Goal: Task Accomplishment & Management: Manage account settings

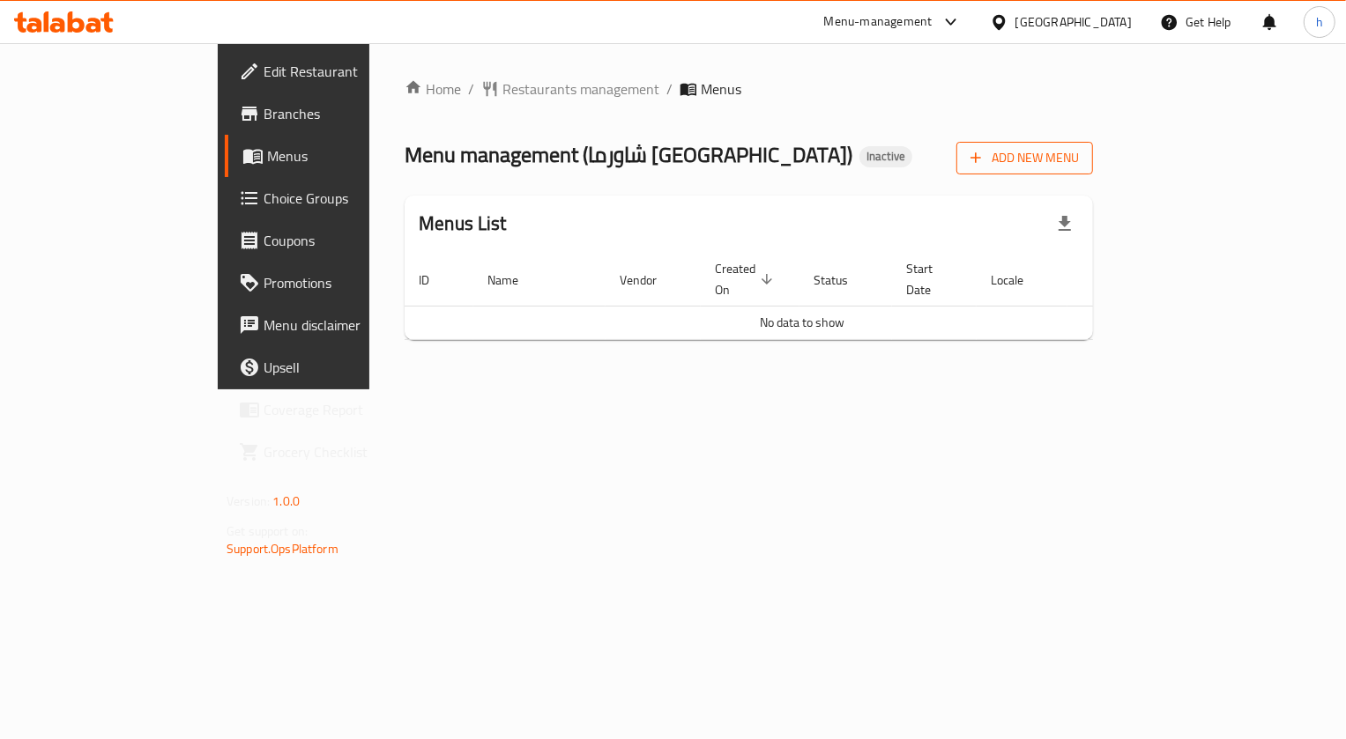
click at [1079, 147] on span "Add New Menu" at bounding box center [1024, 158] width 108 height 22
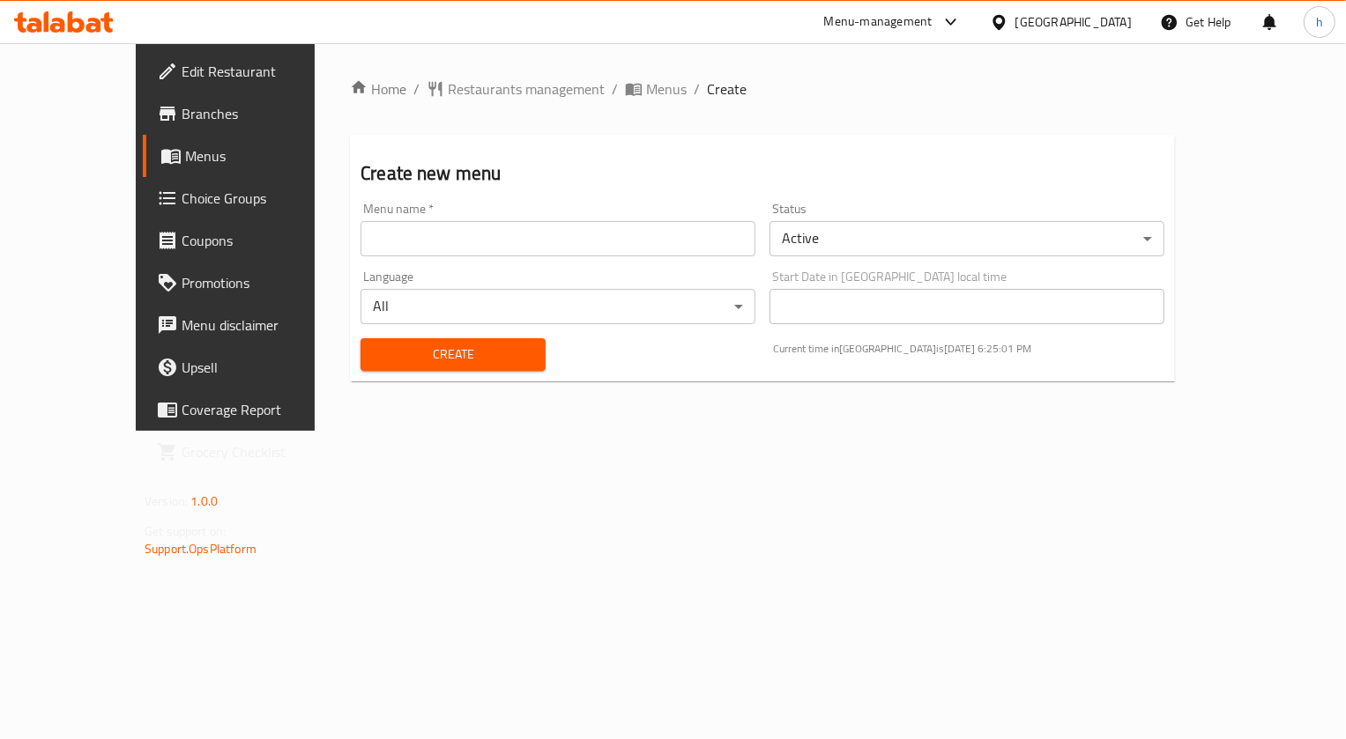
click at [601, 237] on input "text" at bounding box center [557, 238] width 395 height 35
type input "15/9"
click at [502, 357] on button "Create" at bounding box center [452, 354] width 185 height 33
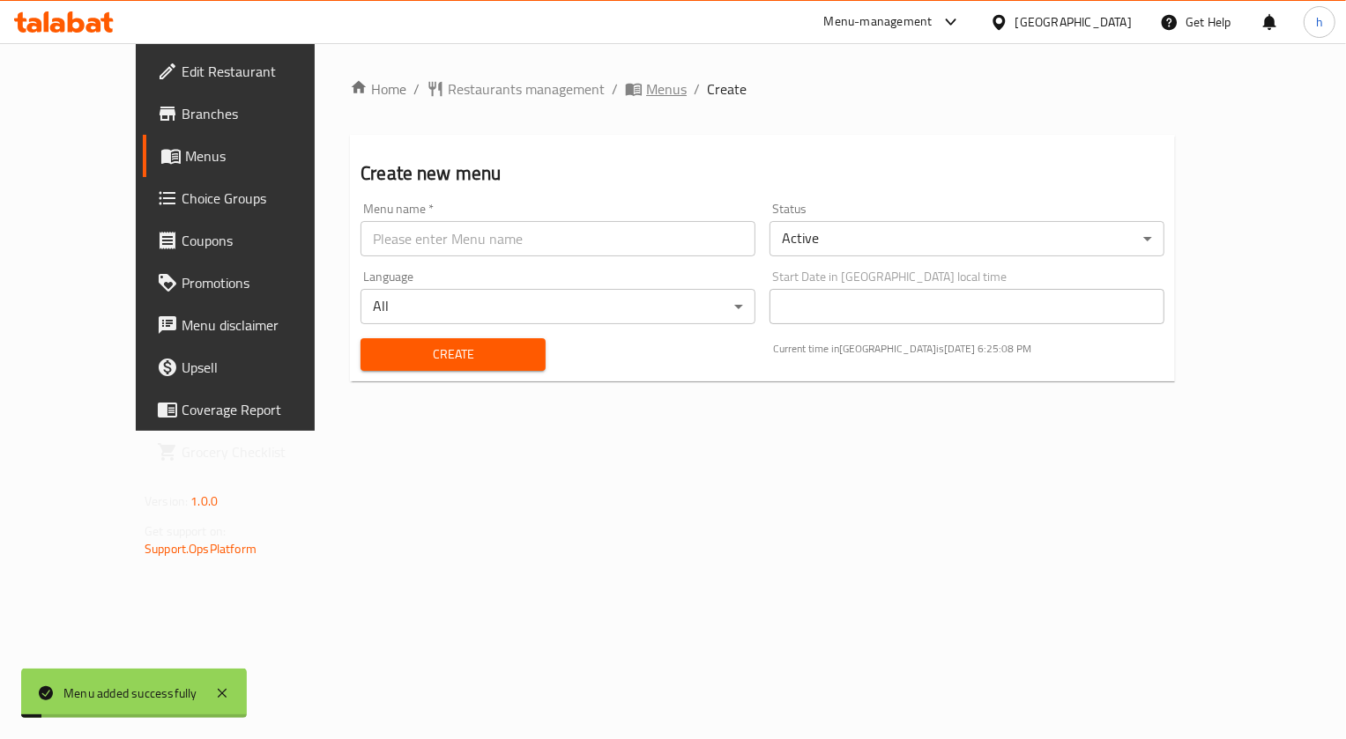
click at [646, 88] on span "Menus" at bounding box center [666, 88] width 41 height 21
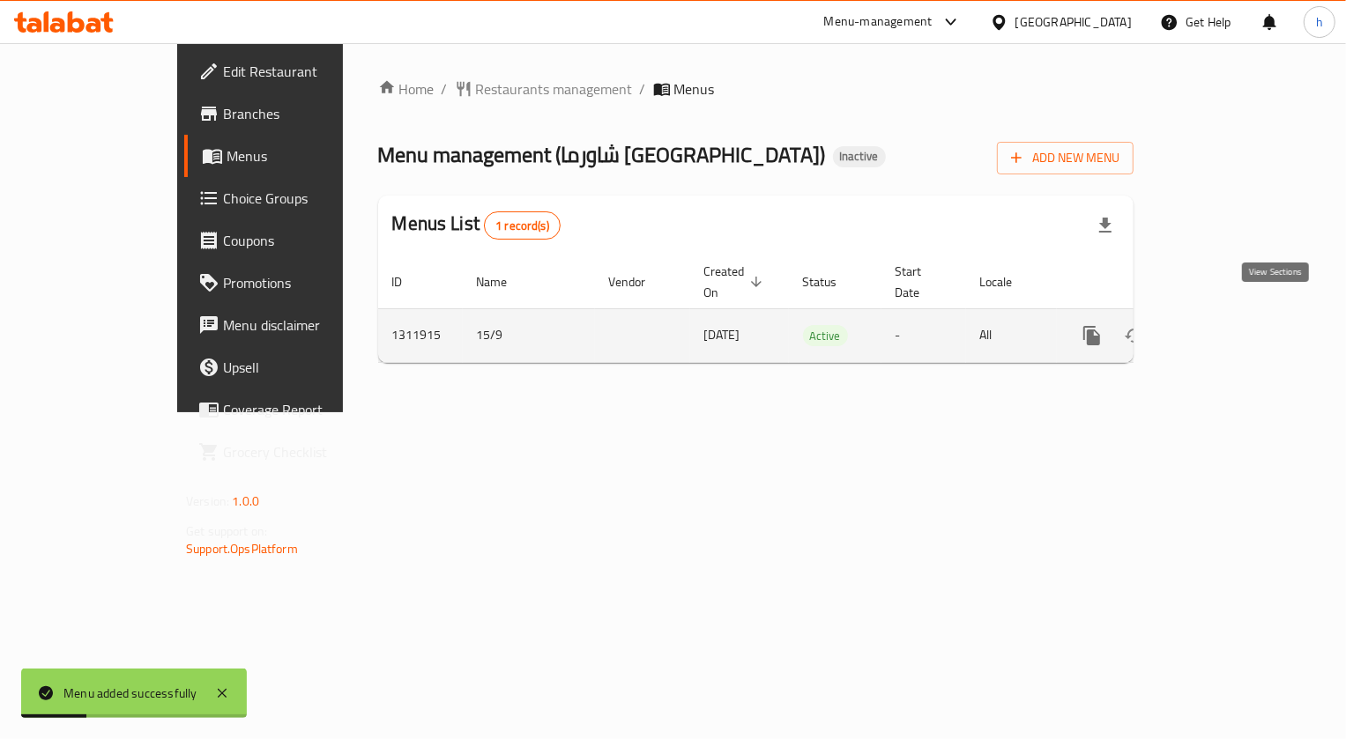
click at [1229, 325] on icon "enhanced table" at bounding box center [1218, 335] width 21 height 21
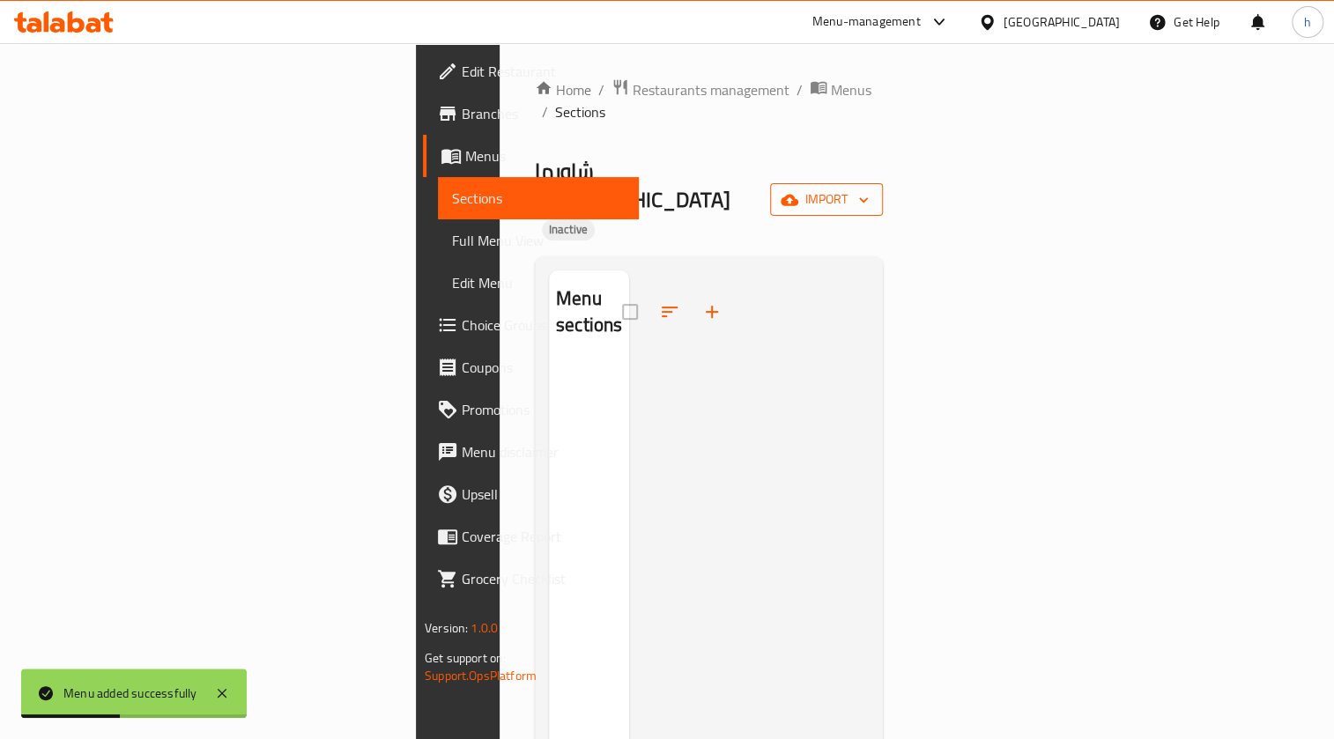
click at [869, 189] on span "import" at bounding box center [826, 200] width 85 height 22
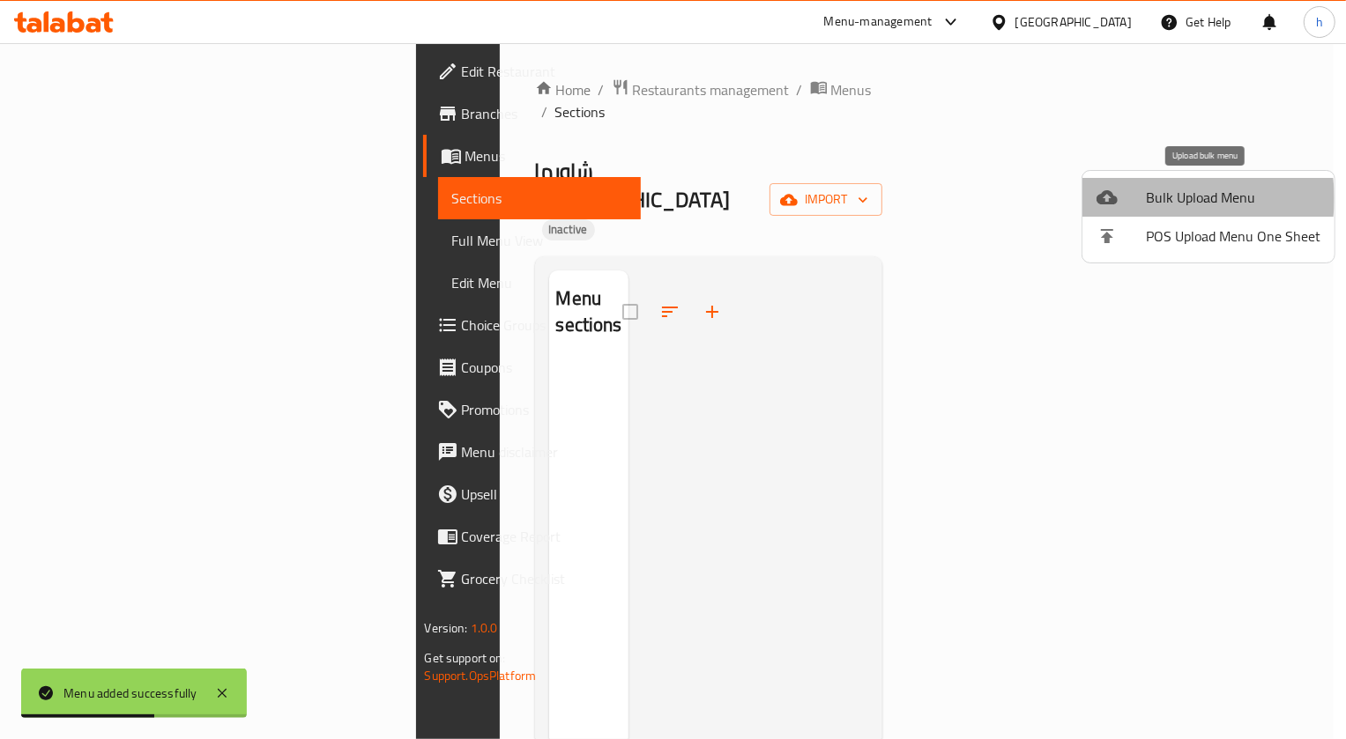
click at [1166, 198] on span "Bulk Upload Menu" at bounding box center [1233, 197] width 174 height 21
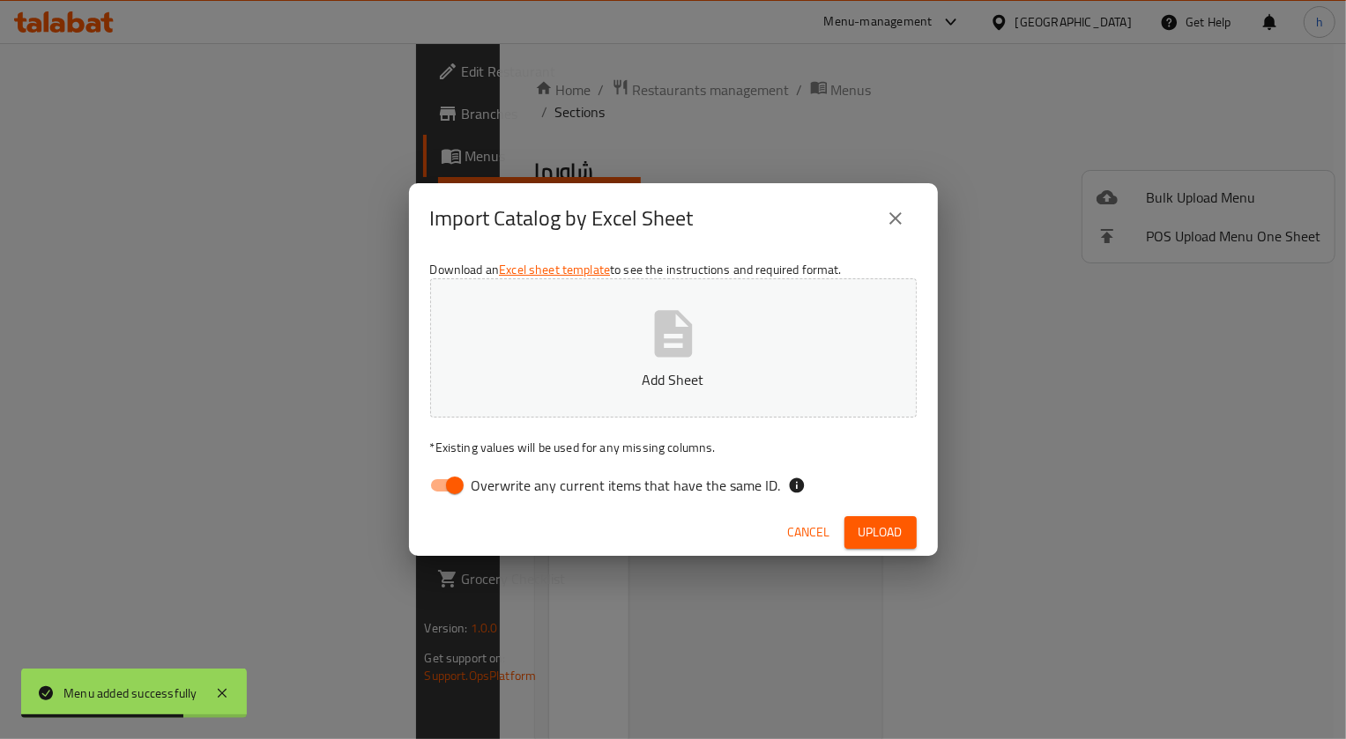
click at [458, 477] on input "Overwrite any current items that have the same ID." at bounding box center [454, 485] width 100 height 33
checkbox input "false"
click at [612, 386] on p "Add Sheet" at bounding box center [673, 379] width 432 height 21
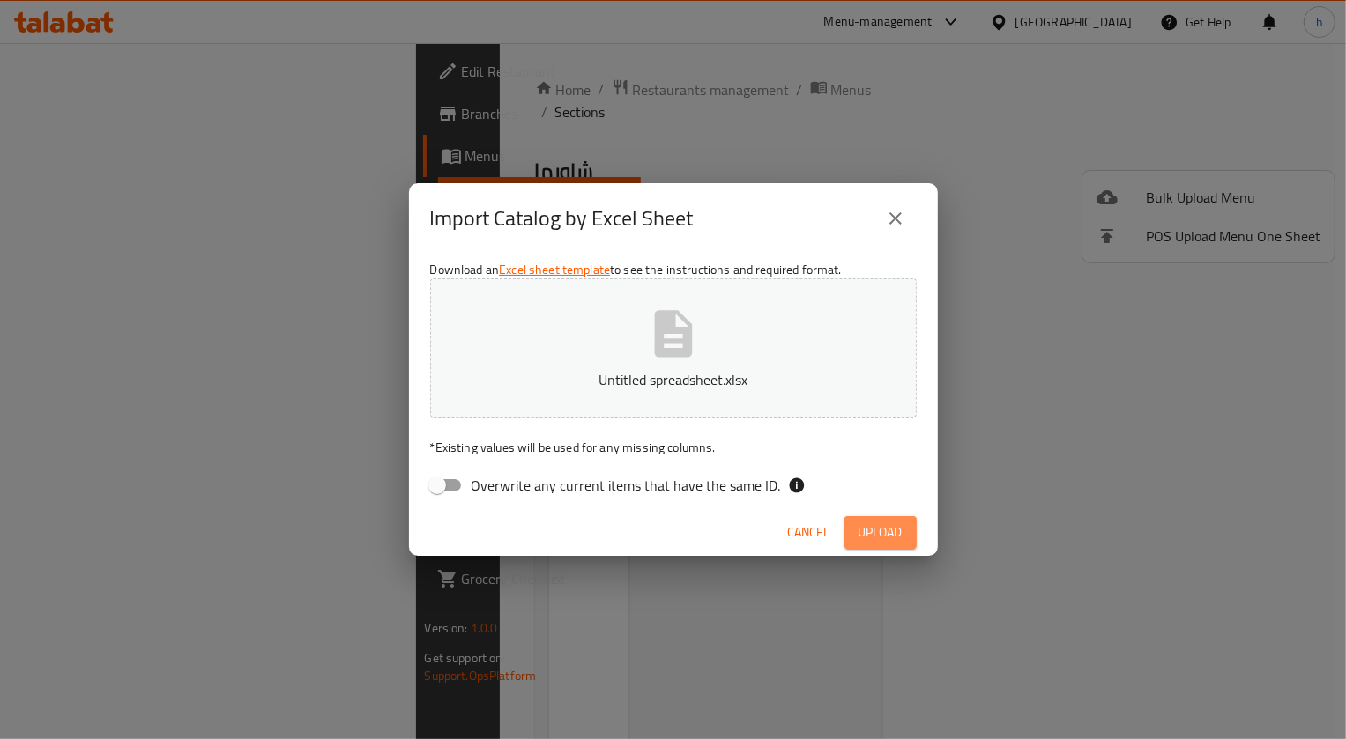
click at [878, 531] on span "Upload" at bounding box center [880, 533] width 44 height 22
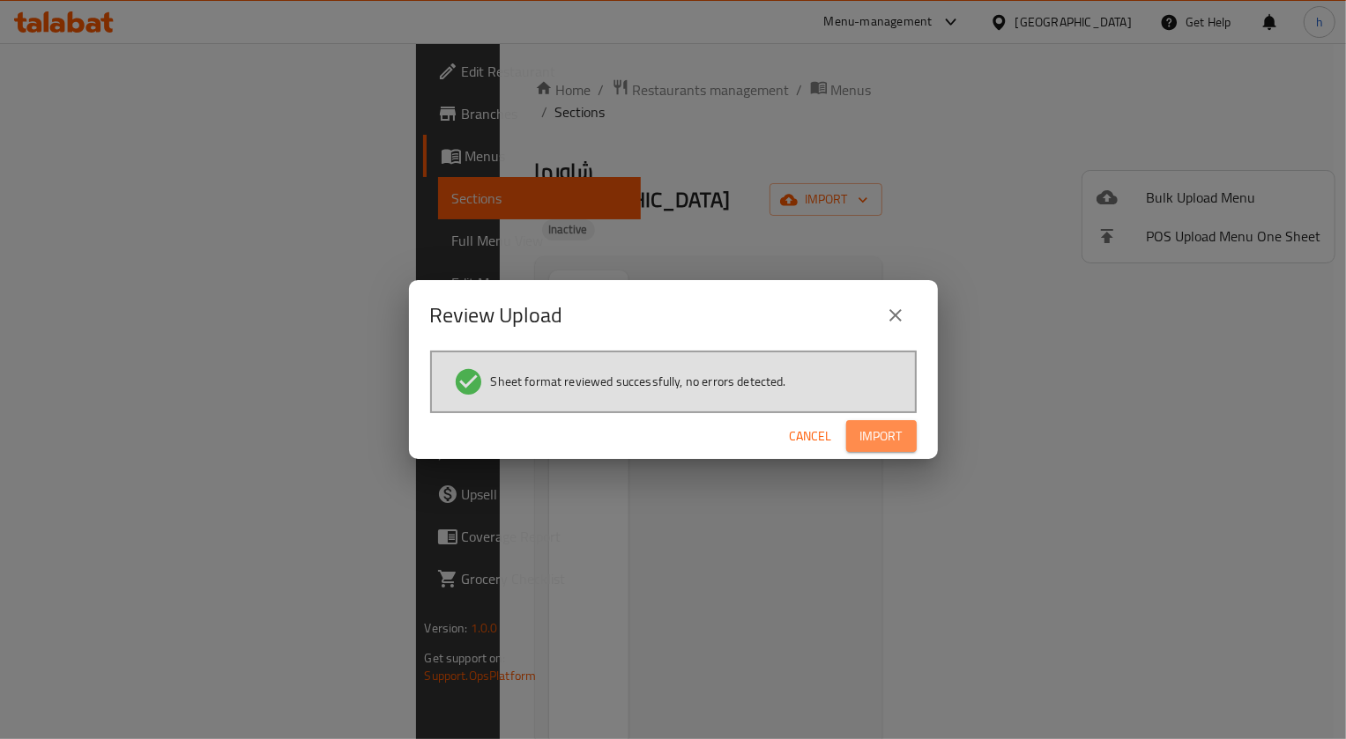
click at [904, 442] on button "Import" at bounding box center [881, 436] width 71 height 33
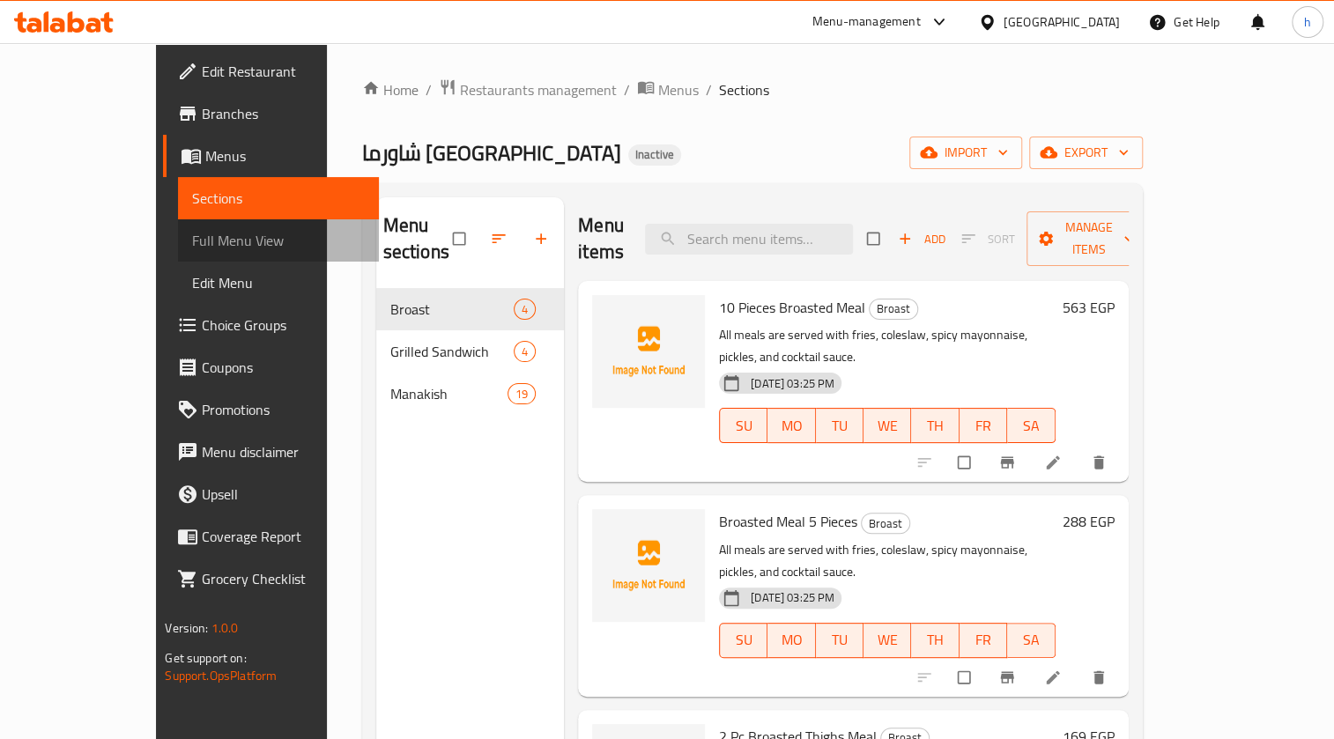
click at [178, 254] on link "Full Menu View" at bounding box center [278, 240] width 201 height 42
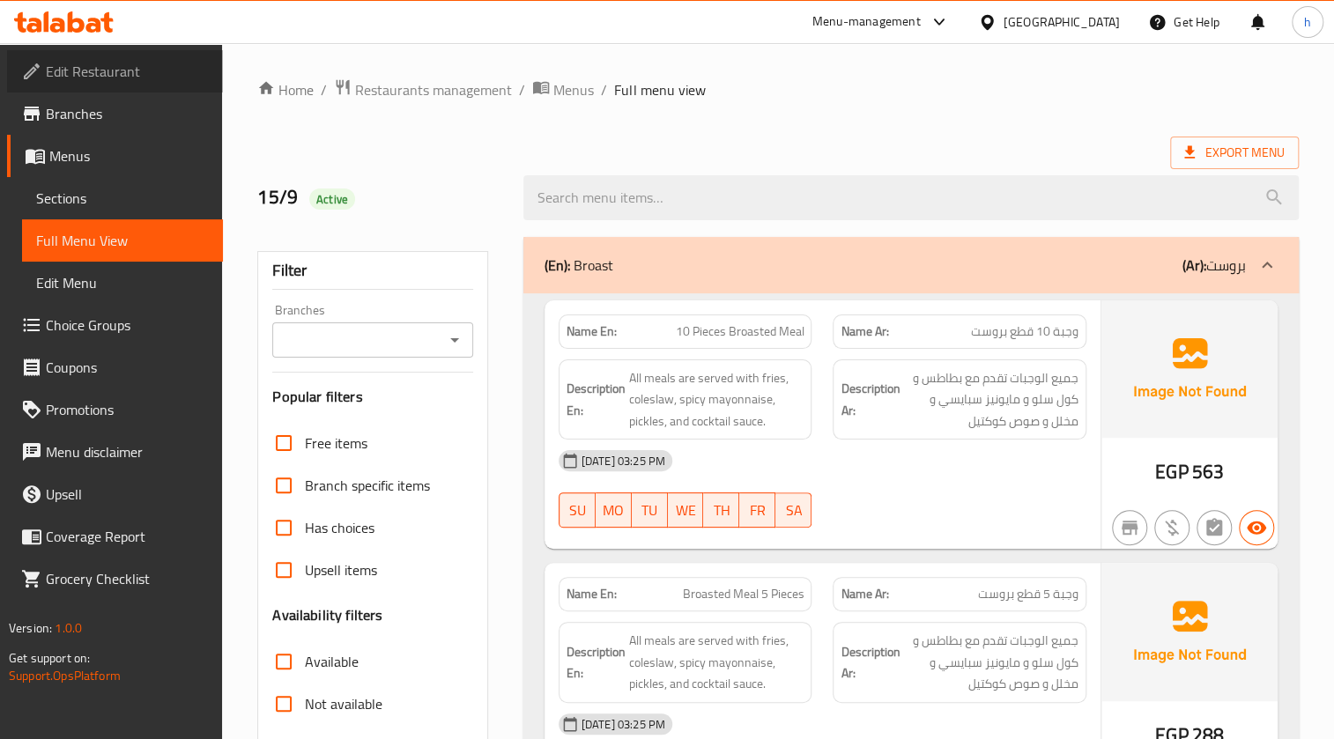
click at [132, 74] on span "Edit Restaurant" at bounding box center [127, 71] width 163 height 21
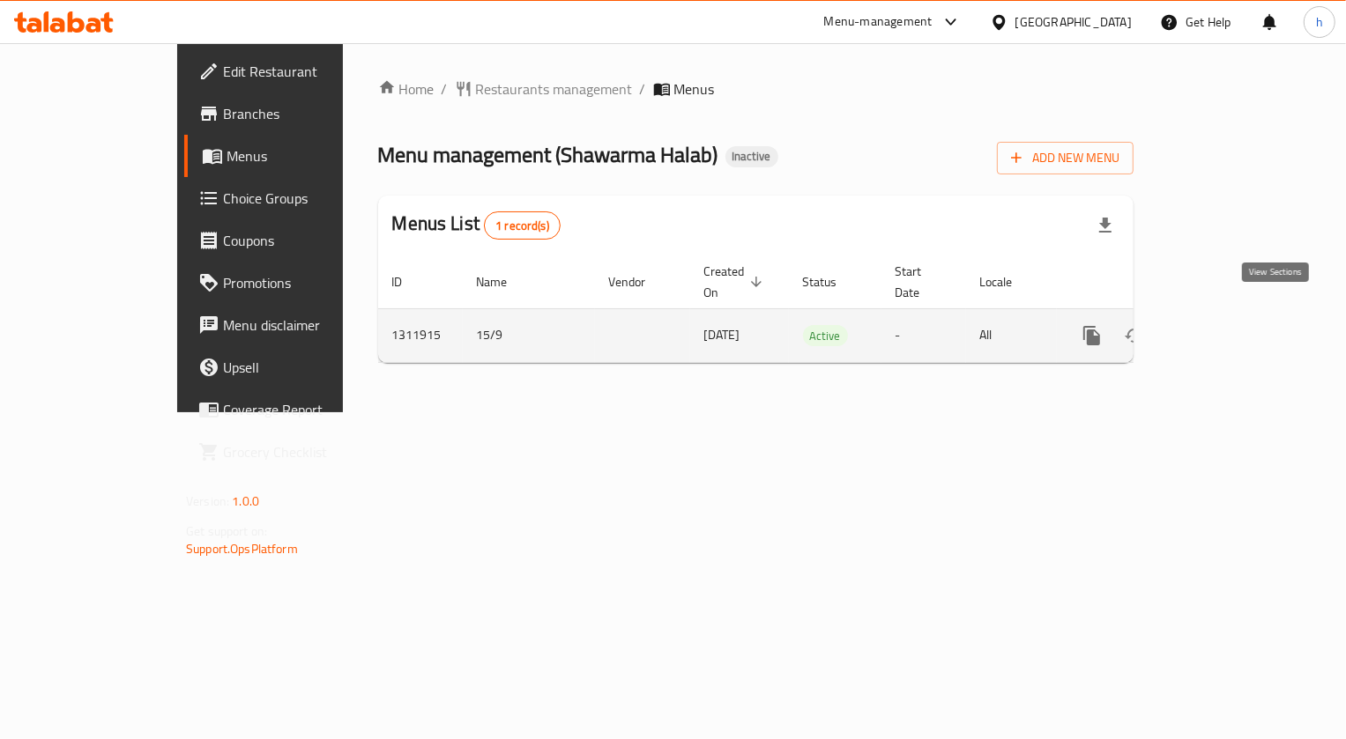
click at [1229, 325] on icon "enhanced table" at bounding box center [1218, 335] width 21 height 21
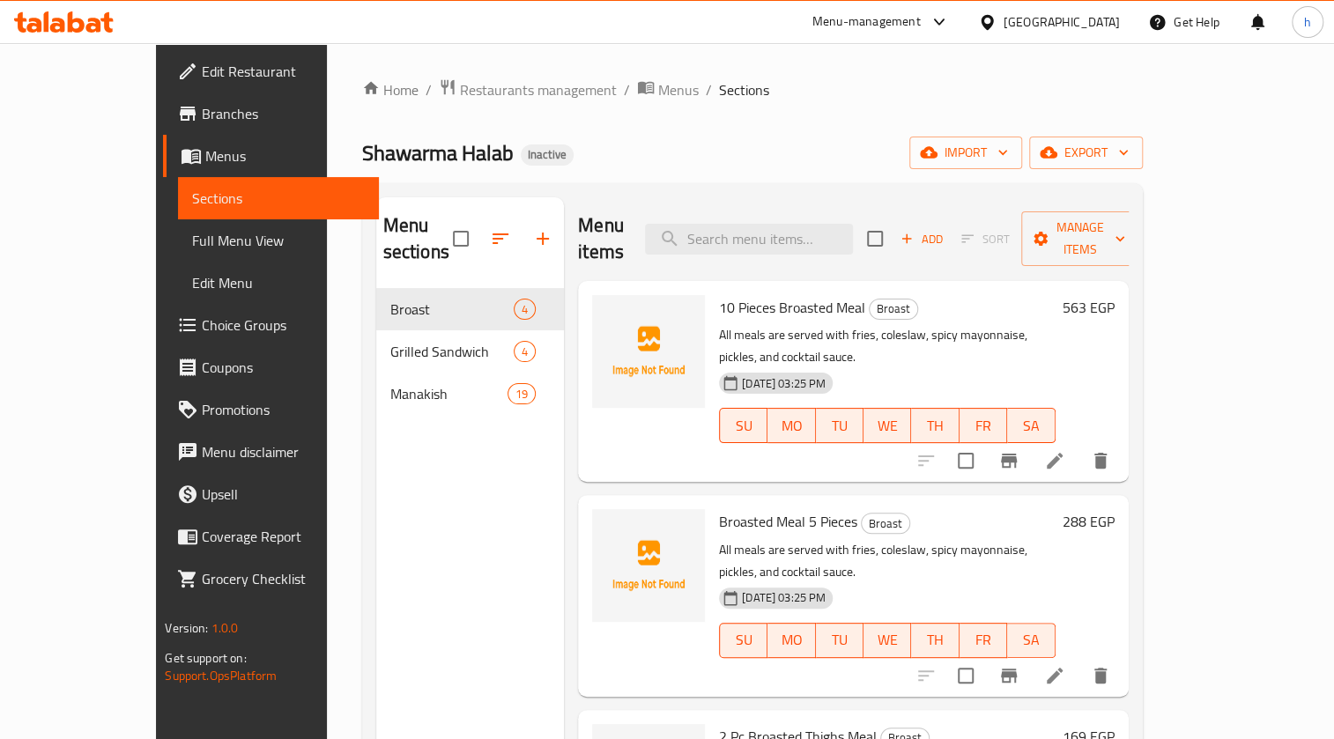
click at [192, 232] on span "Full Menu View" at bounding box center [278, 240] width 173 height 21
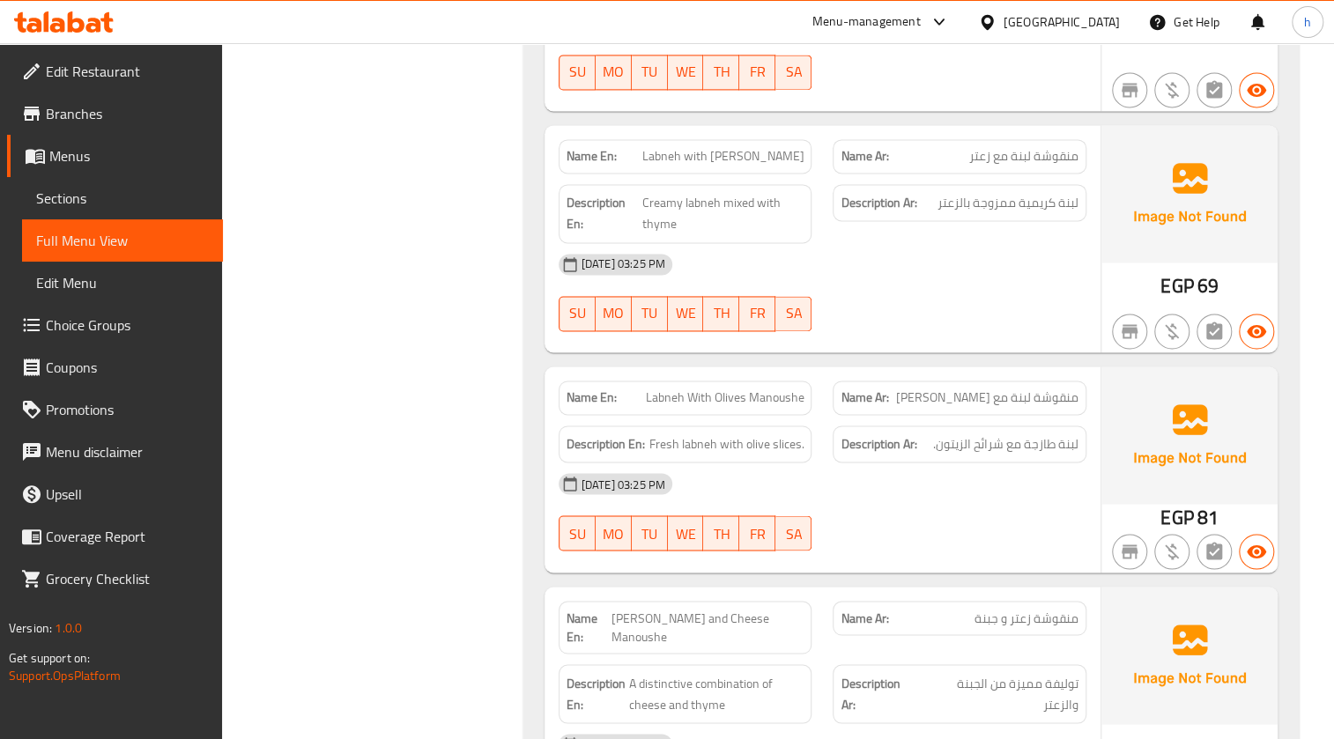
scroll to position [5047, 0]
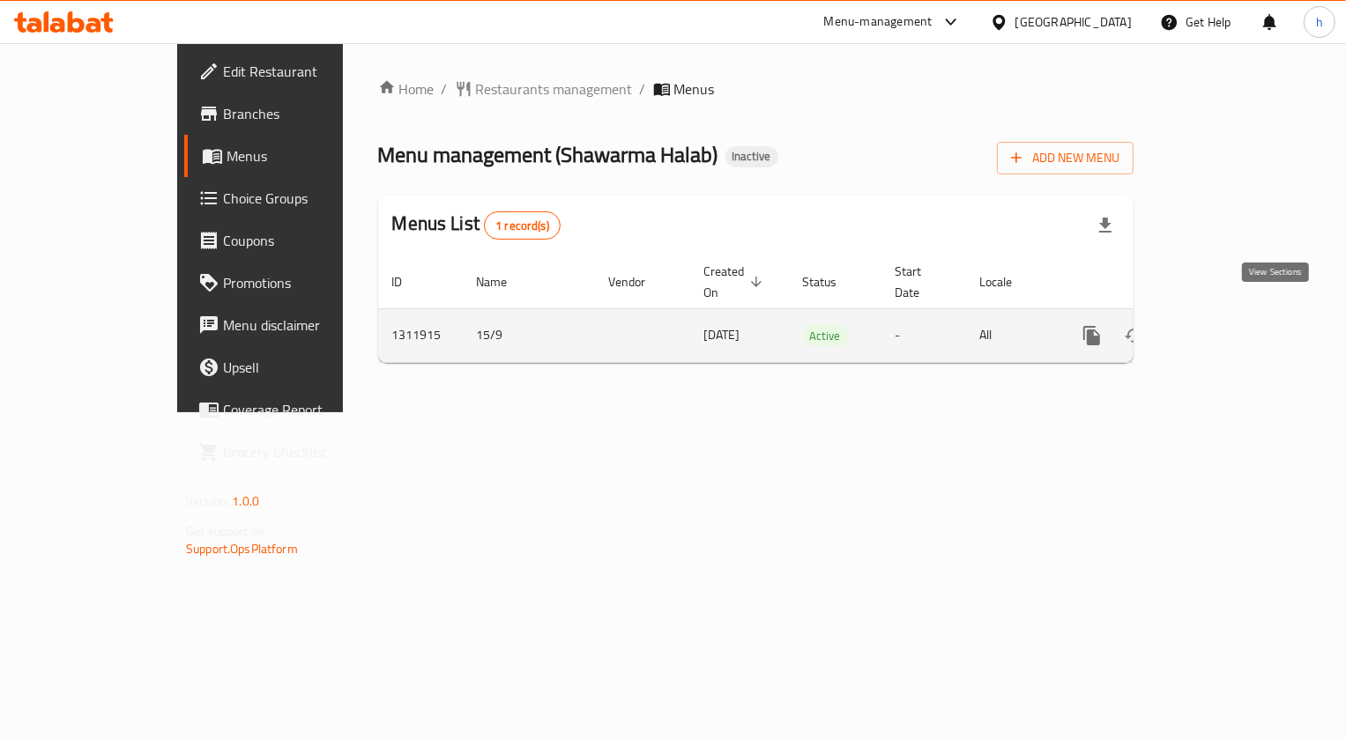
click at [1229, 325] on icon "enhanced table" at bounding box center [1218, 335] width 21 height 21
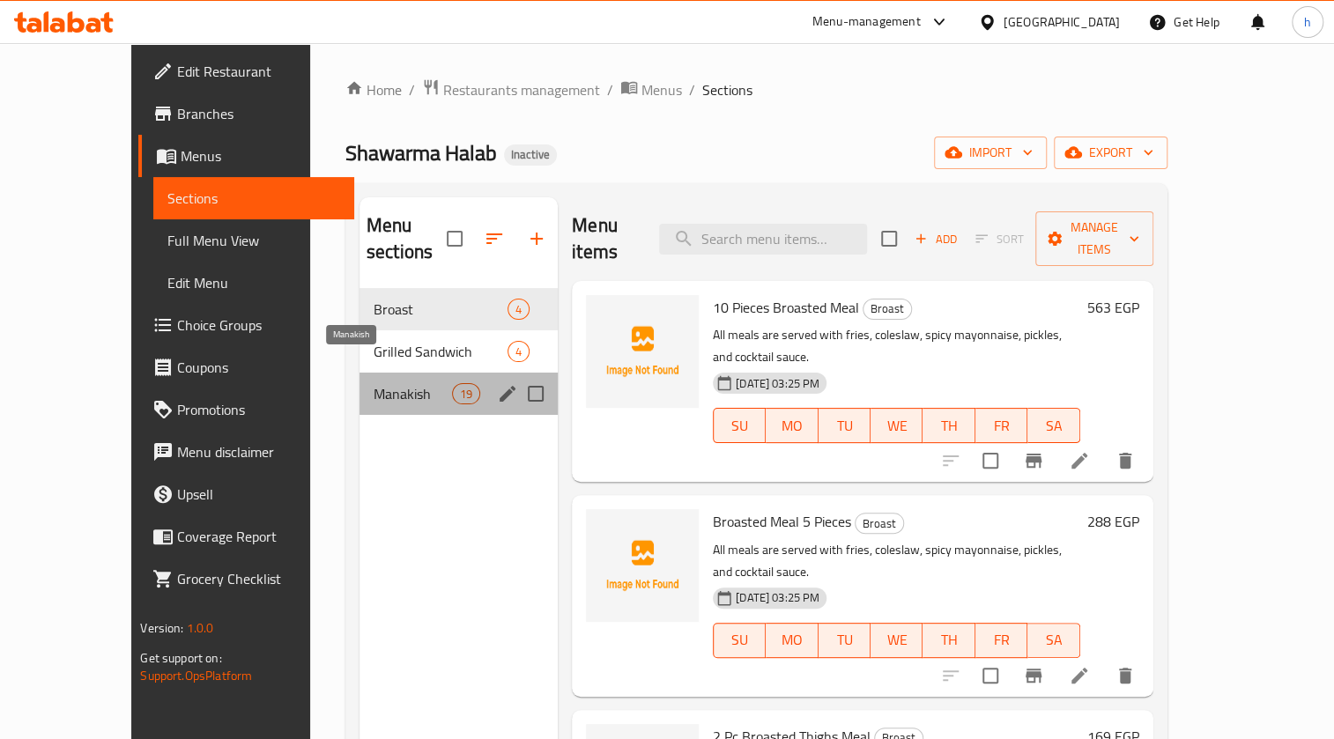
click at [374, 383] on span "Manakish" at bounding box center [413, 393] width 78 height 21
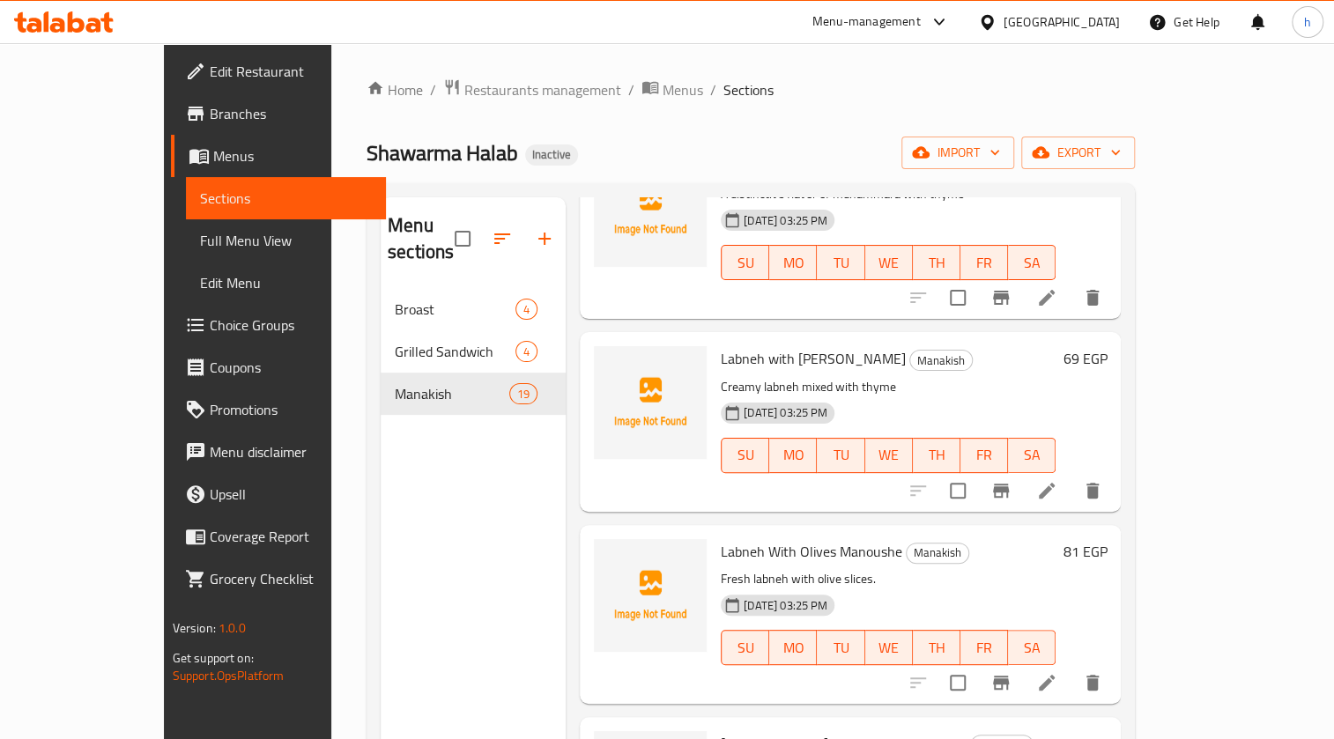
scroll to position [2163, 0]
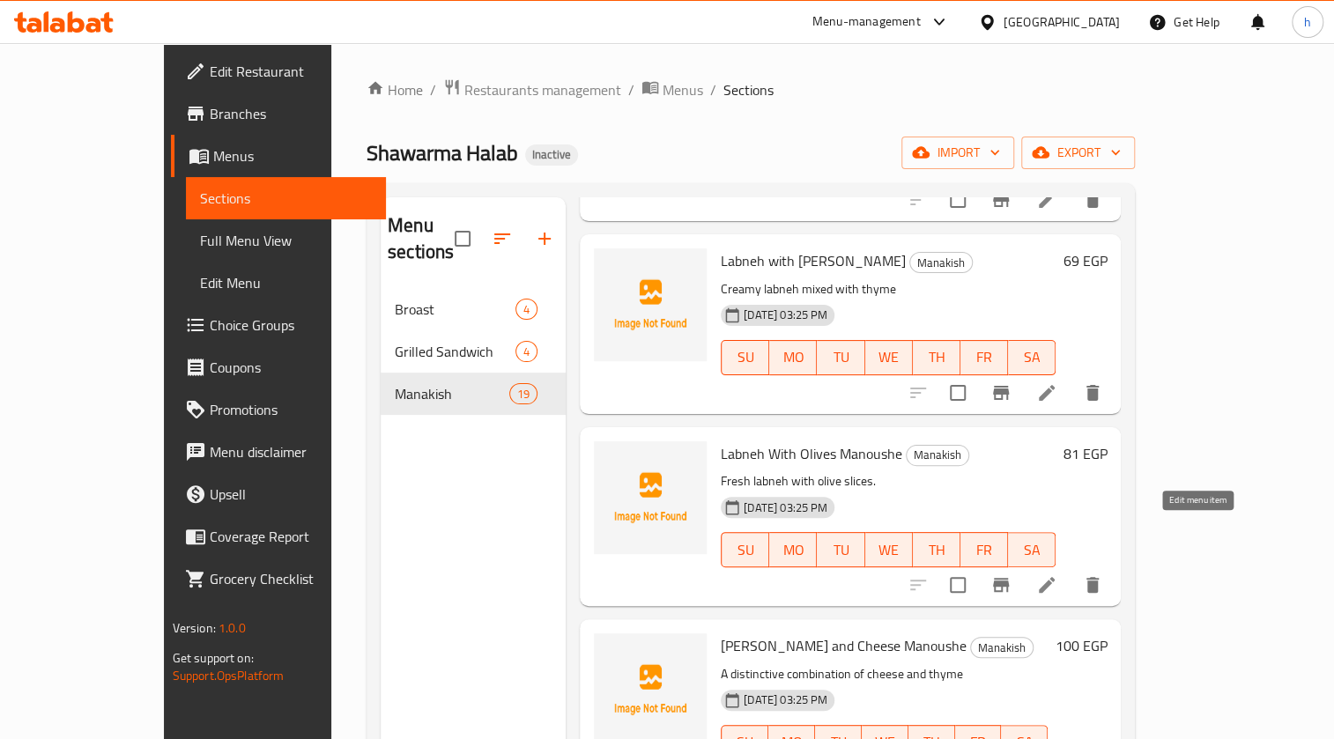
click at [1058, 575] on icon at bounding box center [1046, 585] width 21 height 21
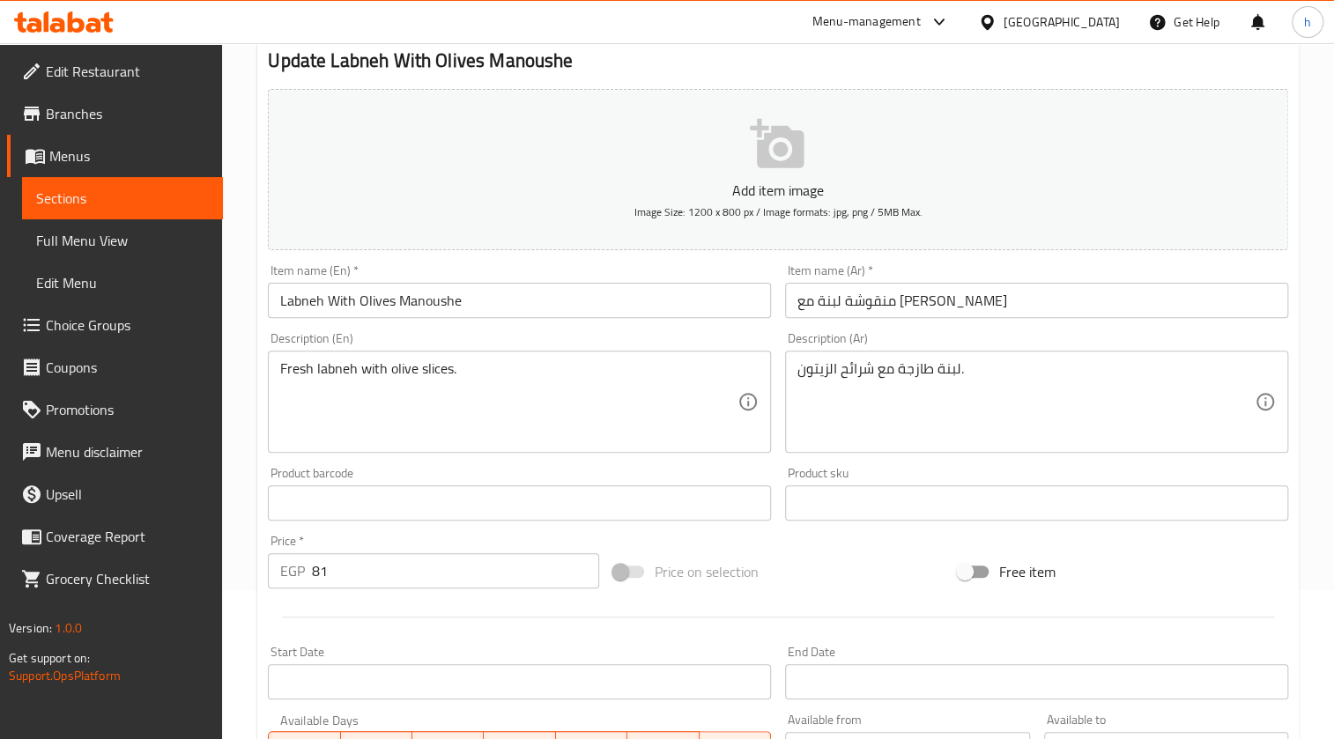
scroll to position [240, 0]
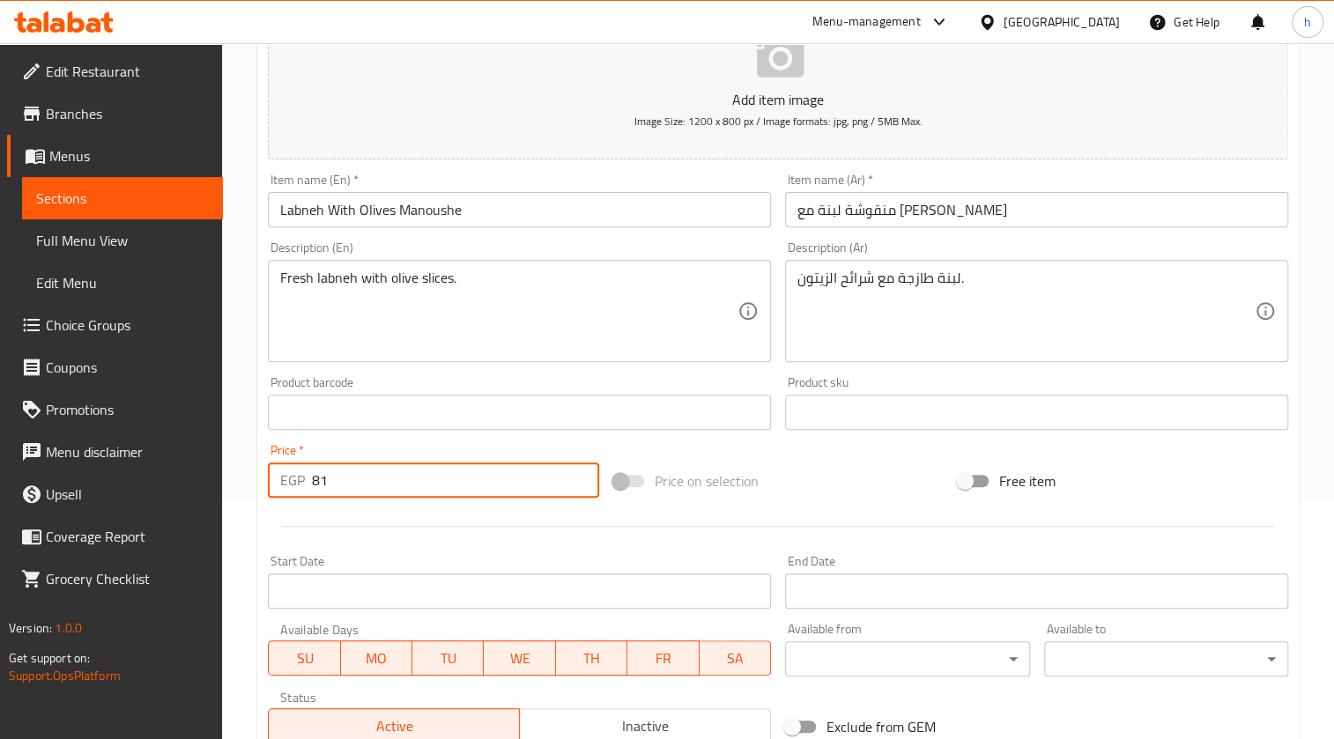
drag, startPoint x: 329, startPoint y: 482, endPoint x: 308, endPoint y: 485, distance: 20.4
click at [308, 485] on div "EGP 81 Price *" at bounding box center [433, 480] width 330 height 35
type input "9"
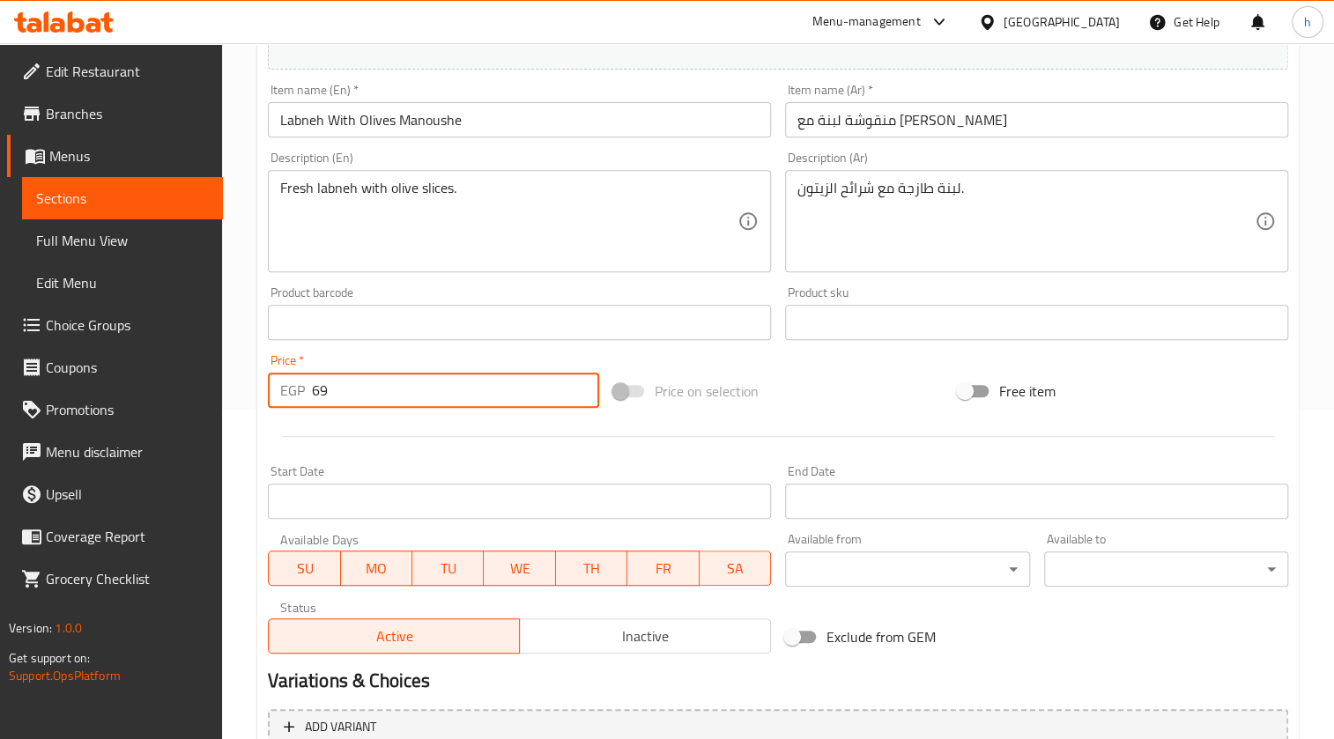
scroll to position [504, 0]
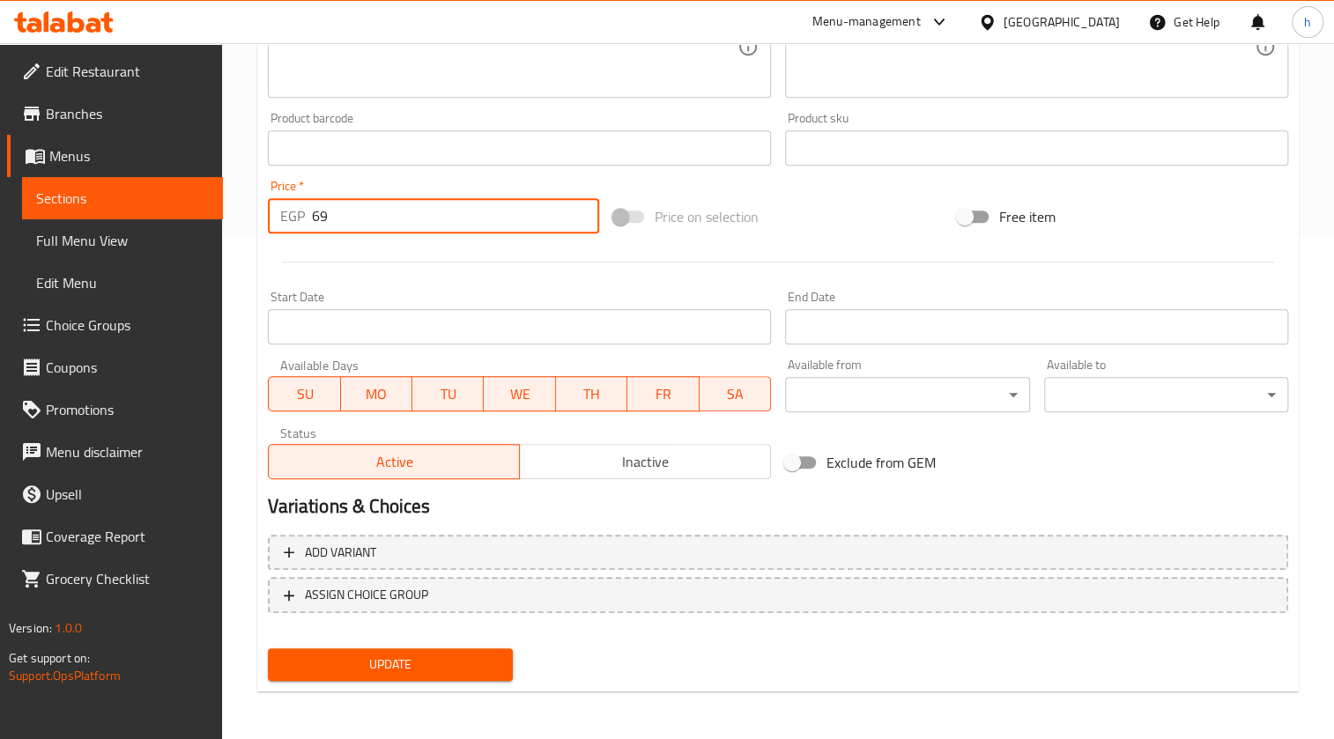
type input "69"
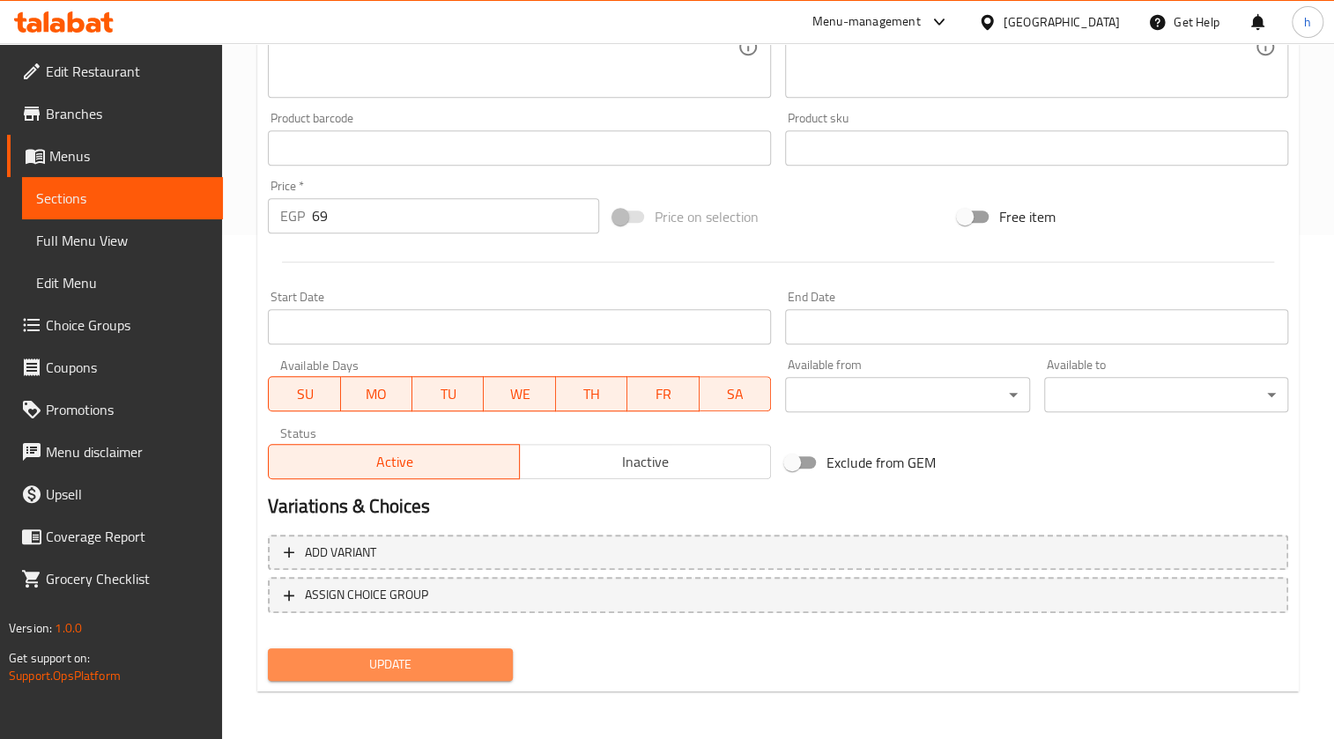
click at [442, 663] on span "Update" at bounding box center [390, 665] width 216 height 22
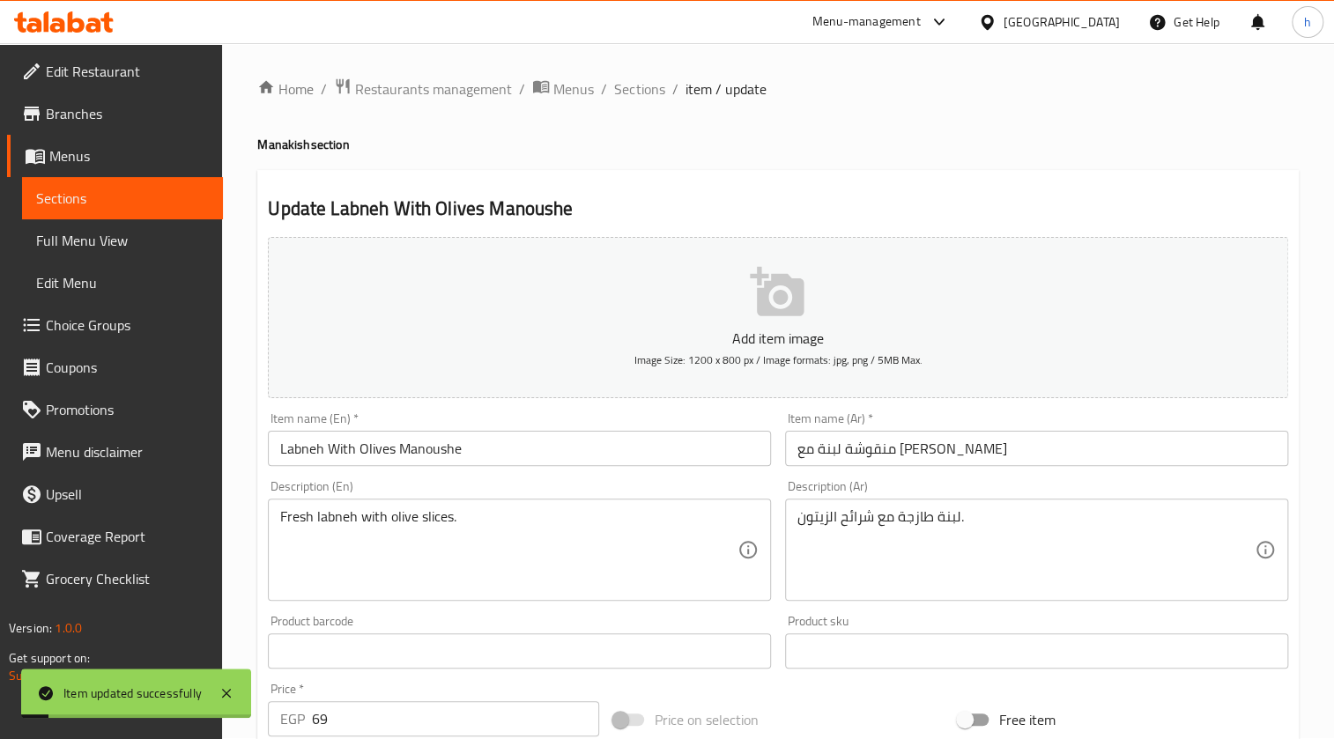
scroll to position [0, 0]
click at [655, 96] on span "Sections" at bounding box center [639, 89] width 50 height 21
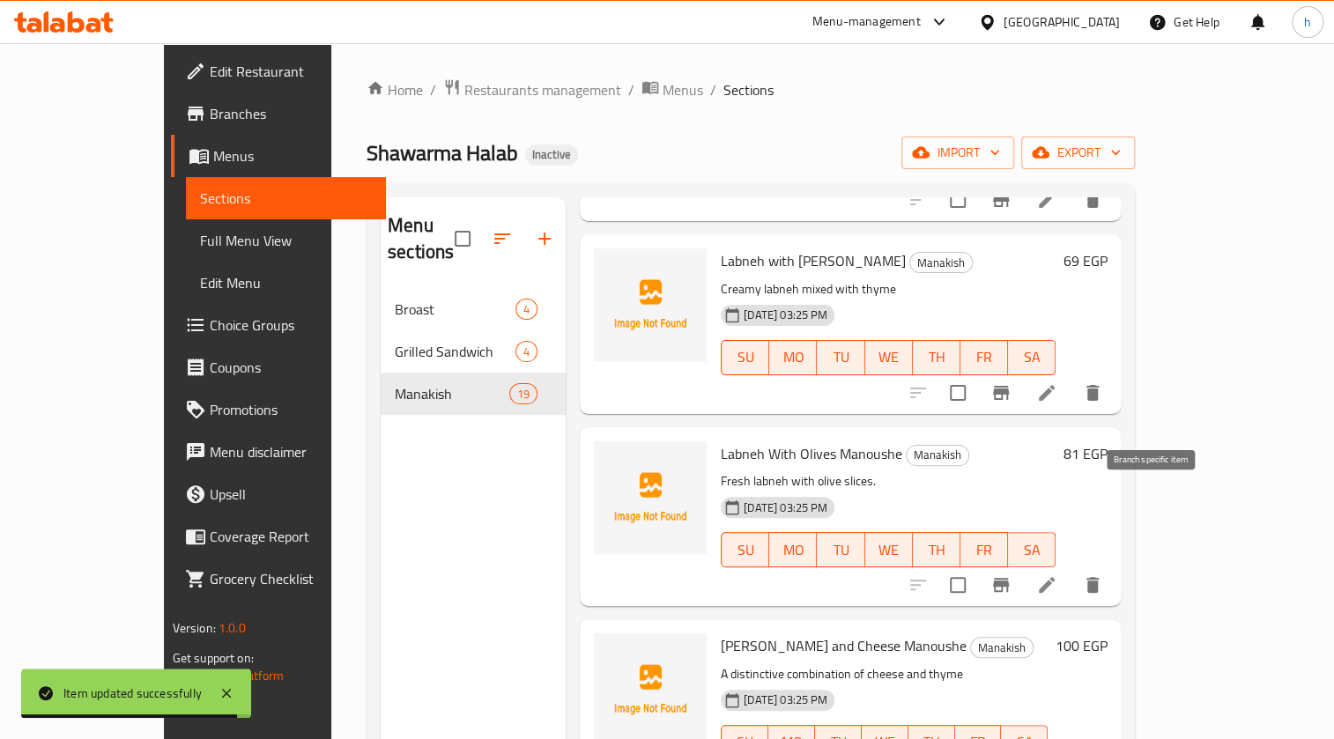
scroll to position [2243, 0]
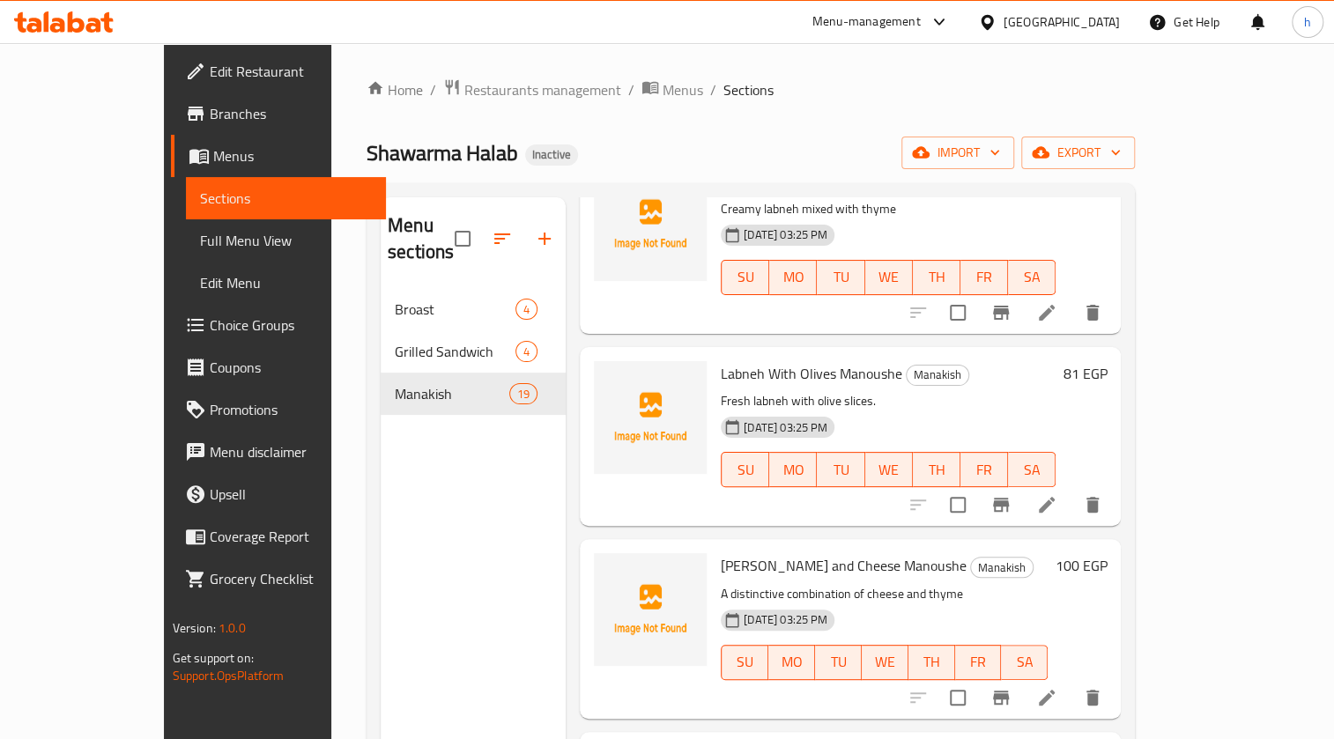
click at [1055, 690] on icon at bounding box center [1047, 698] width 16 height 16
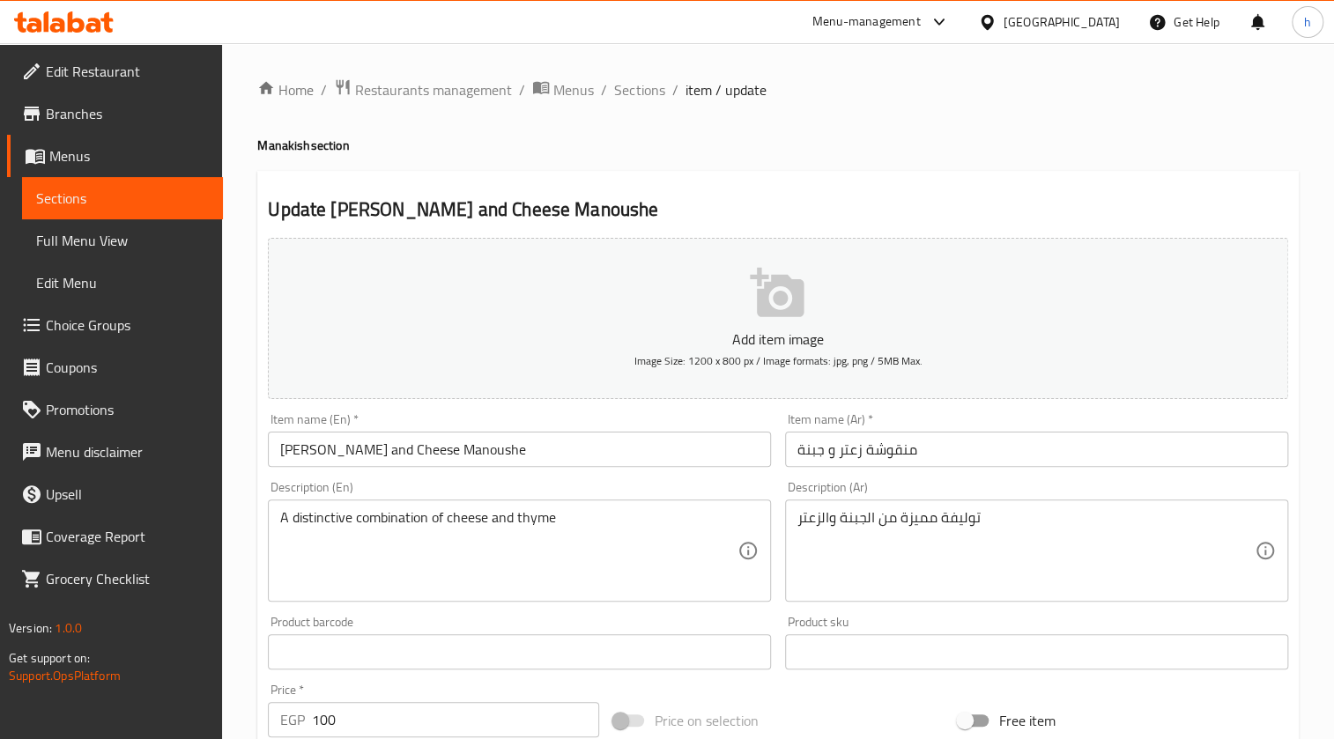
scroll to position [320, 0]
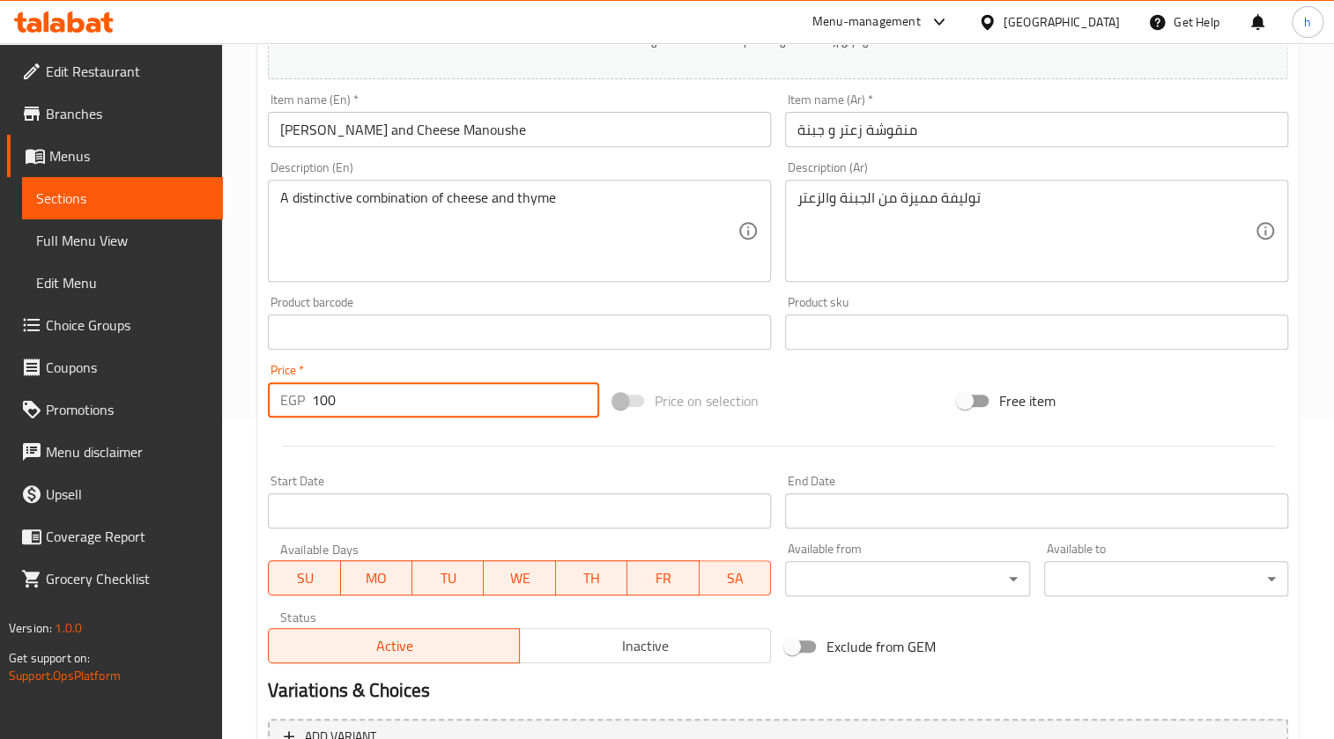
drag, startPoint x: 368, startPoint y: 397, endPoint x: 306, endPoint y: 399, distance: 62.6
click at [306, 399] on div "EGP 100 Price *" at bounding box center [433, 399] width 330 height 35
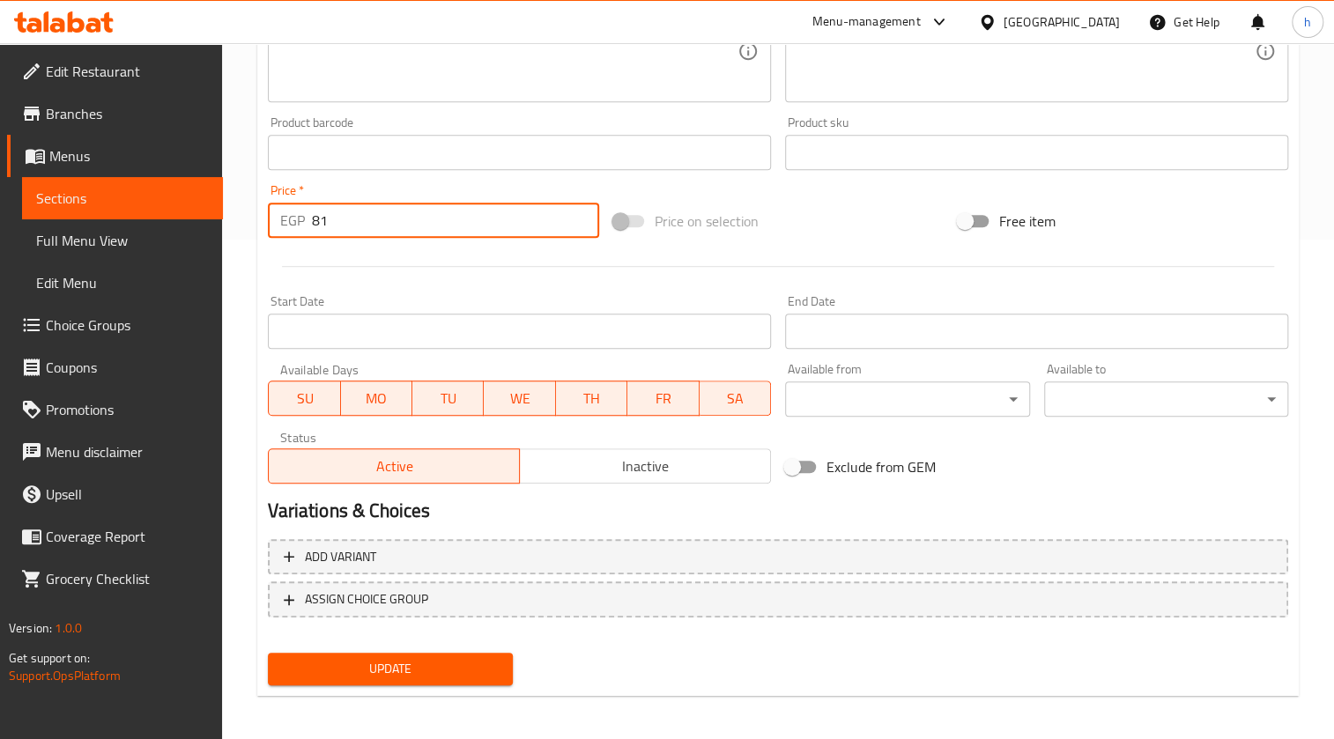
scroll to position [504, 0]
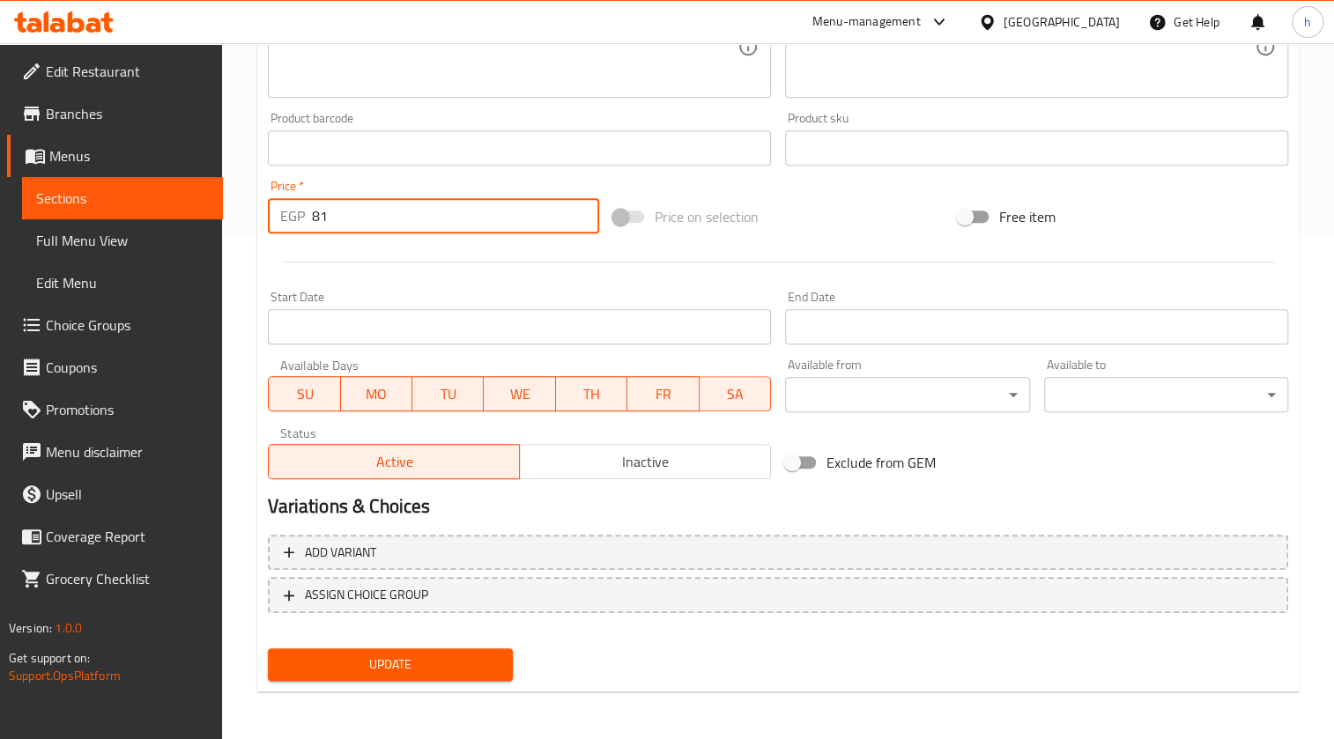
type input "81"
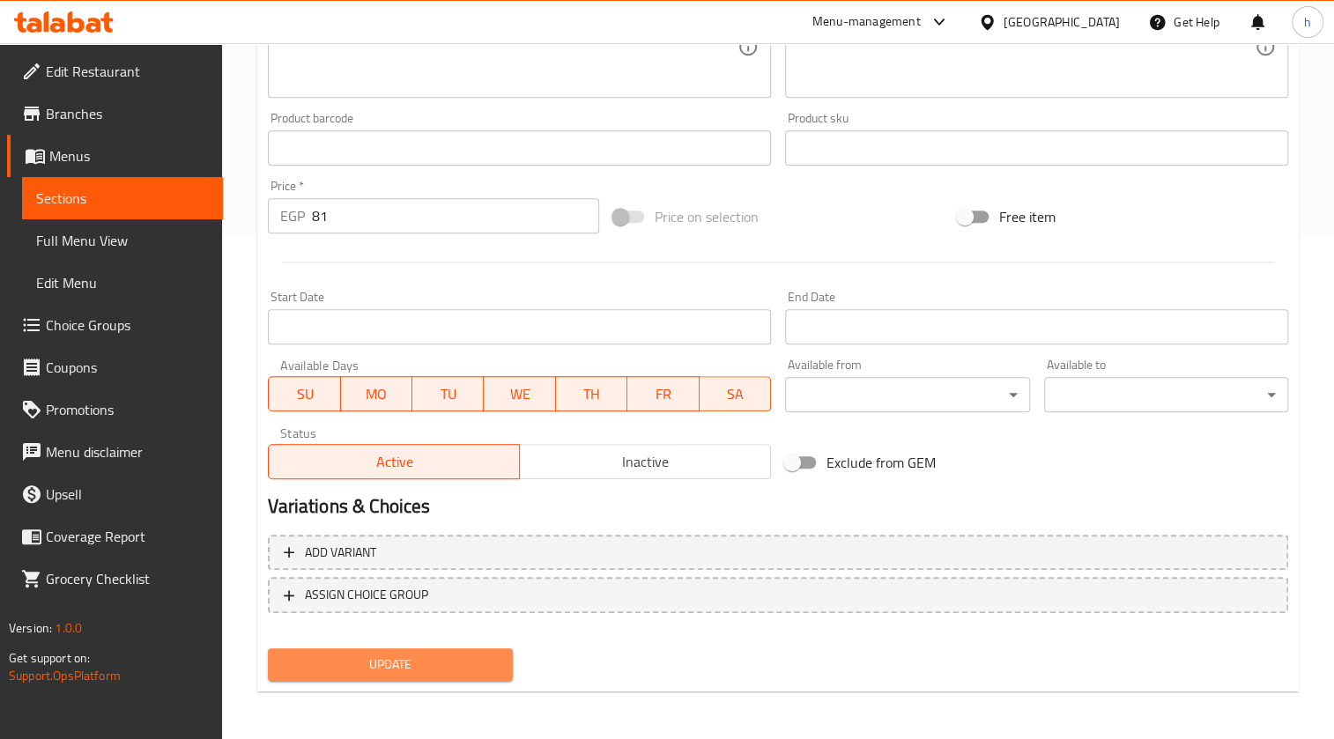
click at [456, 670] on span "Update" at bounding box center [390, 665] width 216 height 22
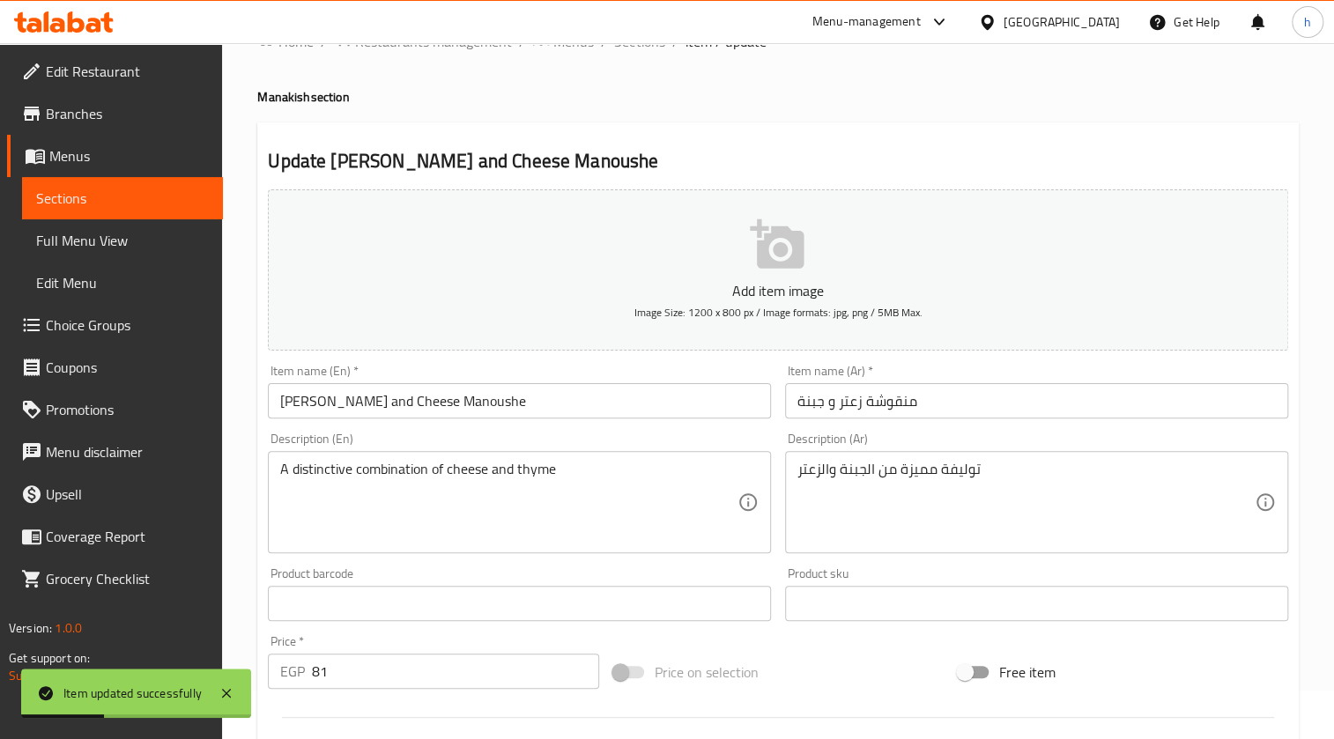
scroll to position [0, 0]
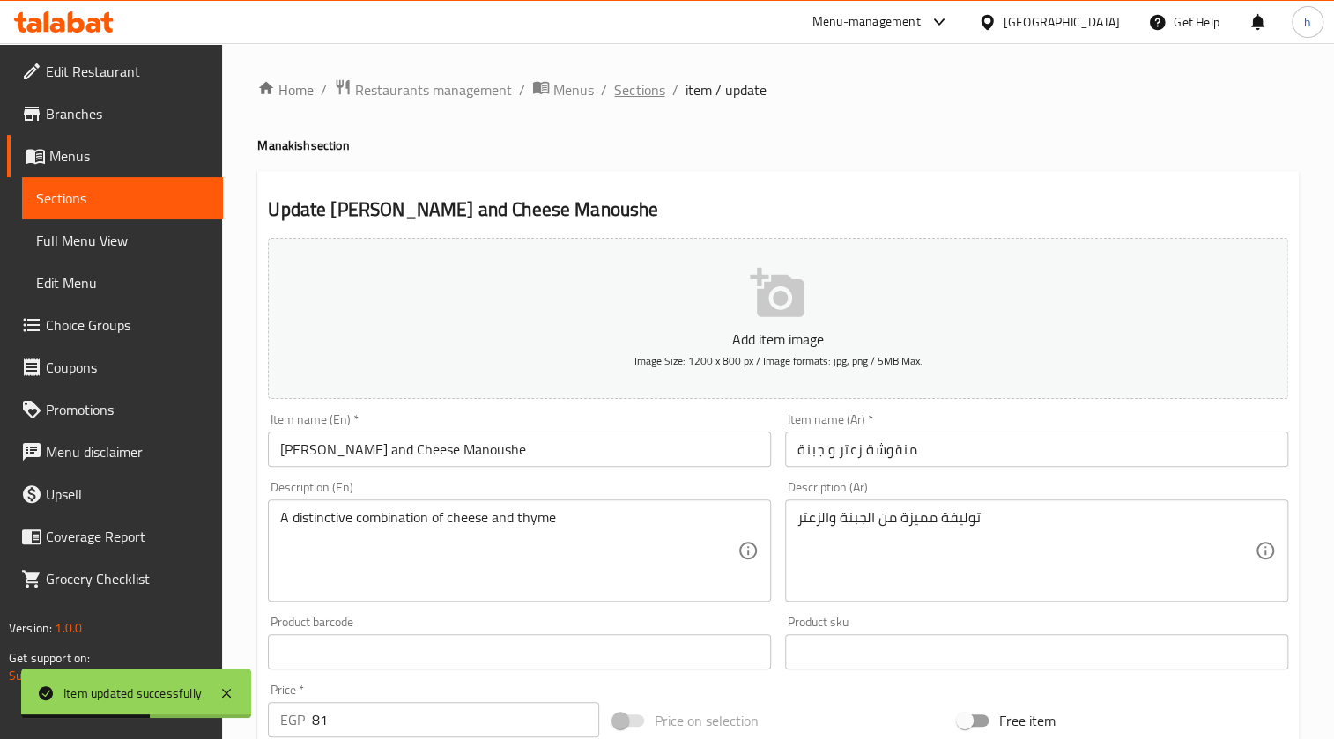
click at [644, 100] on span "Sections" at bounding box center [639, 89] width 50 height 21
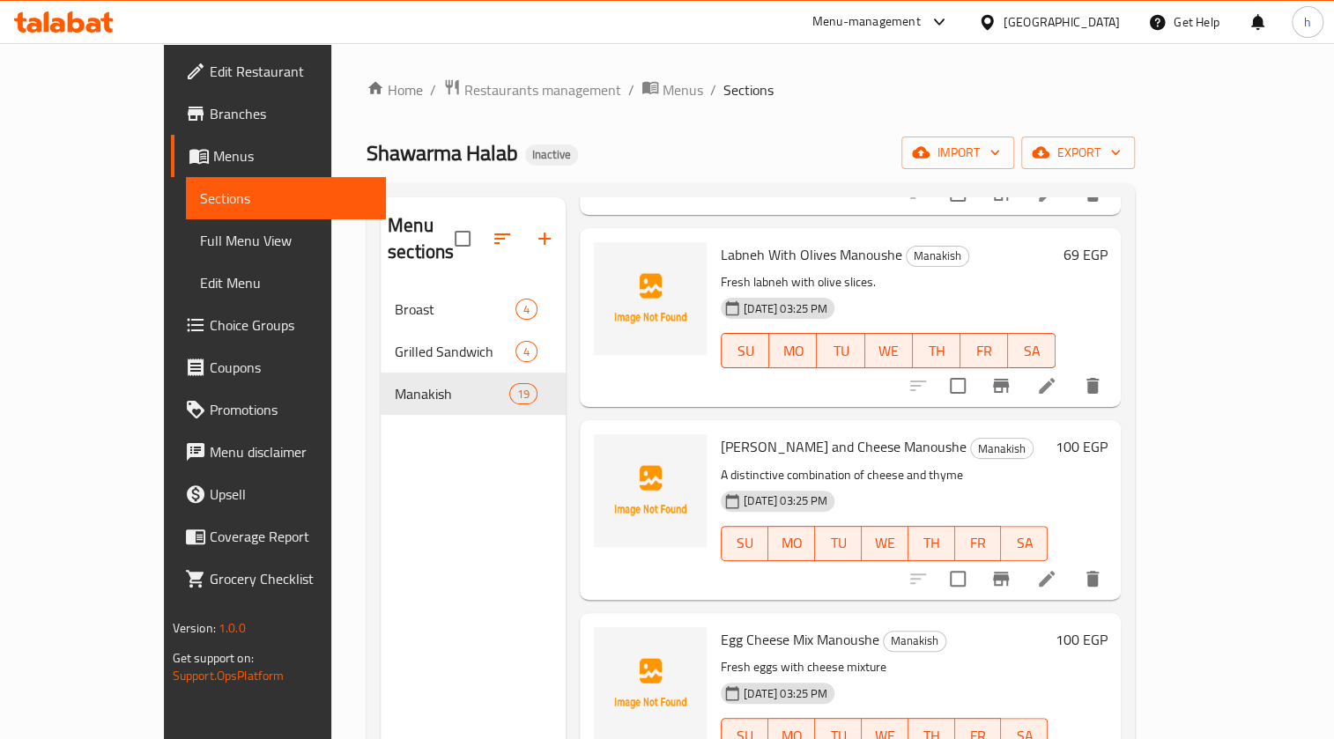
scroll to position [2403, 0]
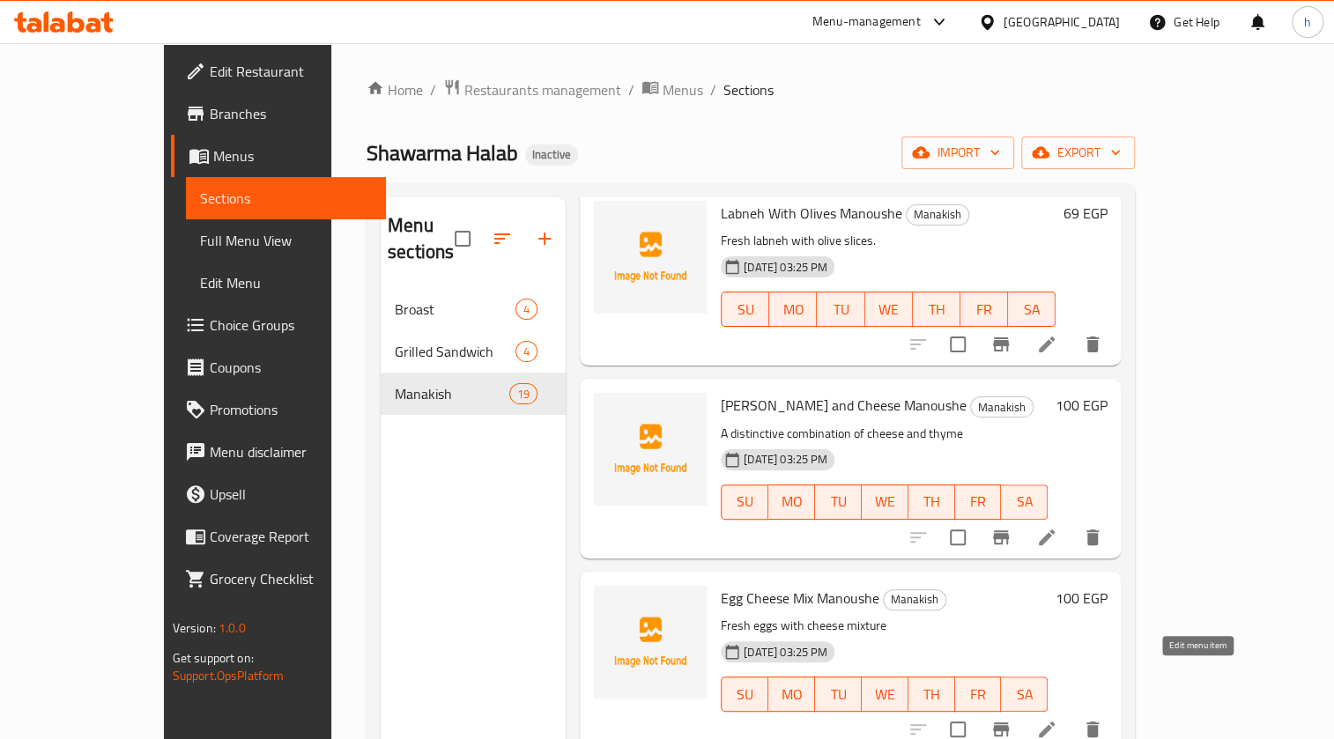
click at [1055, 722] on icon at bounding box center [1047, 730] width 16 height 16
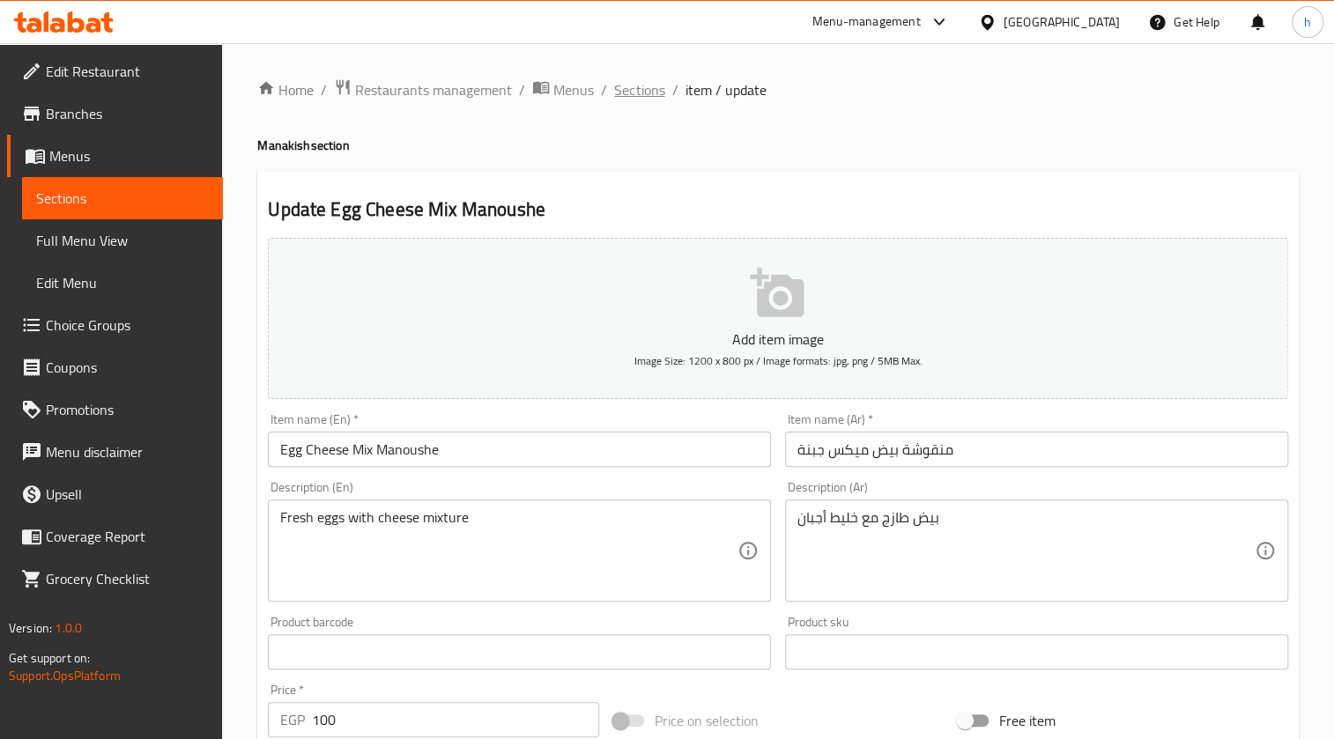
click at [635, 98] on span "Sections" at bounding box center [639, 89] width 50 height 21
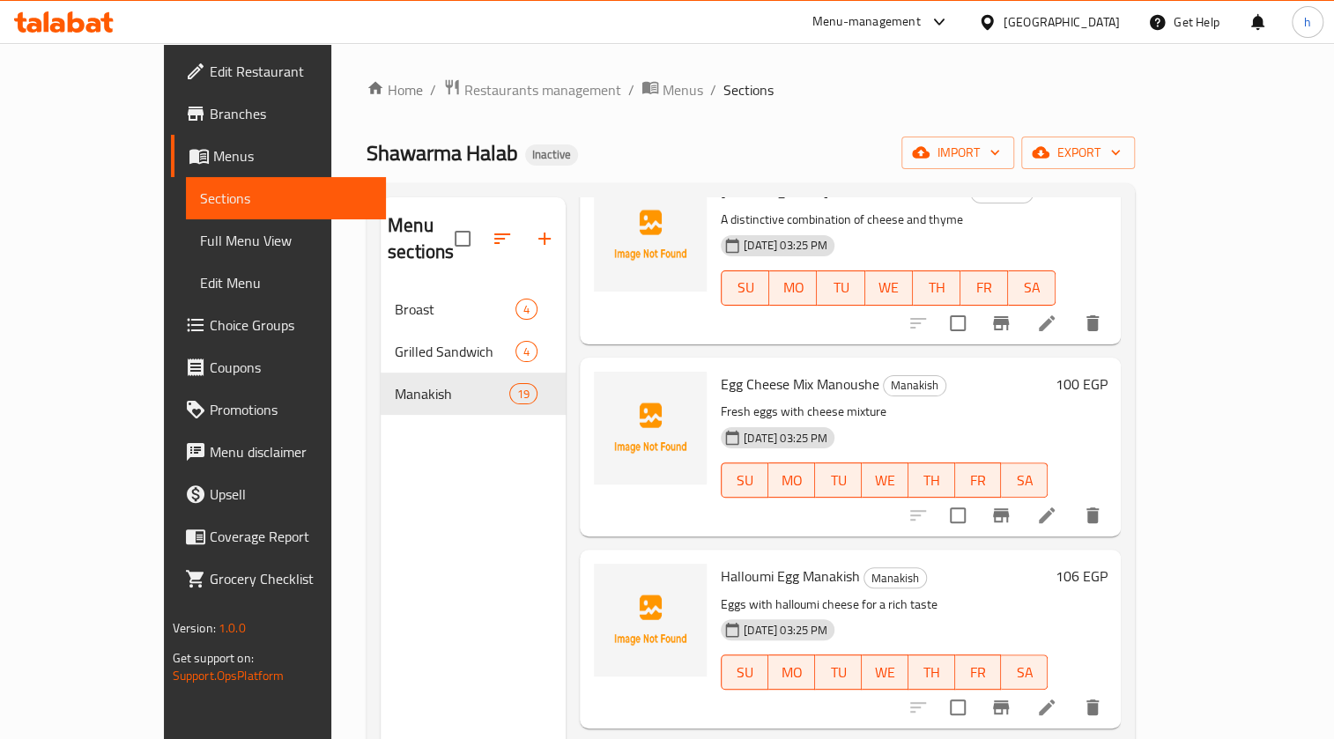
scroll to position [2644, 0]
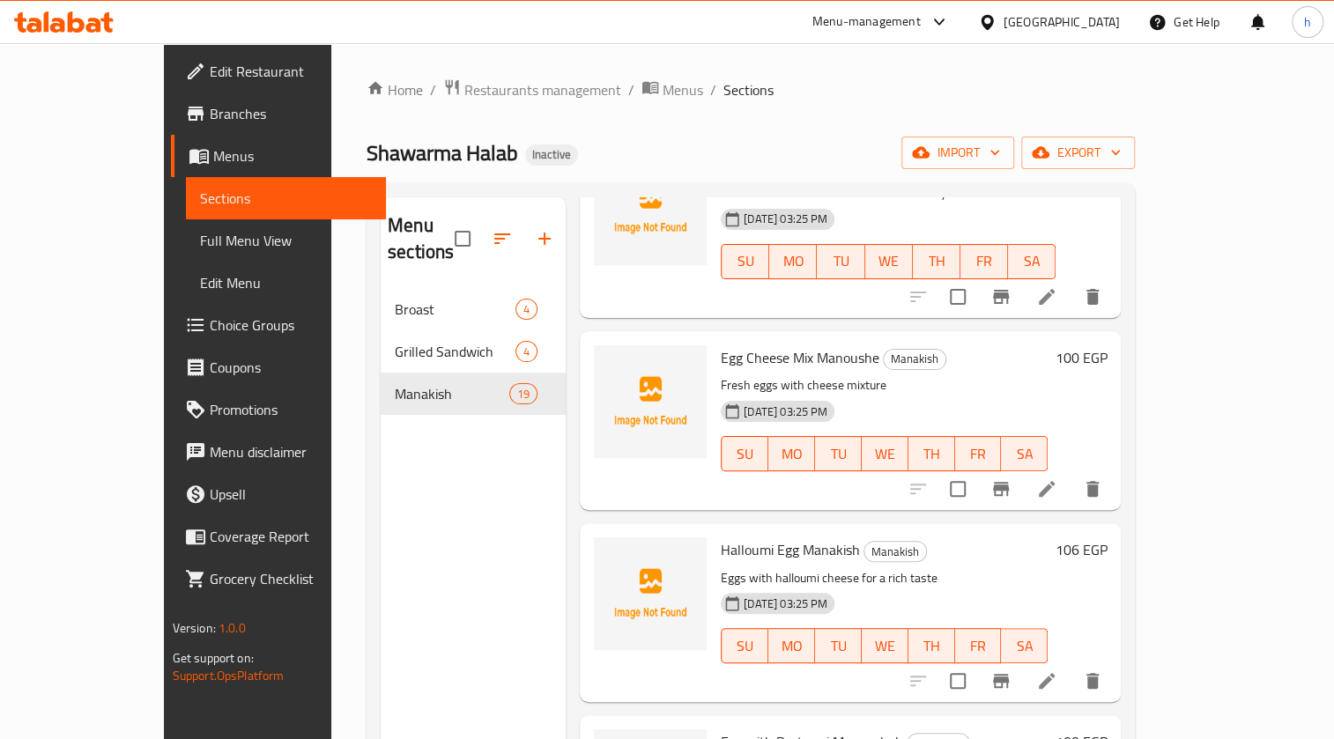
click at [1072, 665] on li at bounding box center [1046, 681] width 49 height 32
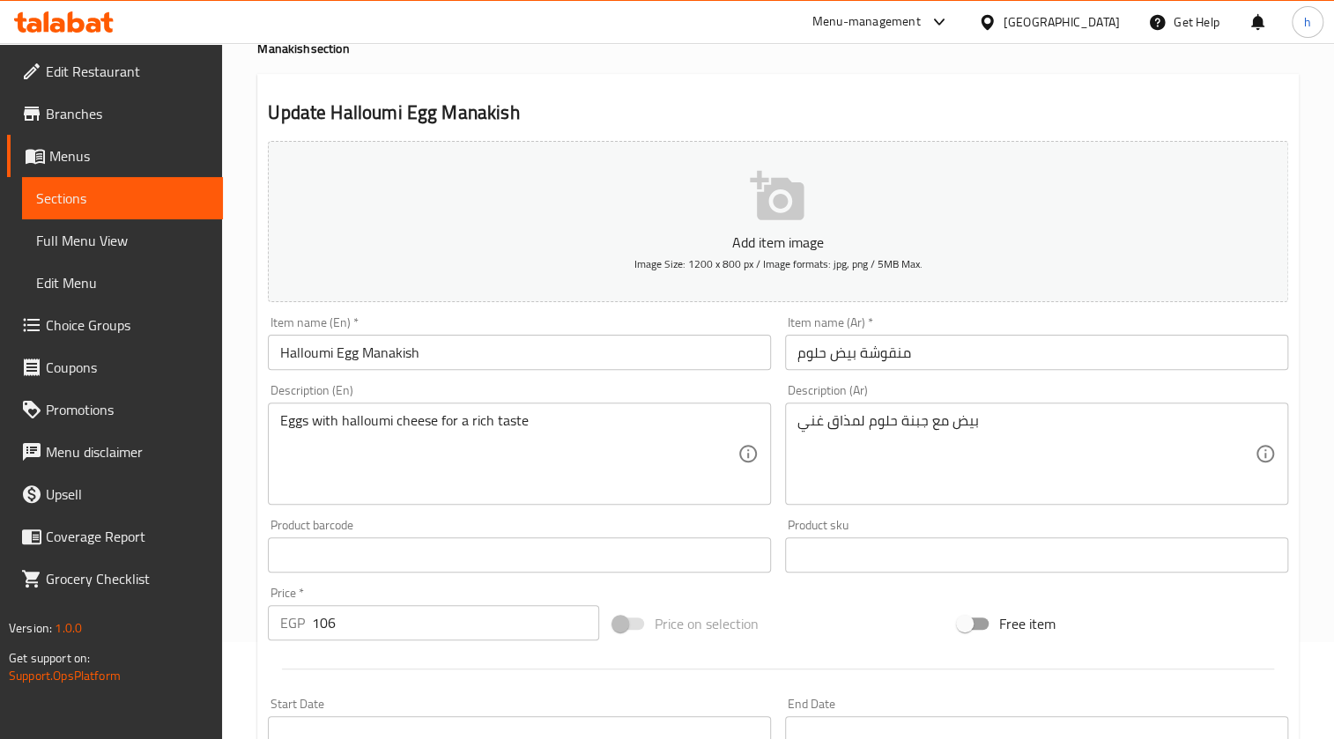
scroll to position [240, 0]
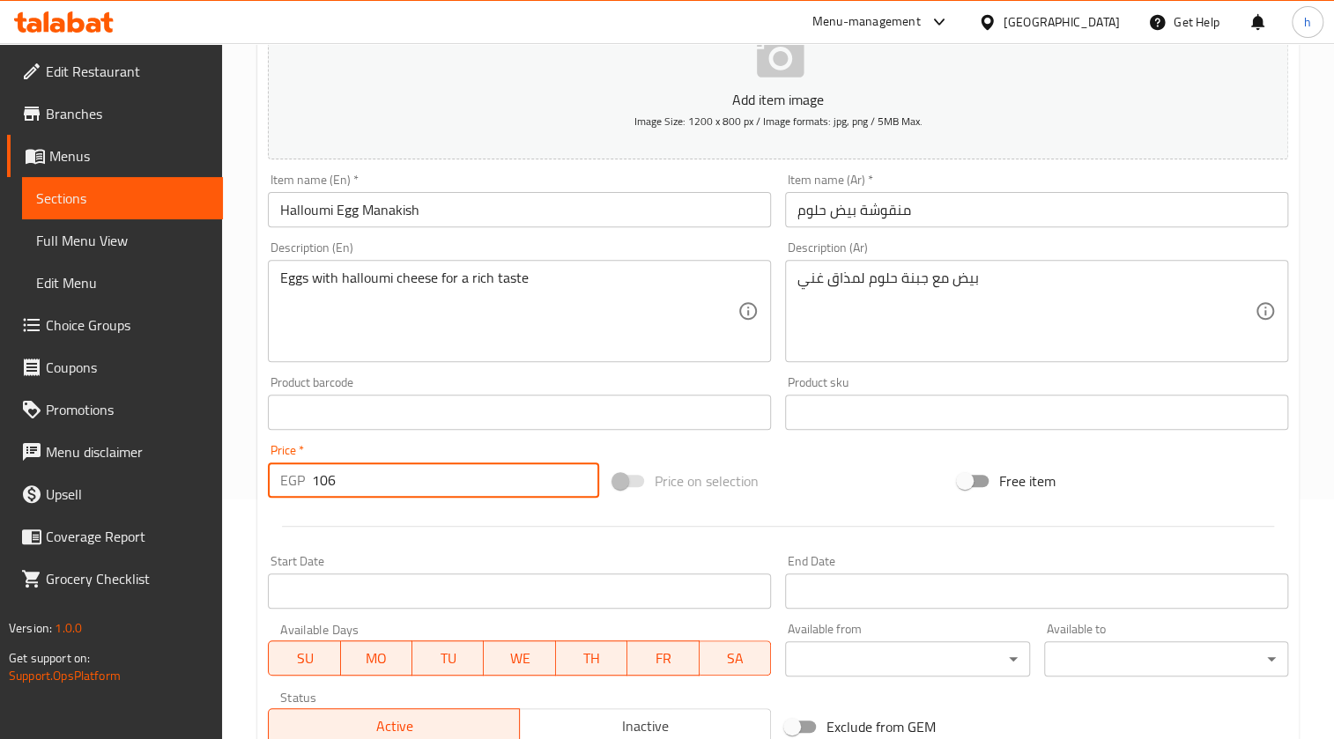
drag, startPoint x: 333, startPoint y: 466, endPoint x: 317, endPoint y: 469, distance: 16.1
click at [317, 469] on input "106" at bounding box center [455, 480] width 286 height 35
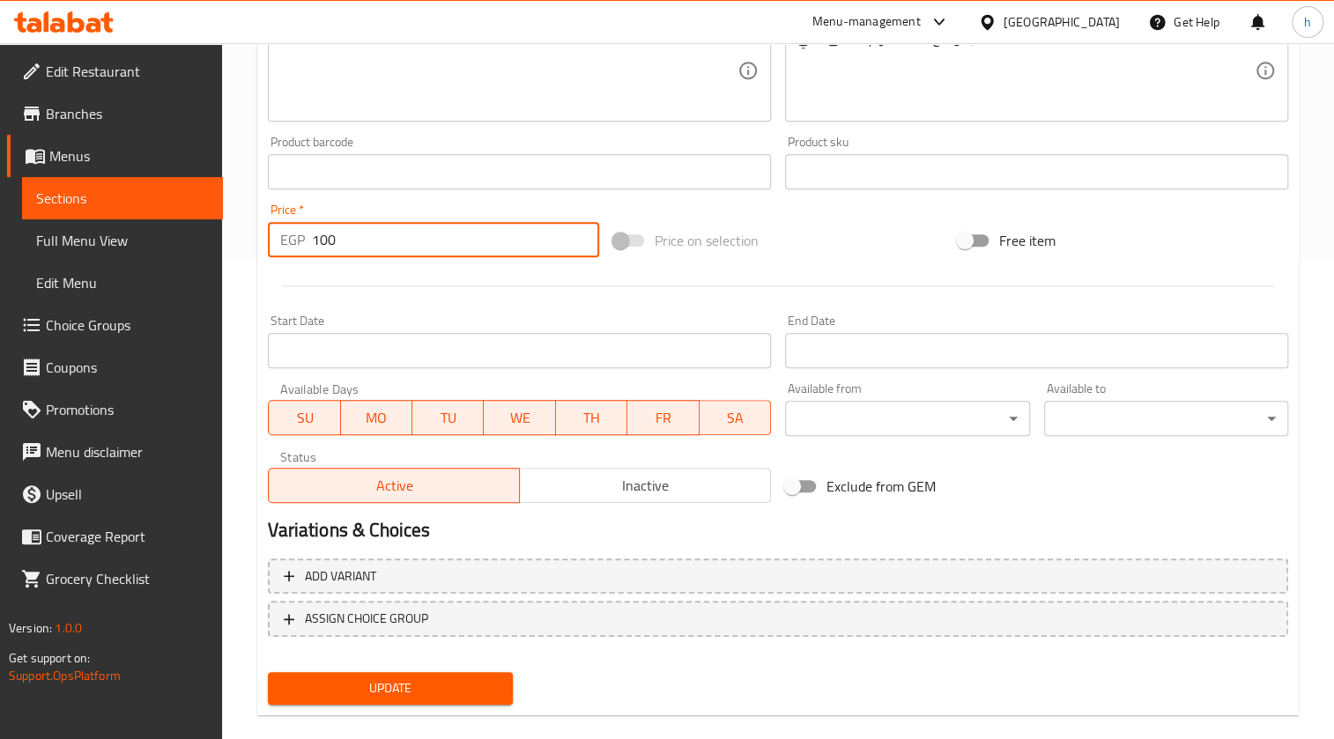
scroll to position [504, 0]
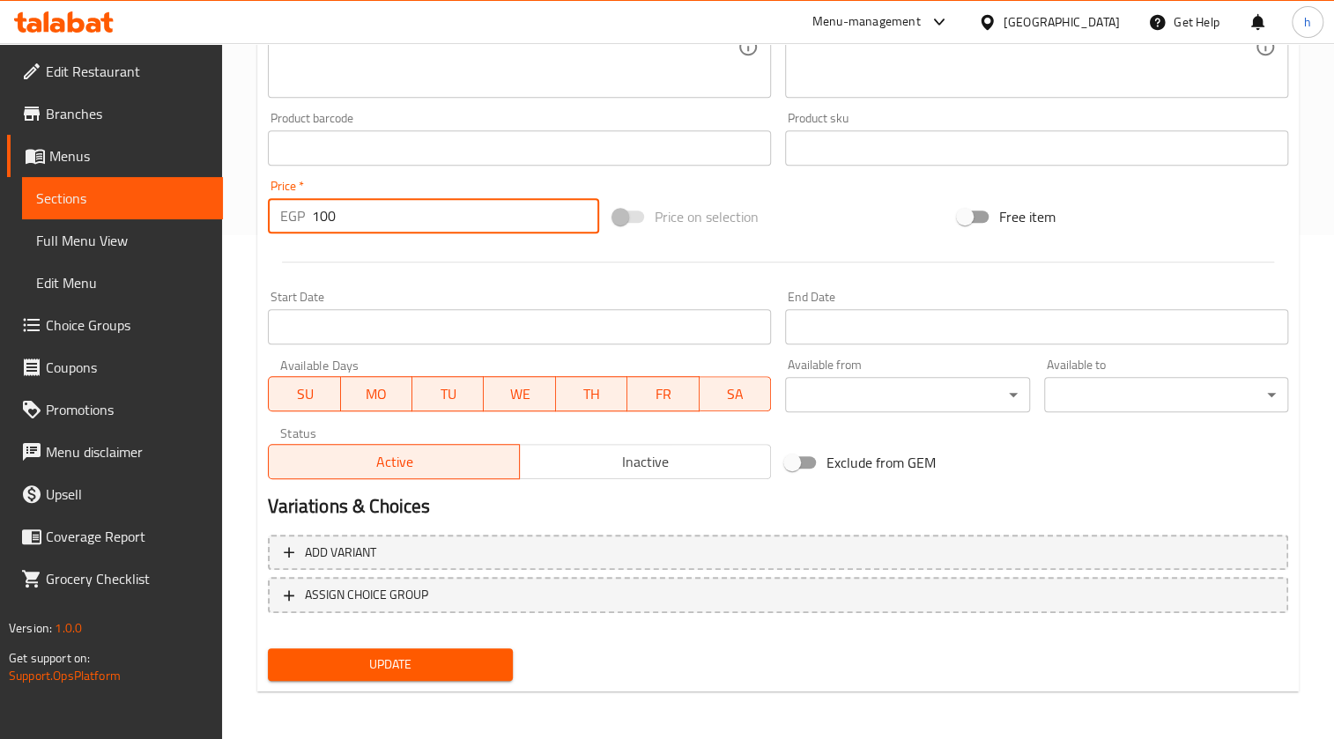
type input "100"
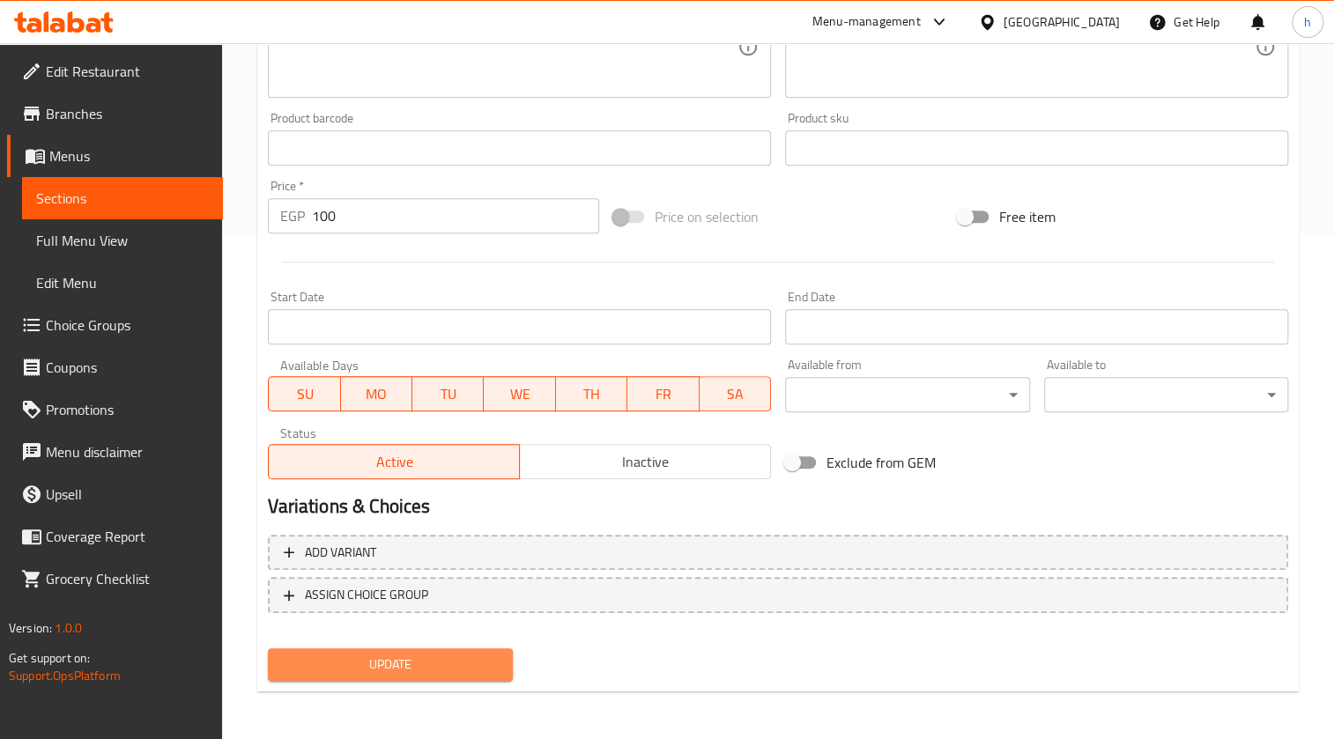
click at [451, 665] on span "Update" at bounding box center [390, 665] width 216 height 22
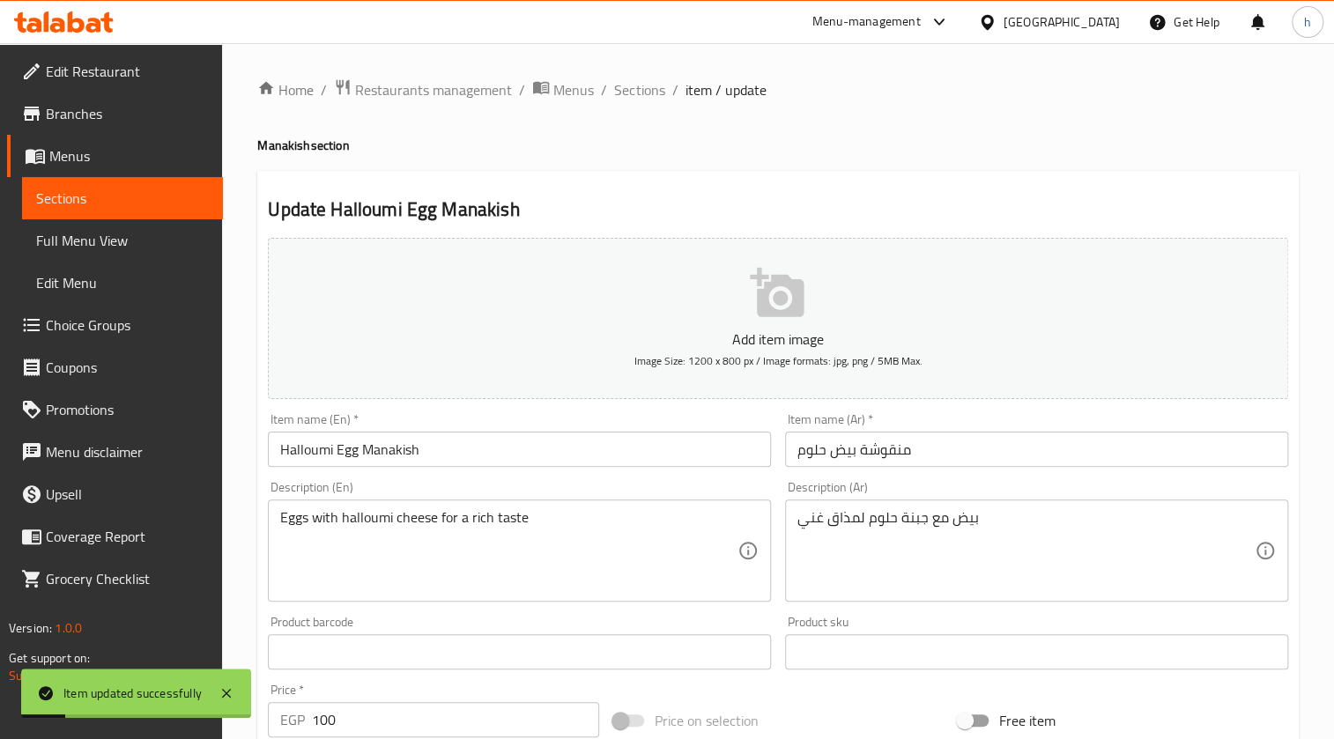
scroll to position [0, 0]
click at [663, 86] on ol "Home / Restaurants management / Menus / Sections / item / update" at bounding box center [778, 89] width 1042 height 23
click at [653, 86] on span "Sections" at bounding box center [639, 89] width 50 height 21
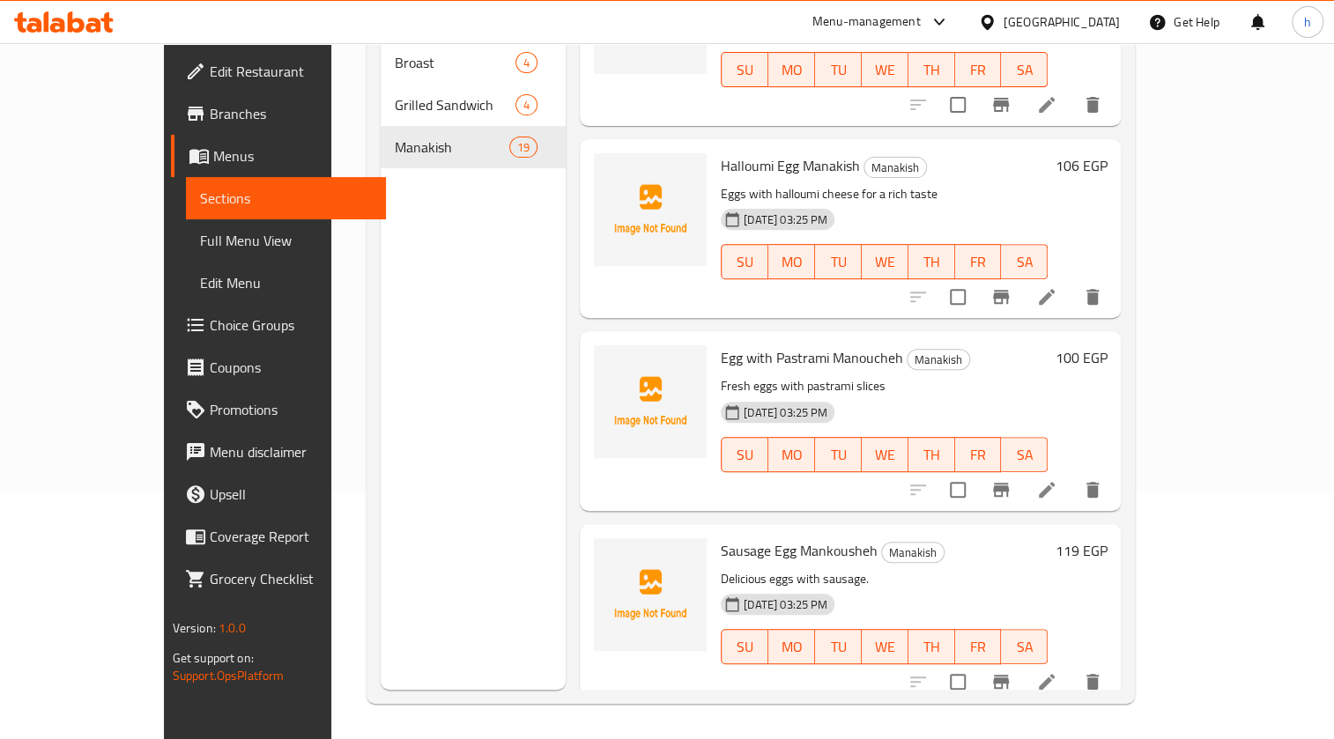
scroll to position [2775, 0]
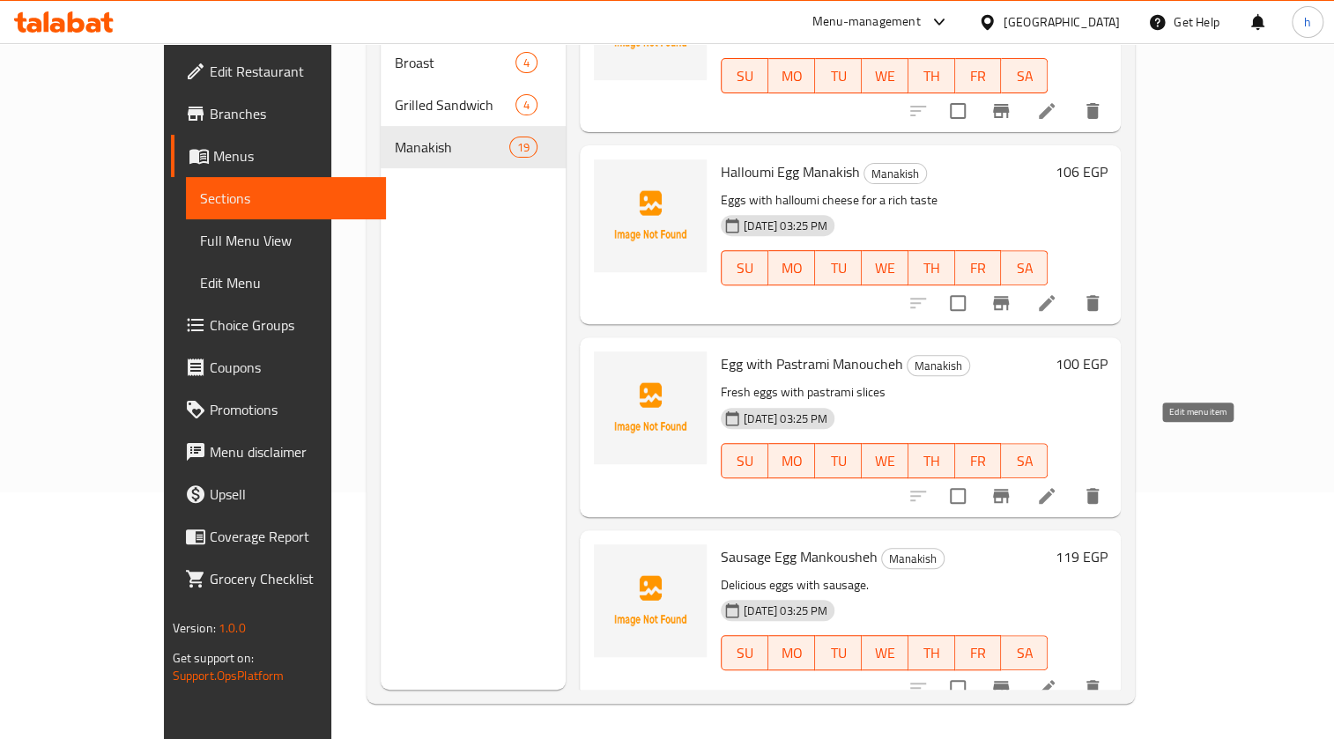
click at [1058, 486] on icon at bounding box center [1046, 496] width 21 height 21
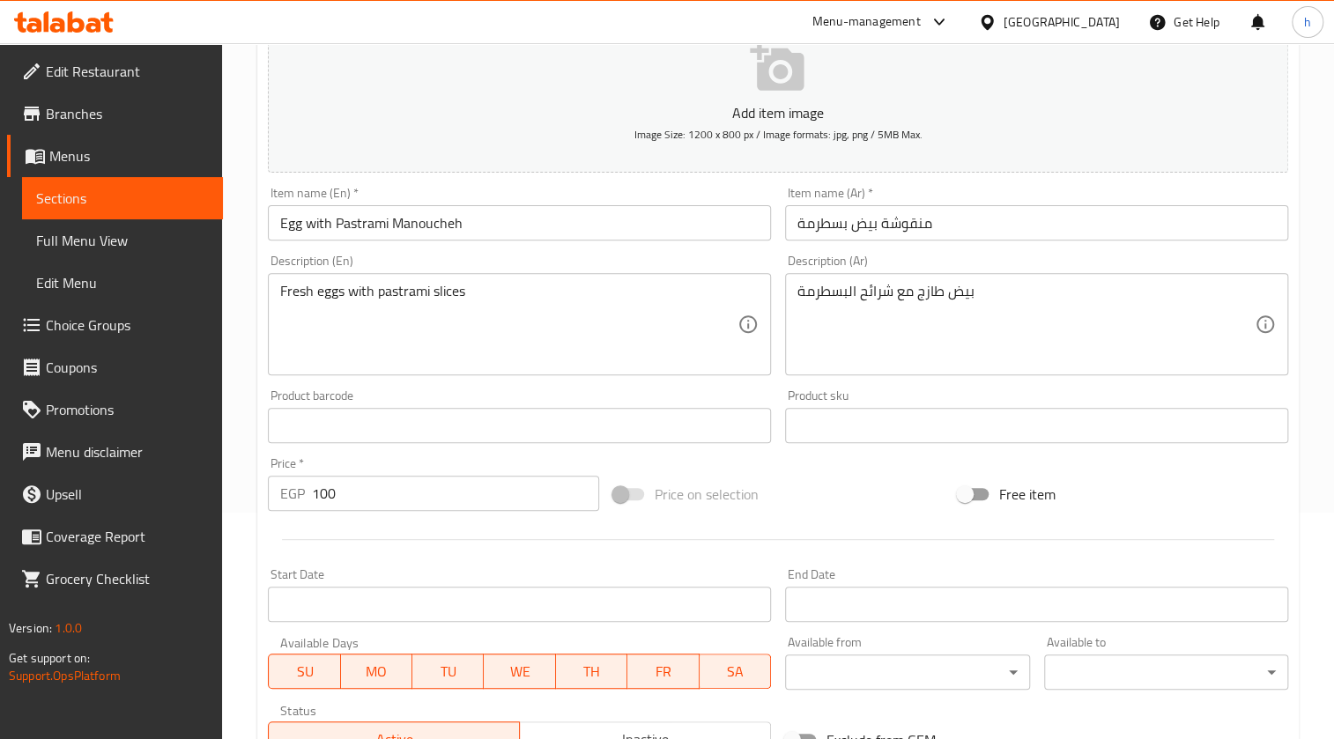
scroll to position [240, 0]
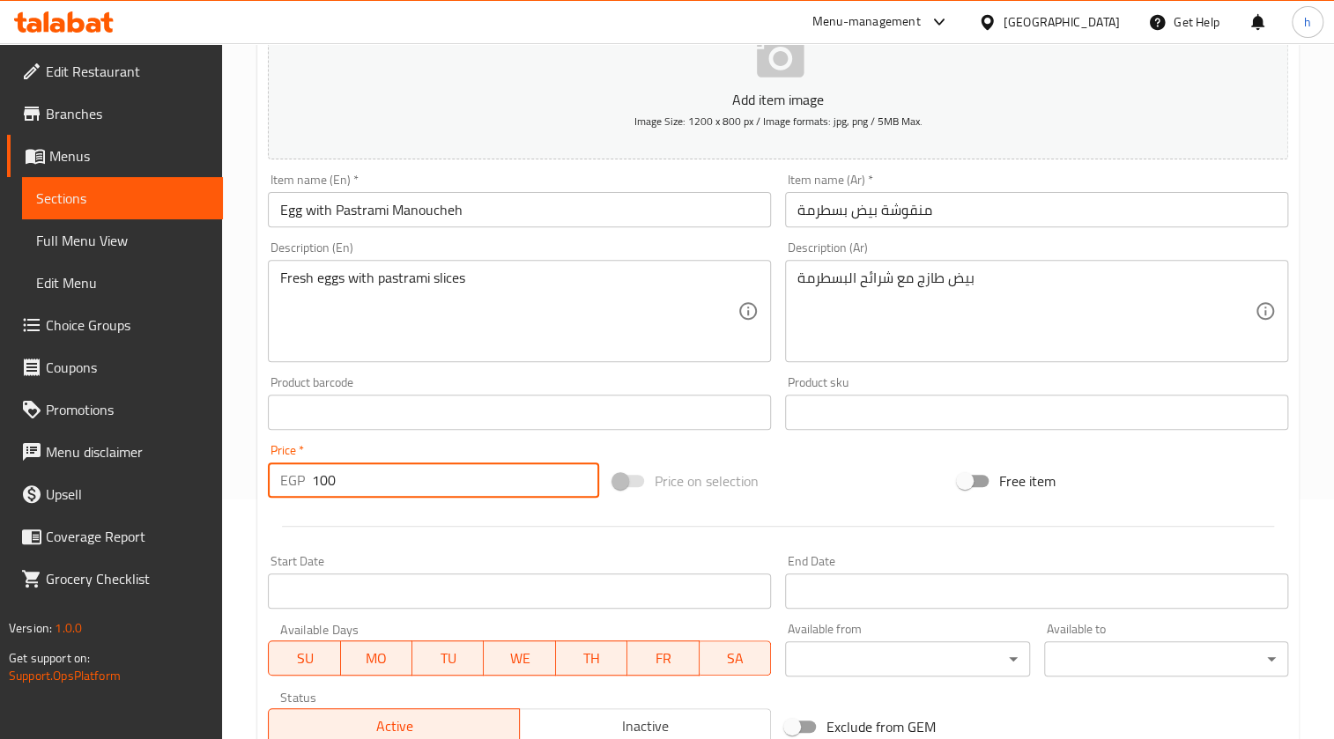
click at [339, 478] on input "100" at bounding box center [455, 480] width 286 height 35
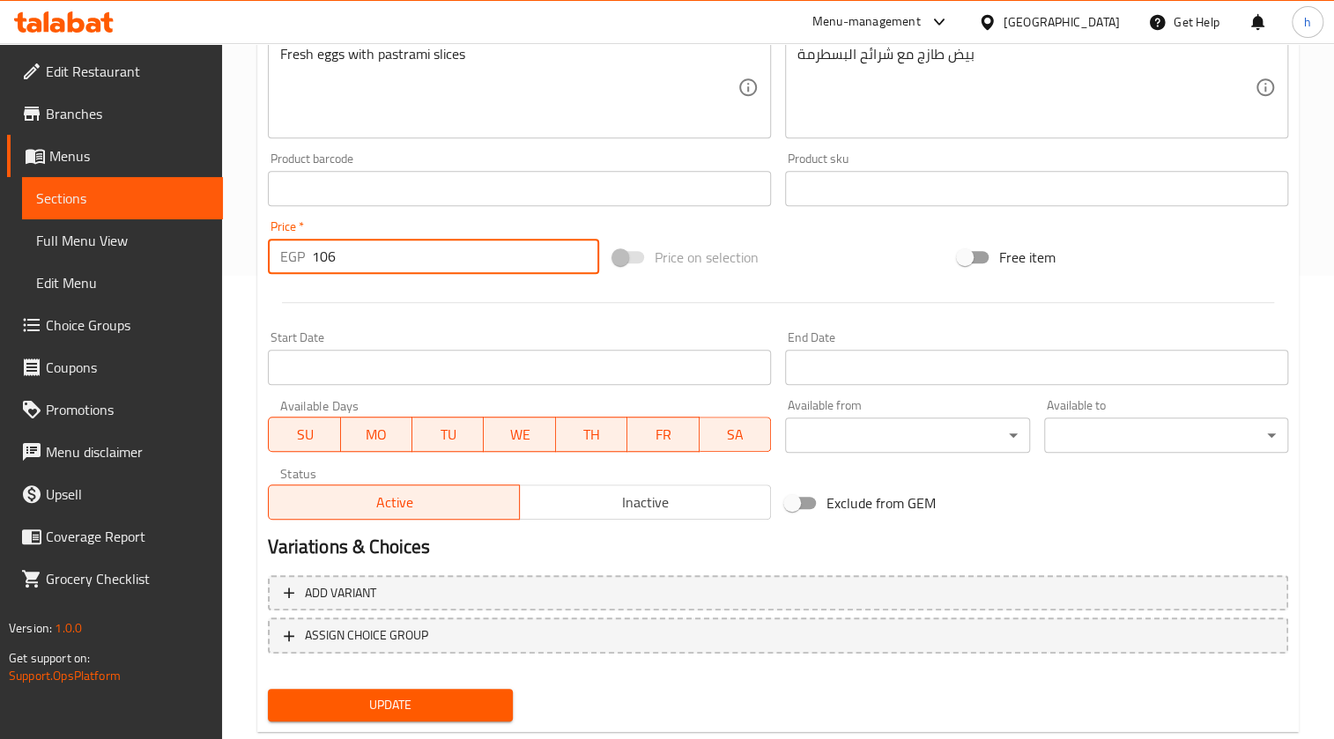
scroll to position [504, 0]
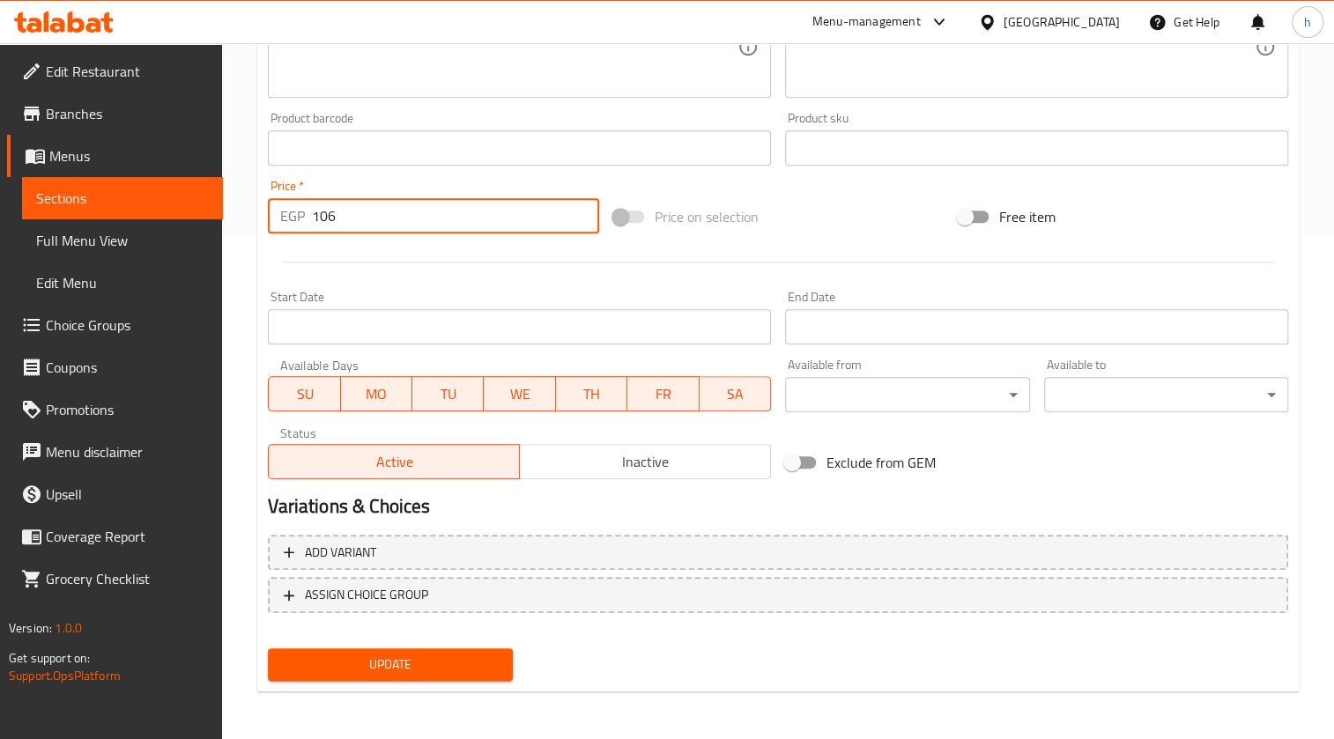
type input "106"
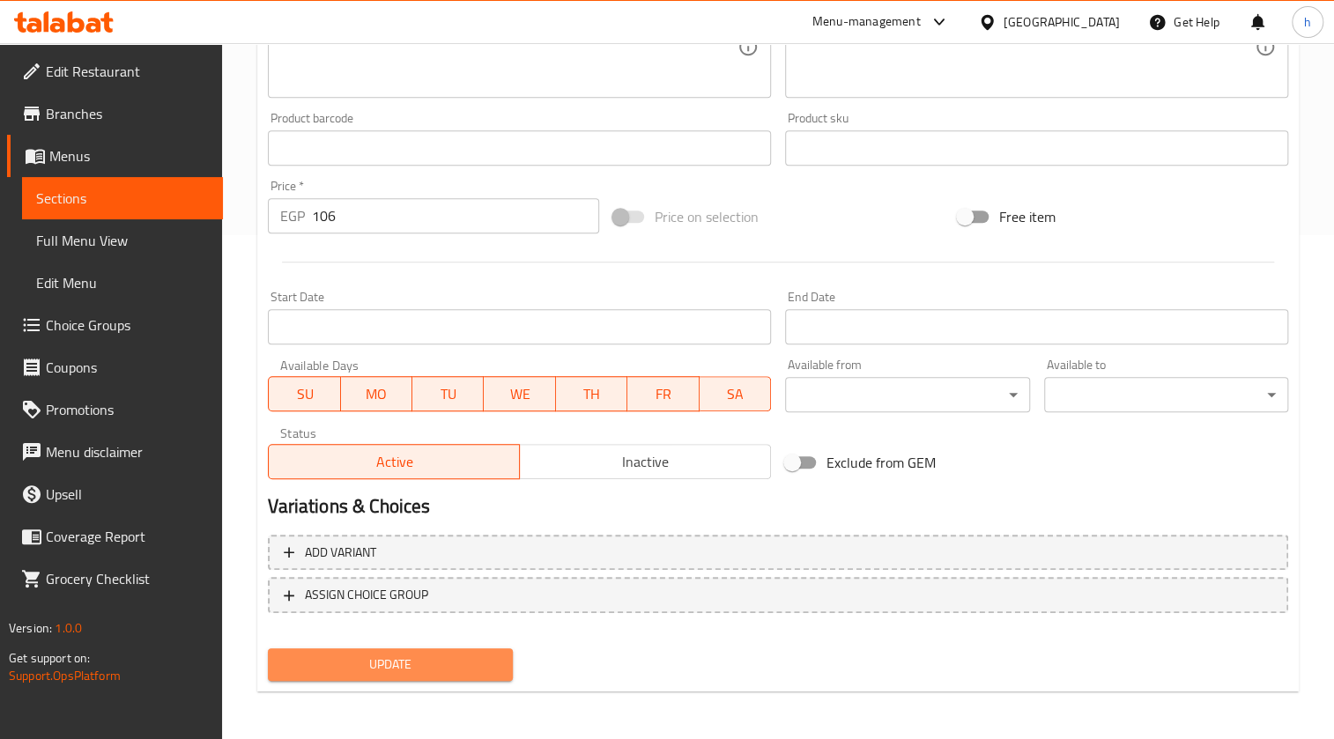
click at [436, 649] on button "Update" at bounding box center [390, 665] width 244 height 33
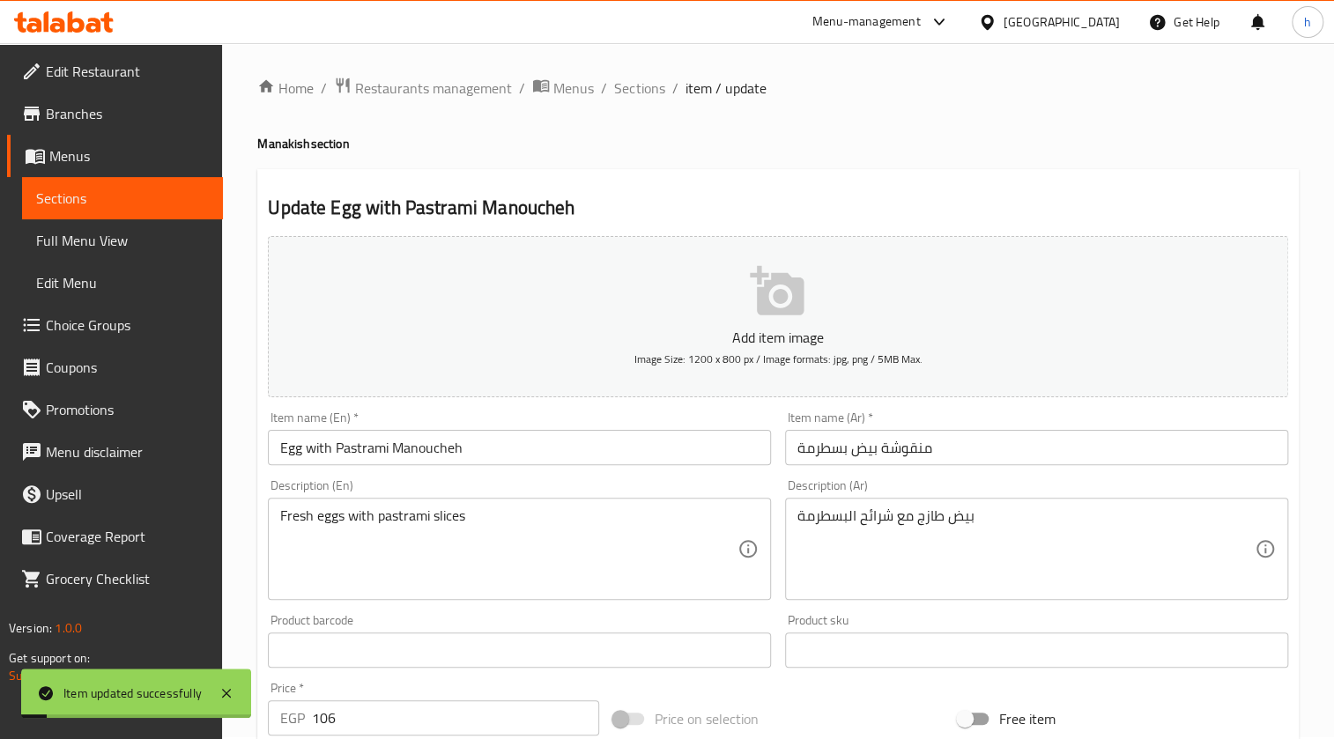
scroll to position [0, 0]
click at [657, 99] on span "Sections" at bounding box center [639, 89] width 50 height 21
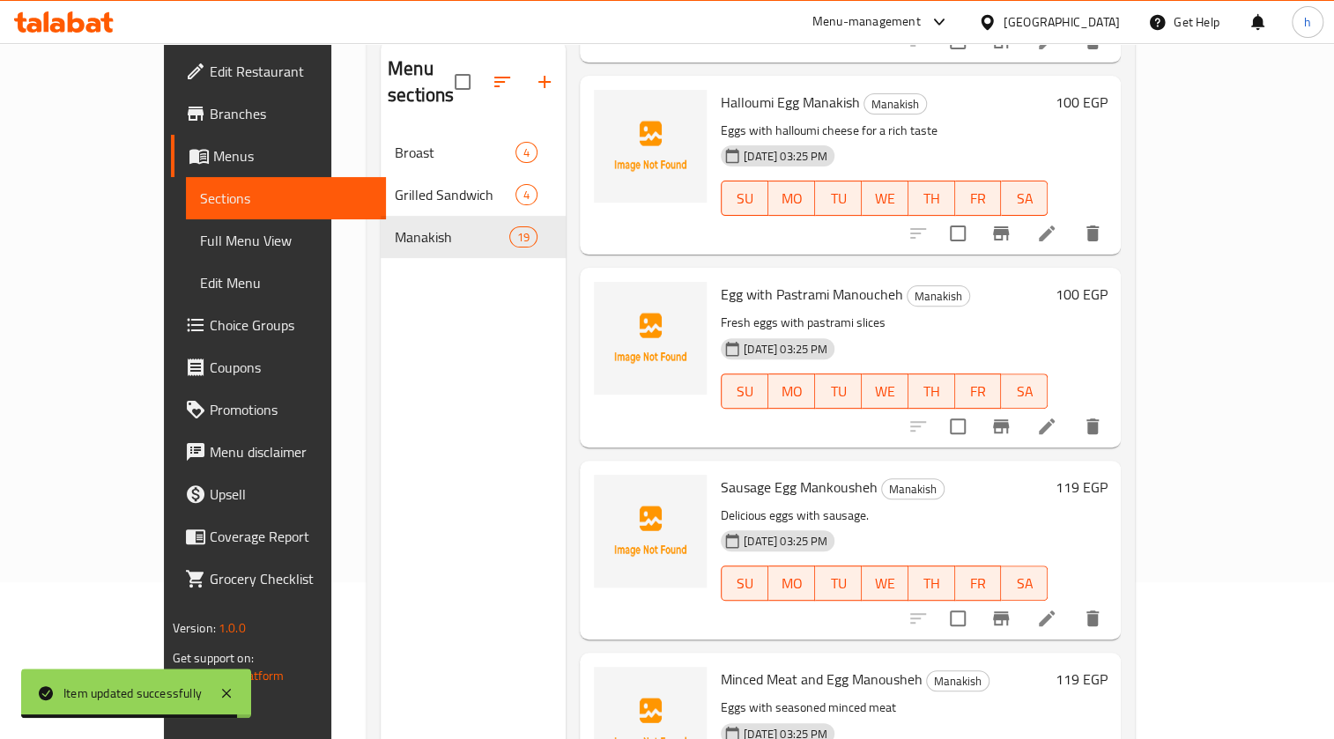
scroll to position [160, 0]
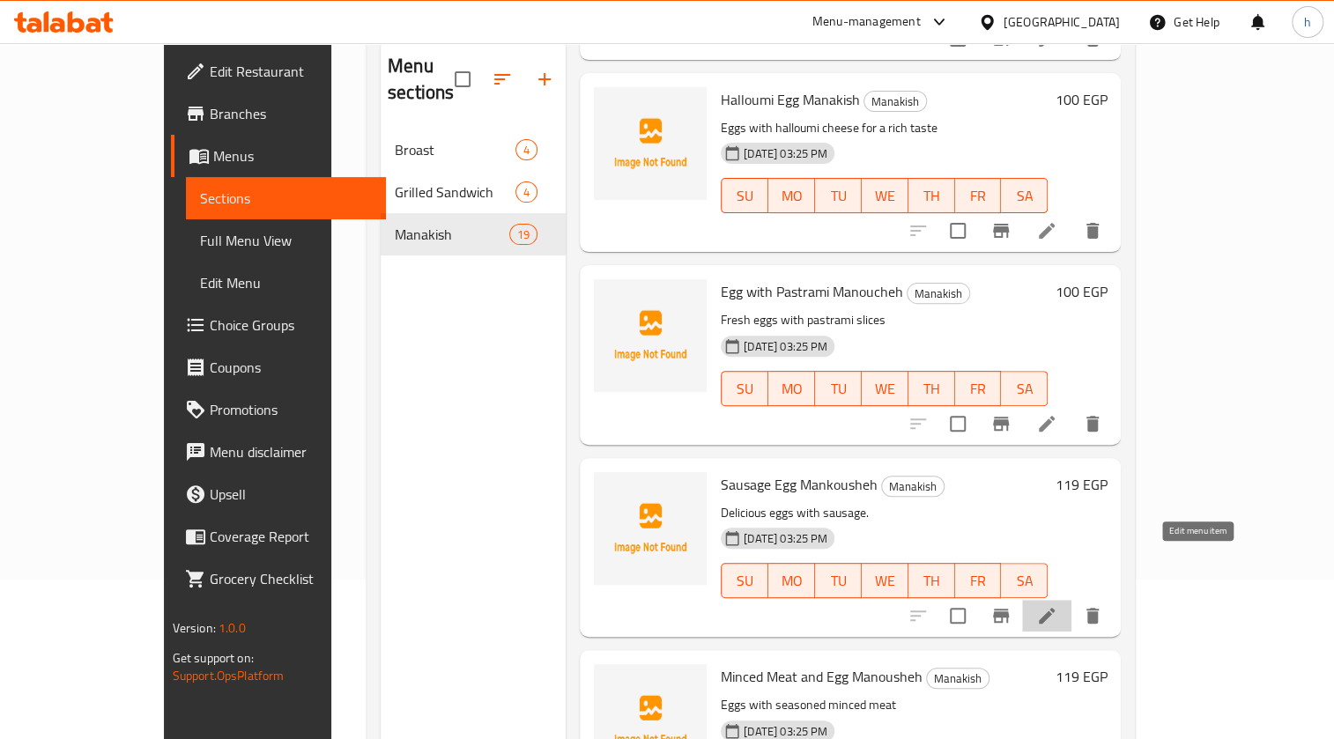
click at [1058, 605] on icon at bounding box center [1046, 615] width 21 height 21
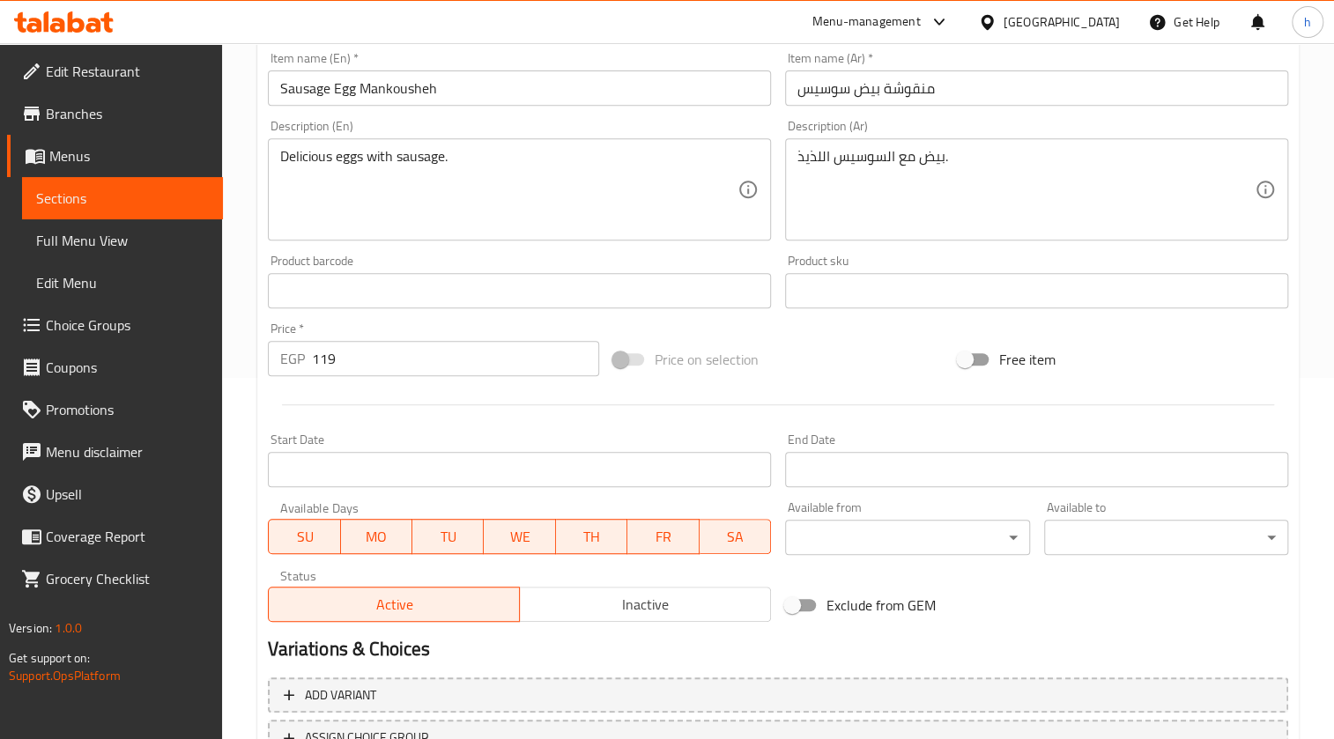
scroll to position [504, 0]
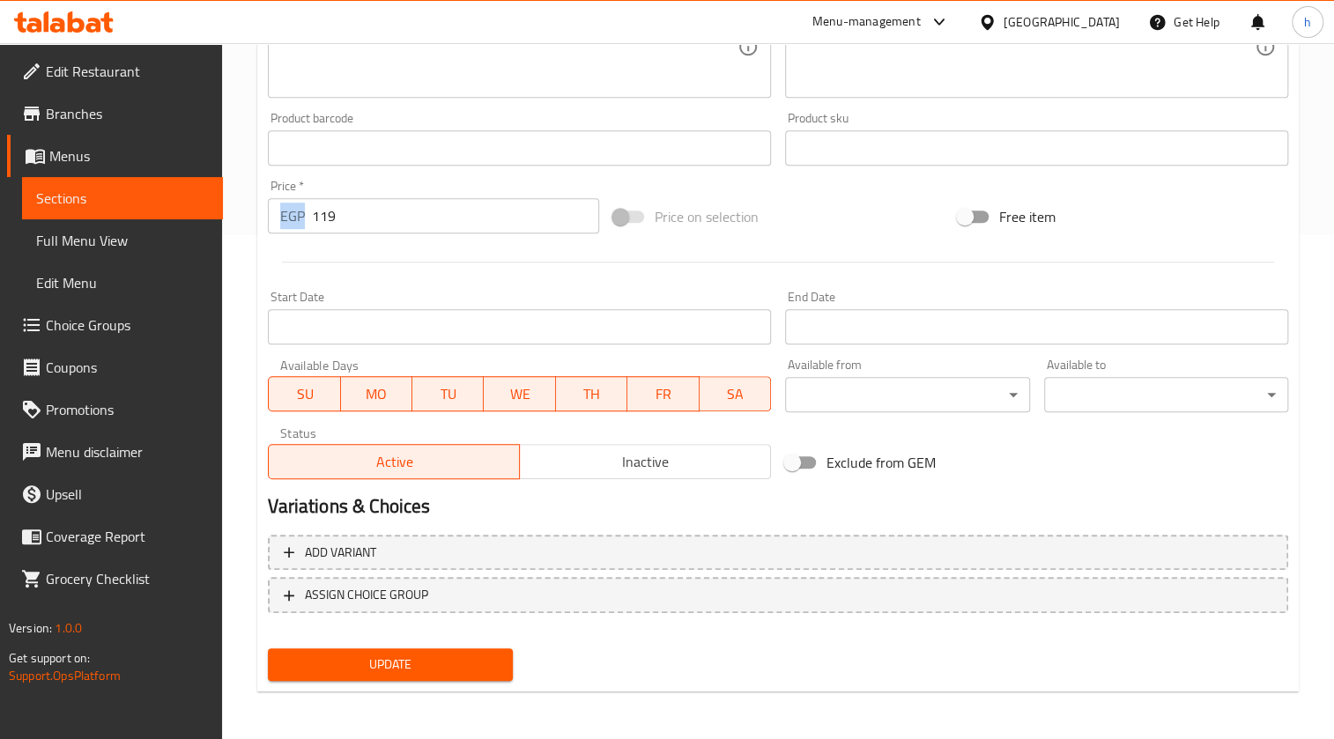
drag, startPoint x: 301, startPoint y: 212, endPoint x: 387, endPoint y: 216, distance: 85.6
click at [387, 216] on div "EGP 119 Price *" at bounding box center [433, 215] width 330 height 35
click at [368, 213] on input "119" at bounding box center [455, 215] width 286 height 35
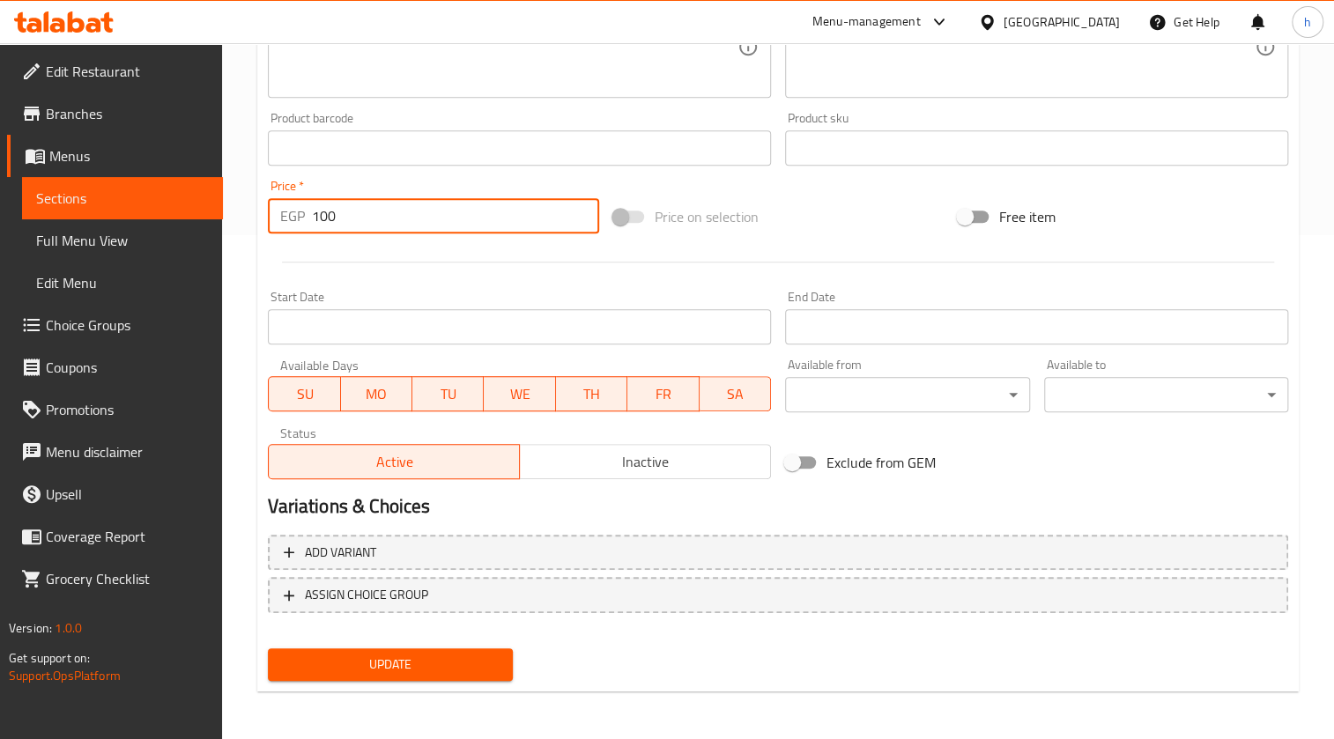
type input "100"
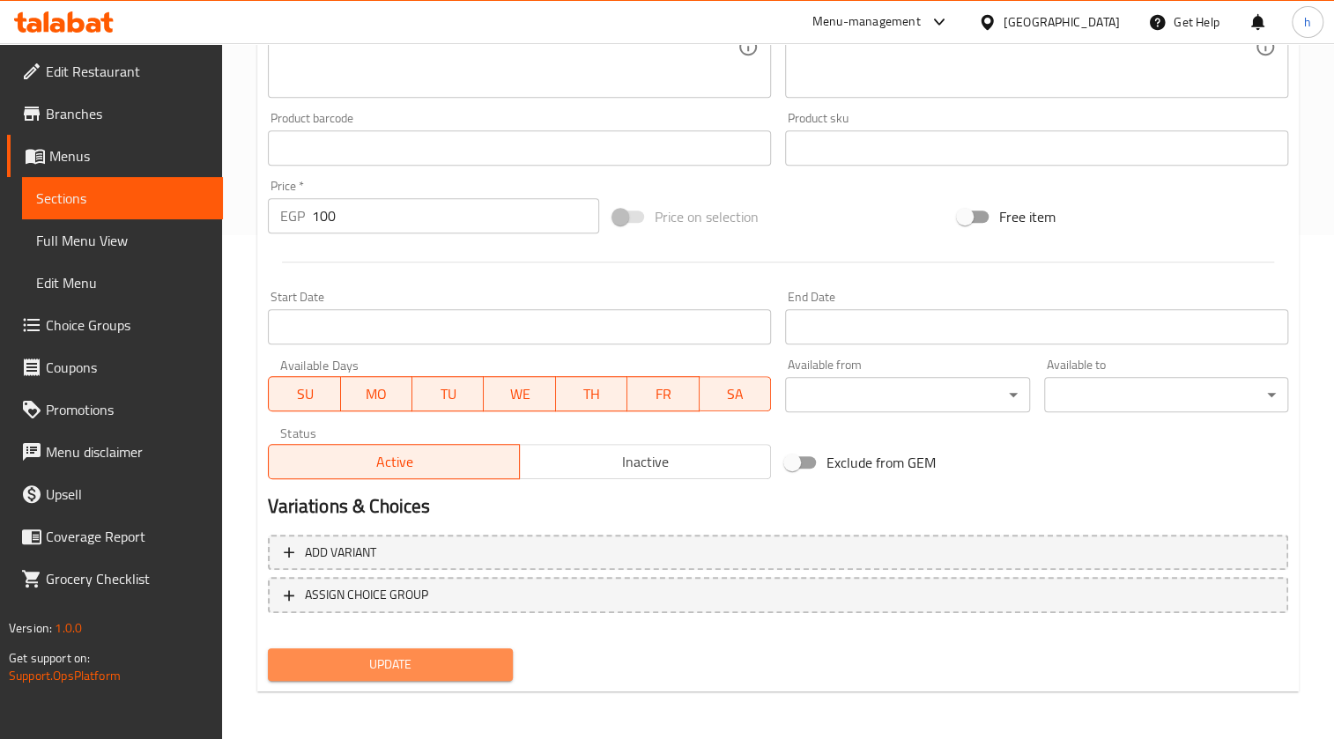
click at [414, 675] on button "Update" at bounding box center [390, 665] width 244 height 33
click at [467, 642] on div "Update" at bounding box center [390, 665] width 258 height 47
click at [471, 658] on span "Update" at bounding box center [390, 665] width 216 height 22
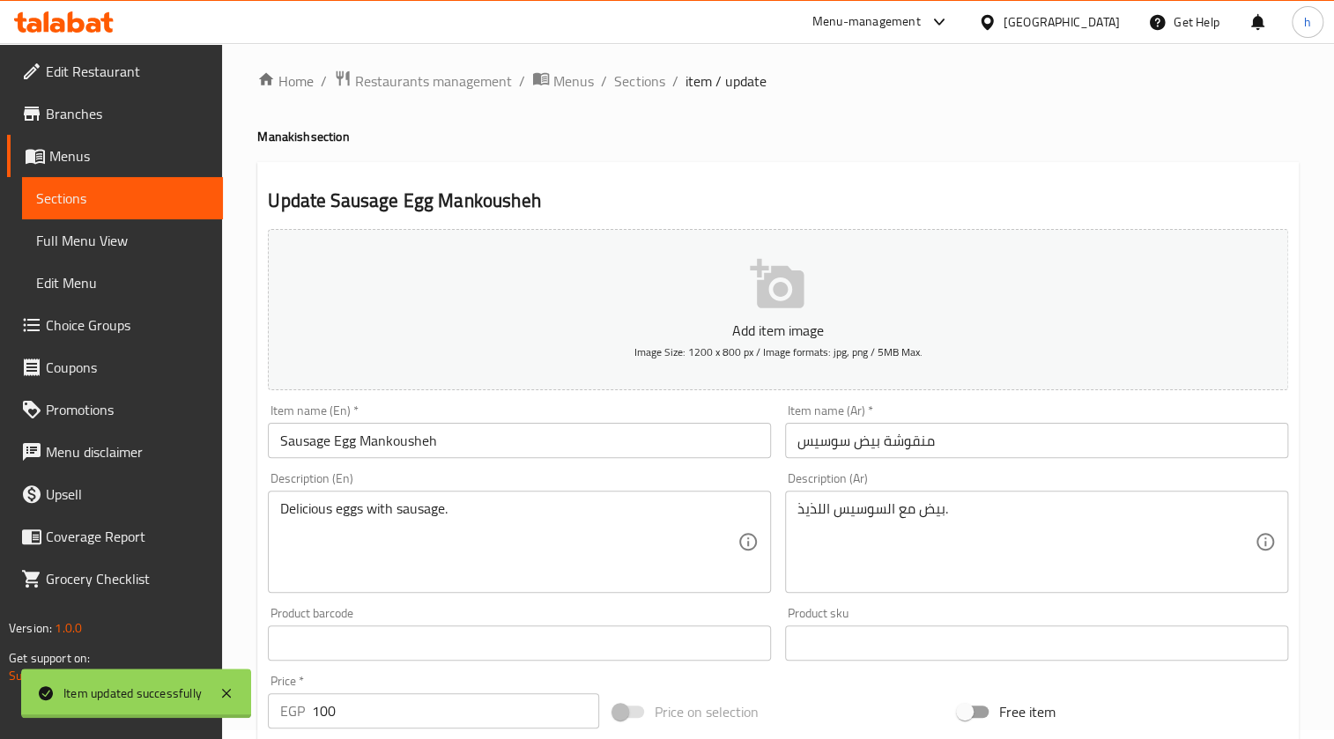
scroll to position [0, 0]
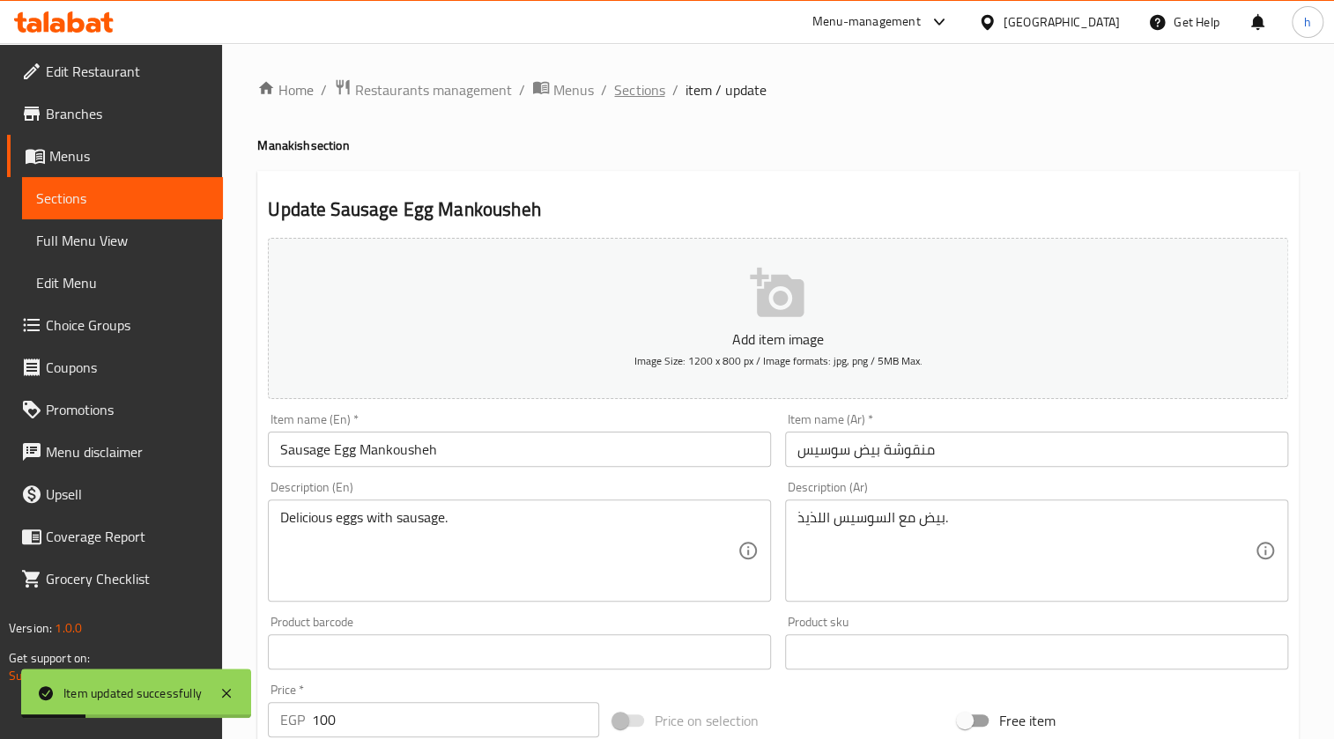
click at [659, 85] on span "Sections" at bounding box center [639, 89] width 50 height 21
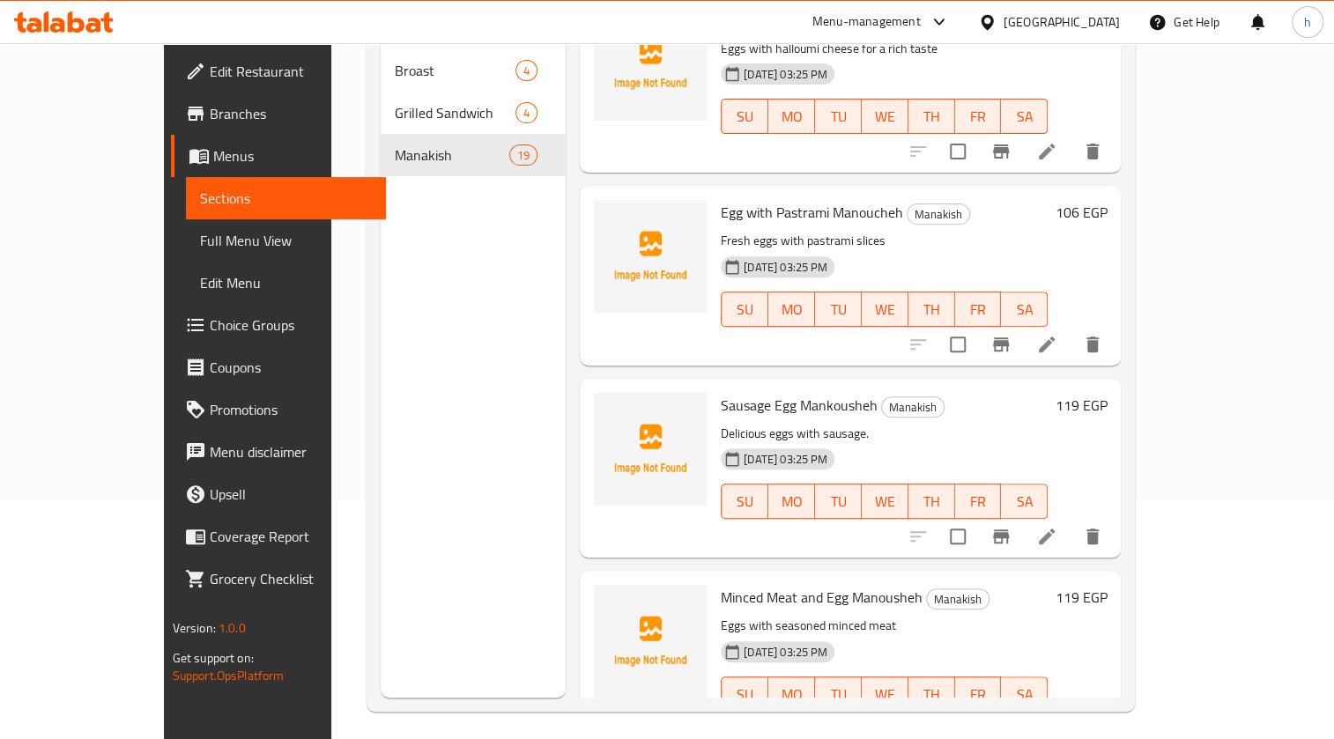
scroll to position [247, 0]
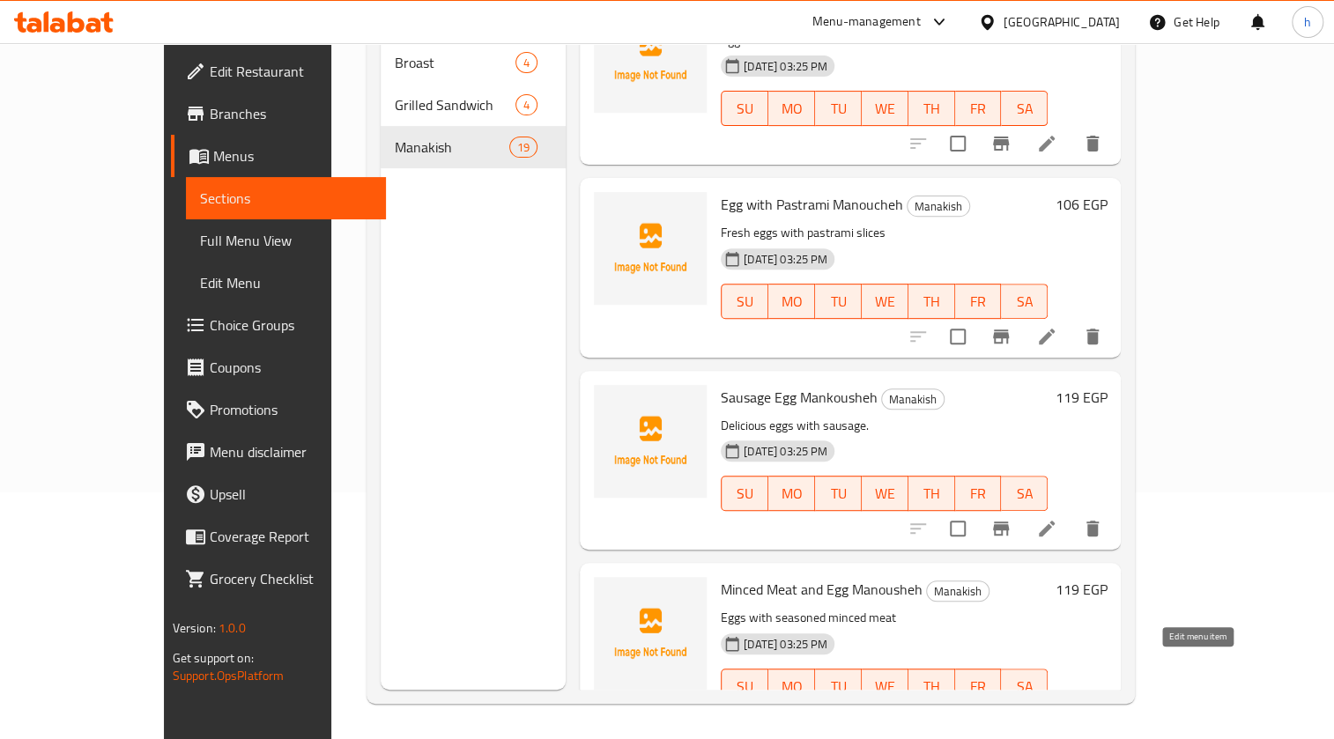
click at [1058, 711] on icon at bounding box center [1046, 721] width 21 height 21
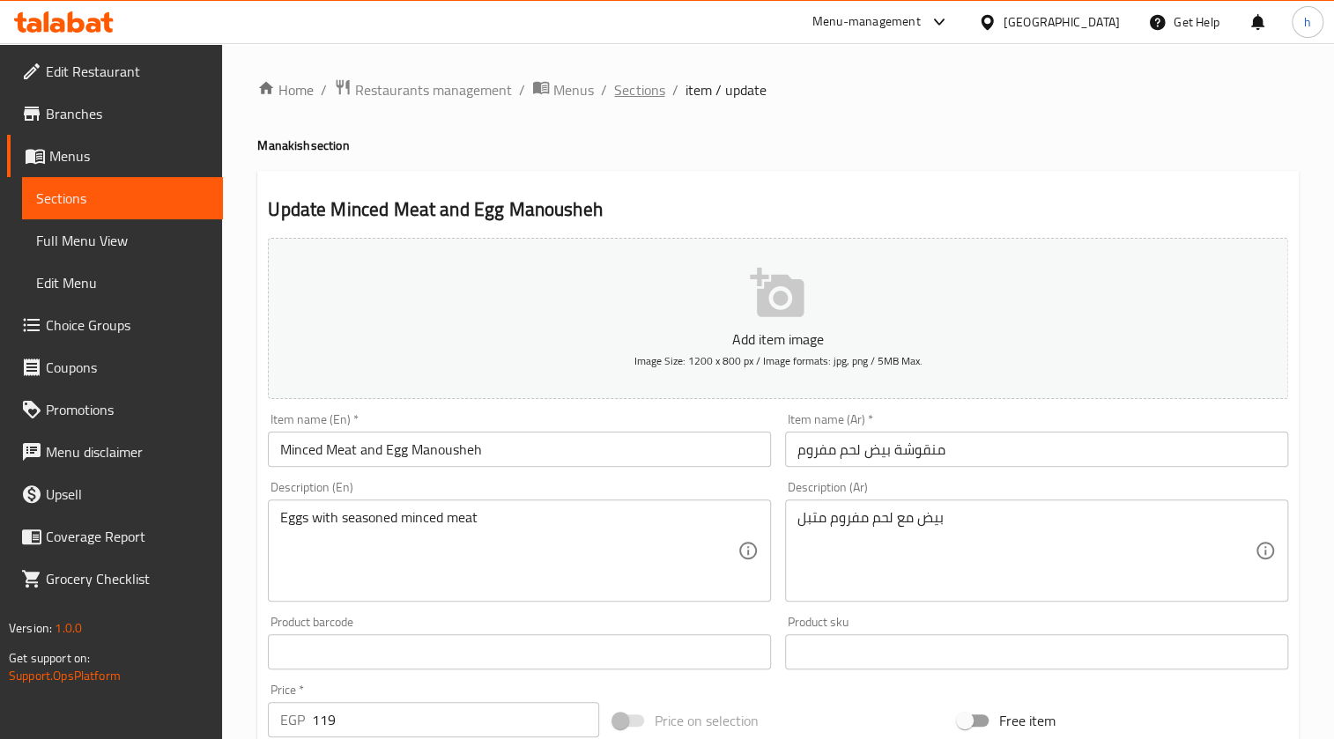
click at [617, 89] on span "Sections" at bounding box center [639, 89] width 50 height 21
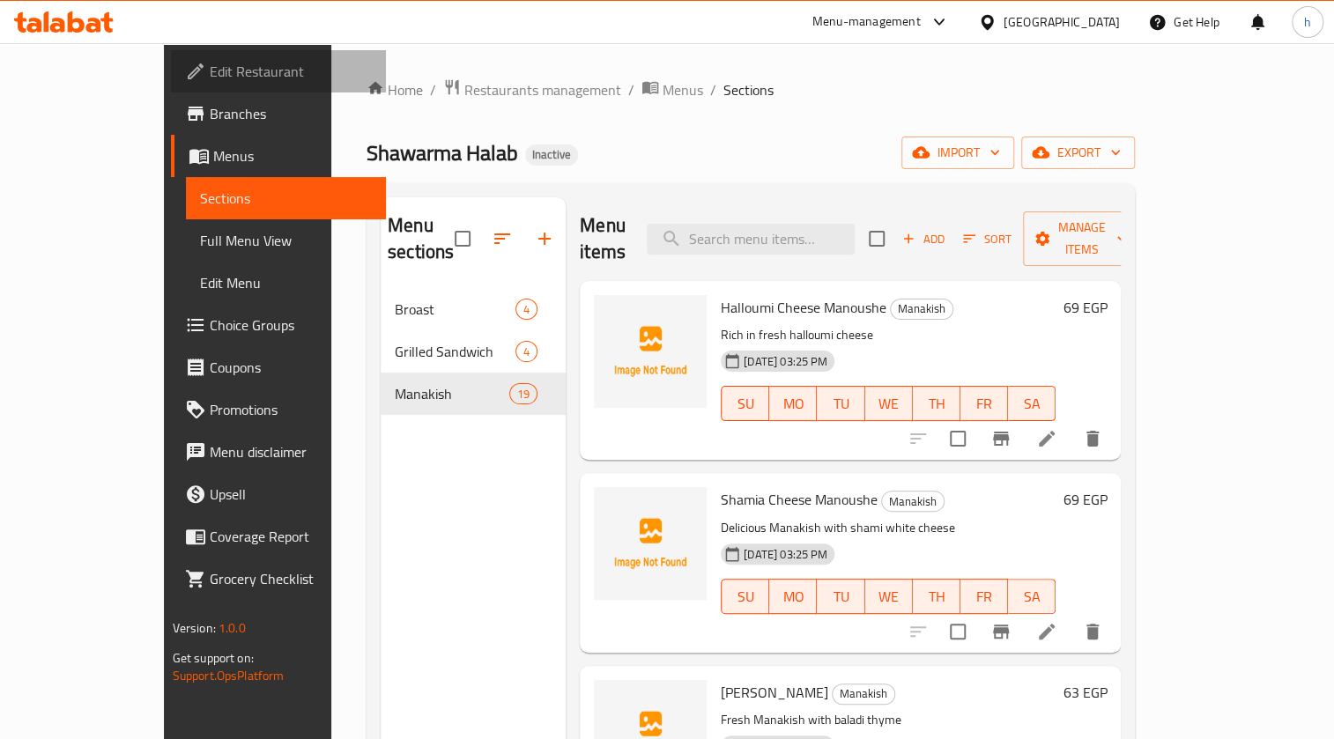
click at [171, 85] on link "Edit Restaurant" at bounding box center [279, 71] width 216 height 42
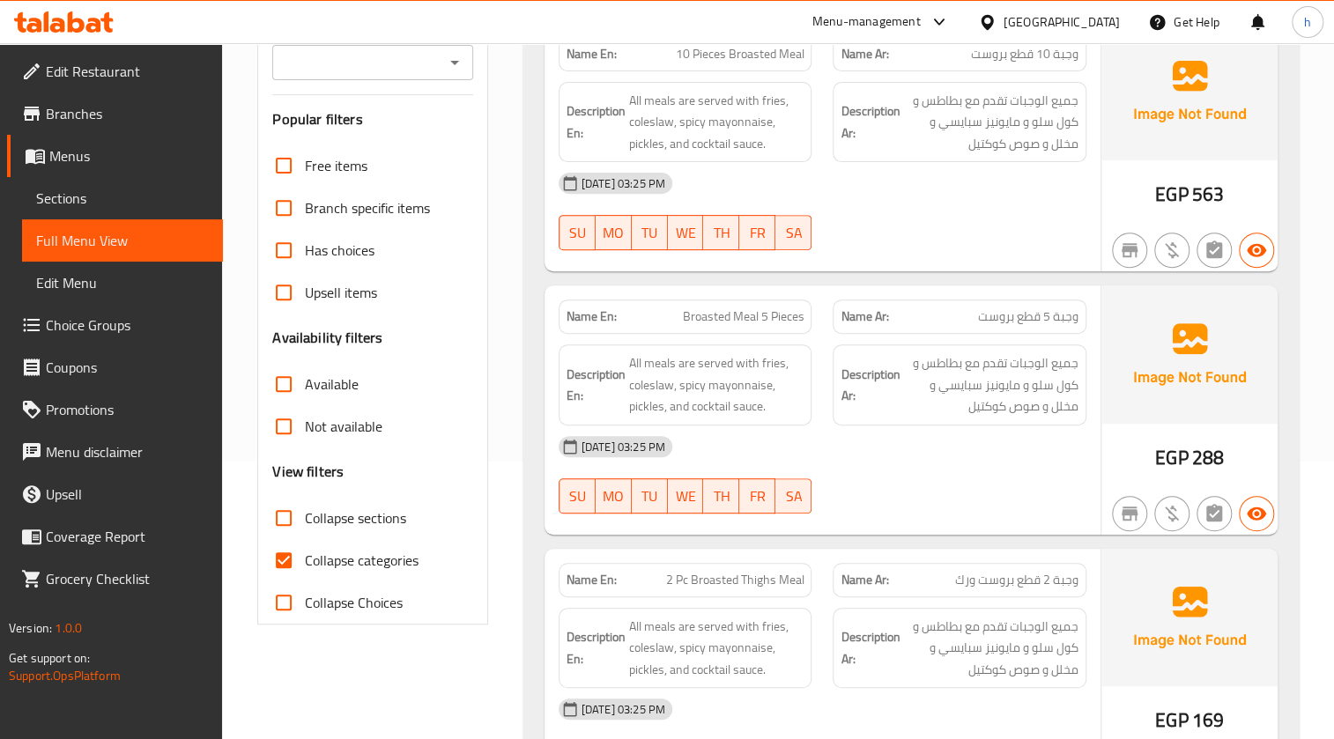
scroll to position [320, 0]
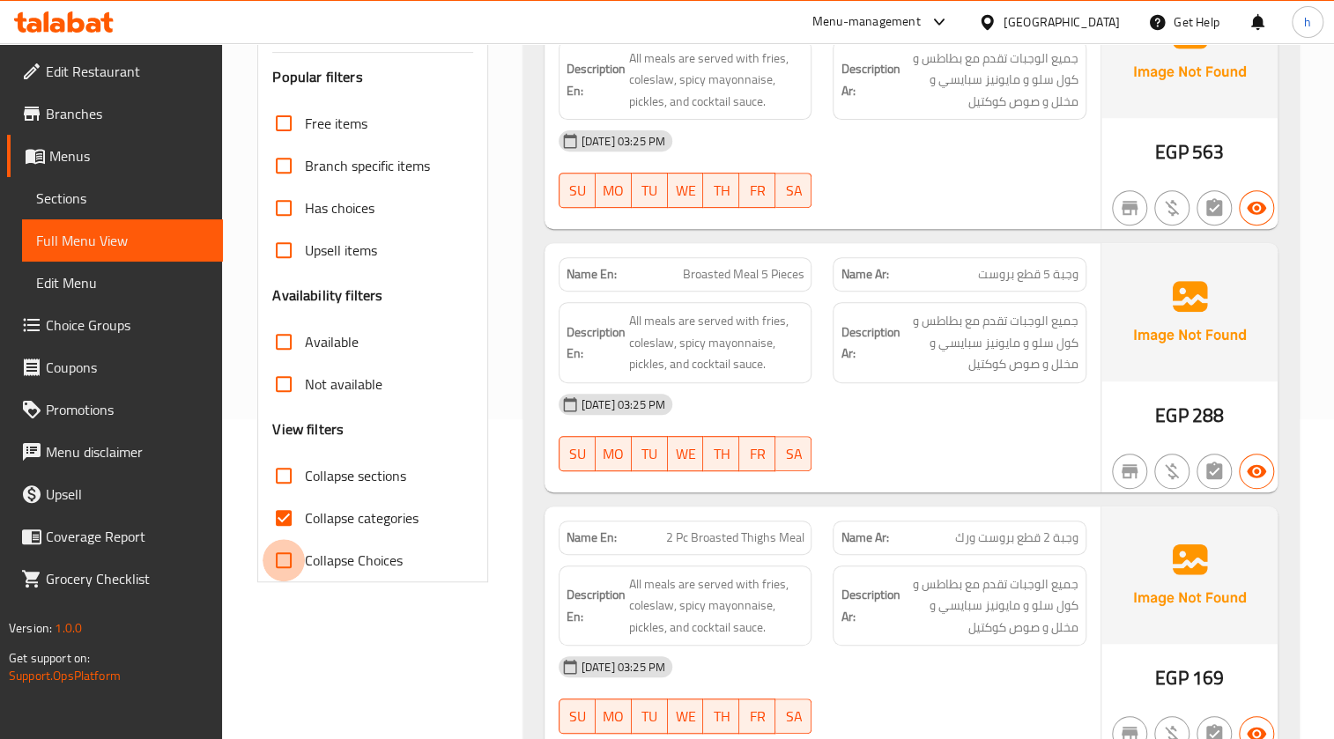
click at [283, 539] on input "Collapse Choices" at bounding box center [284, 560] width 42 height 42
checkbox input "true"
click at [286, 533] on input "Collapse categories" at bounding box center [284, 518] width 42 height 42
click at [287, 516] on input "Collapse categories" at bounding box center [284, 518] width 42 height 42
checkbox input "true"
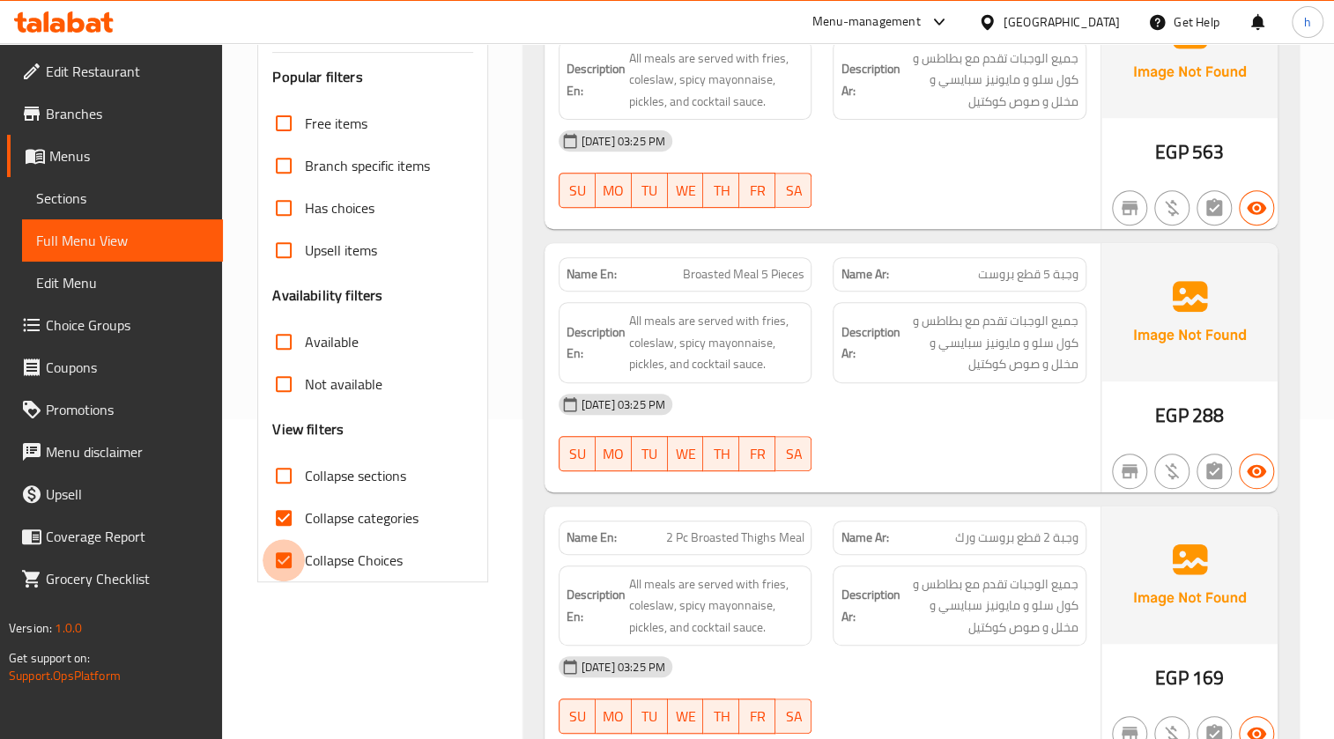
click at [285, 560] on input "Collapse Choices" at bounding box center [284, 560] width 42 height 42
checkbox input "false"
click at [288, 527] on input "Collapse categories" at bounding box center [284, 518] width 42 height 42
checkbox input "false"
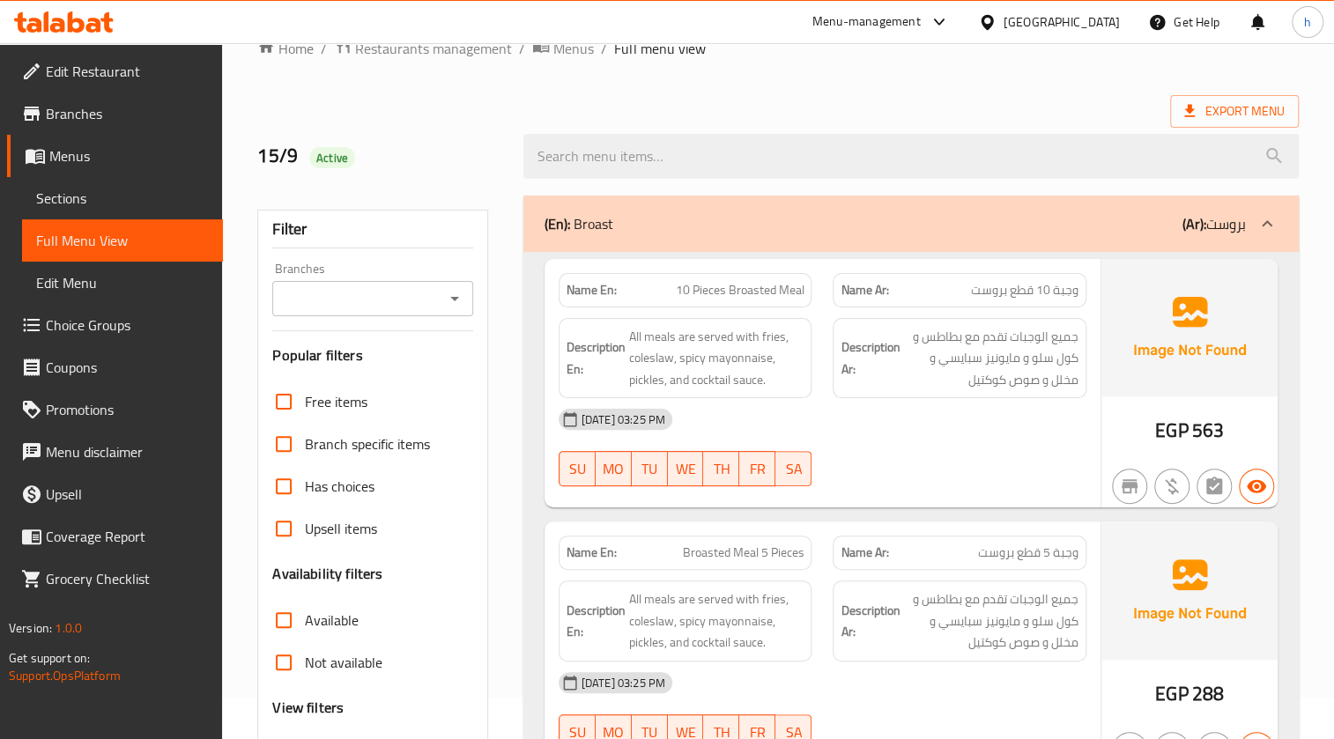
scroll to position [0, 0]
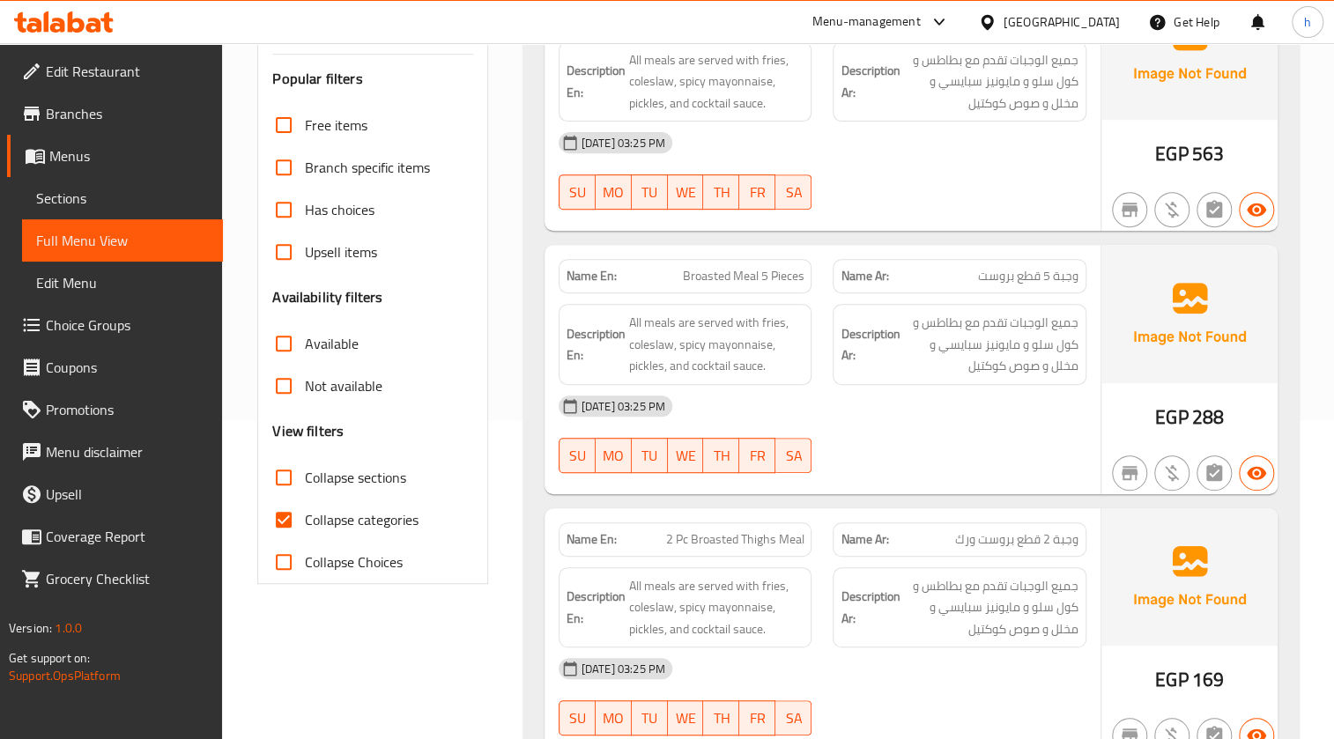
scroll to position [320, 0]
click at [285, 516] on input "Collapse categories" at bounding box center [284, 518] width 42 height 42
checkbox input "false"
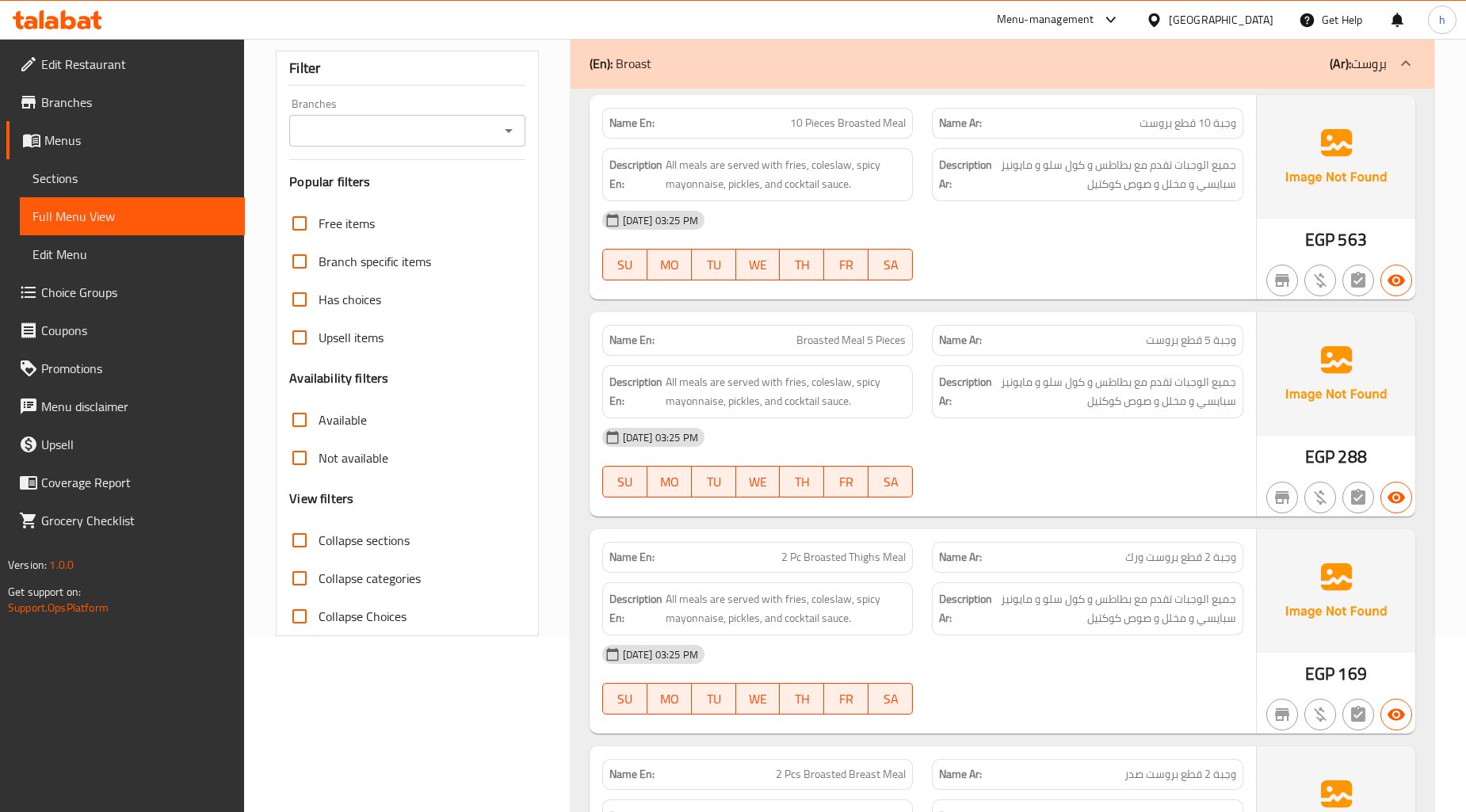
scroll to position [176, 0]
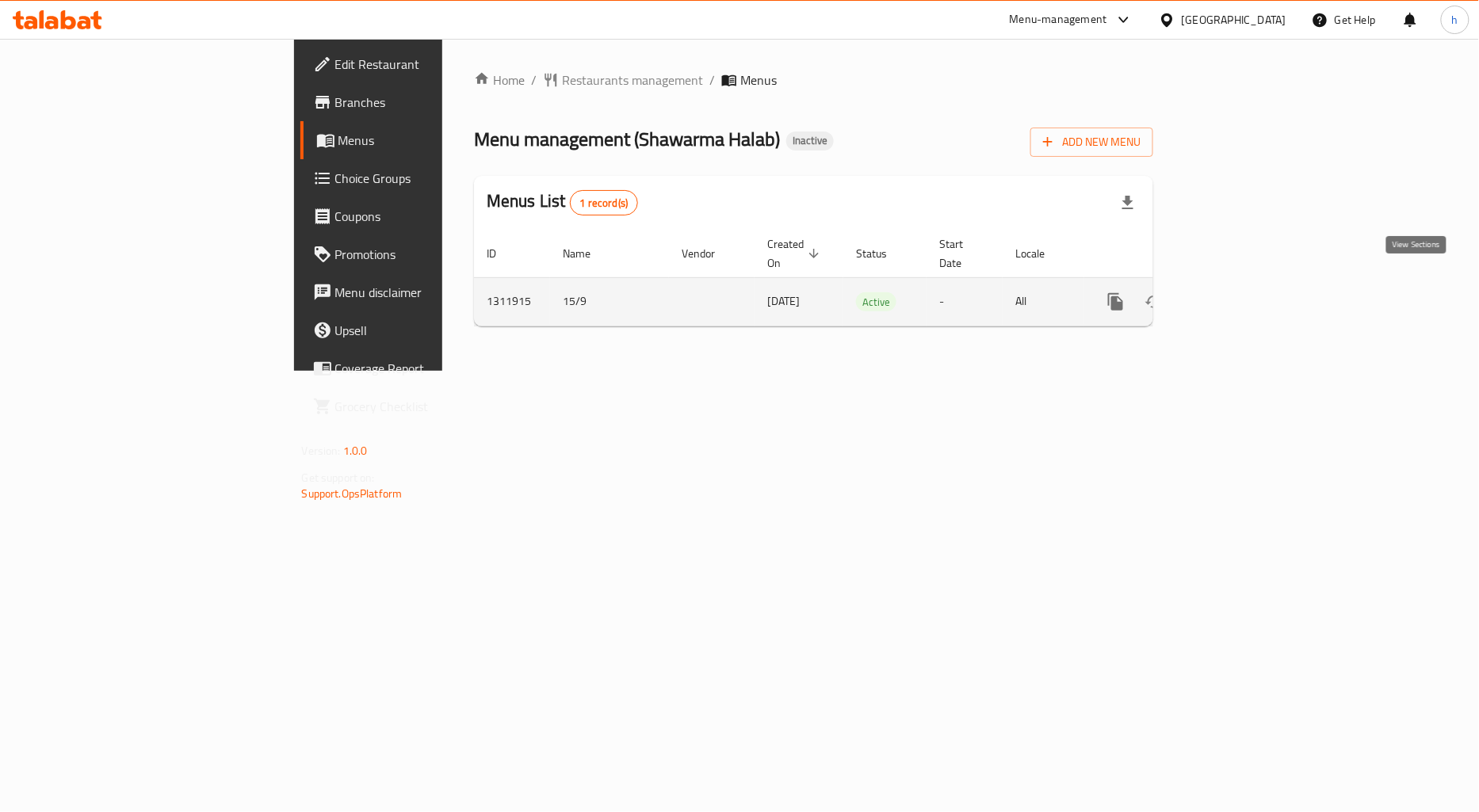
click at [1240, 293] on icon "enhanced table" at bounding box center [1230, 301] width 19 height 19
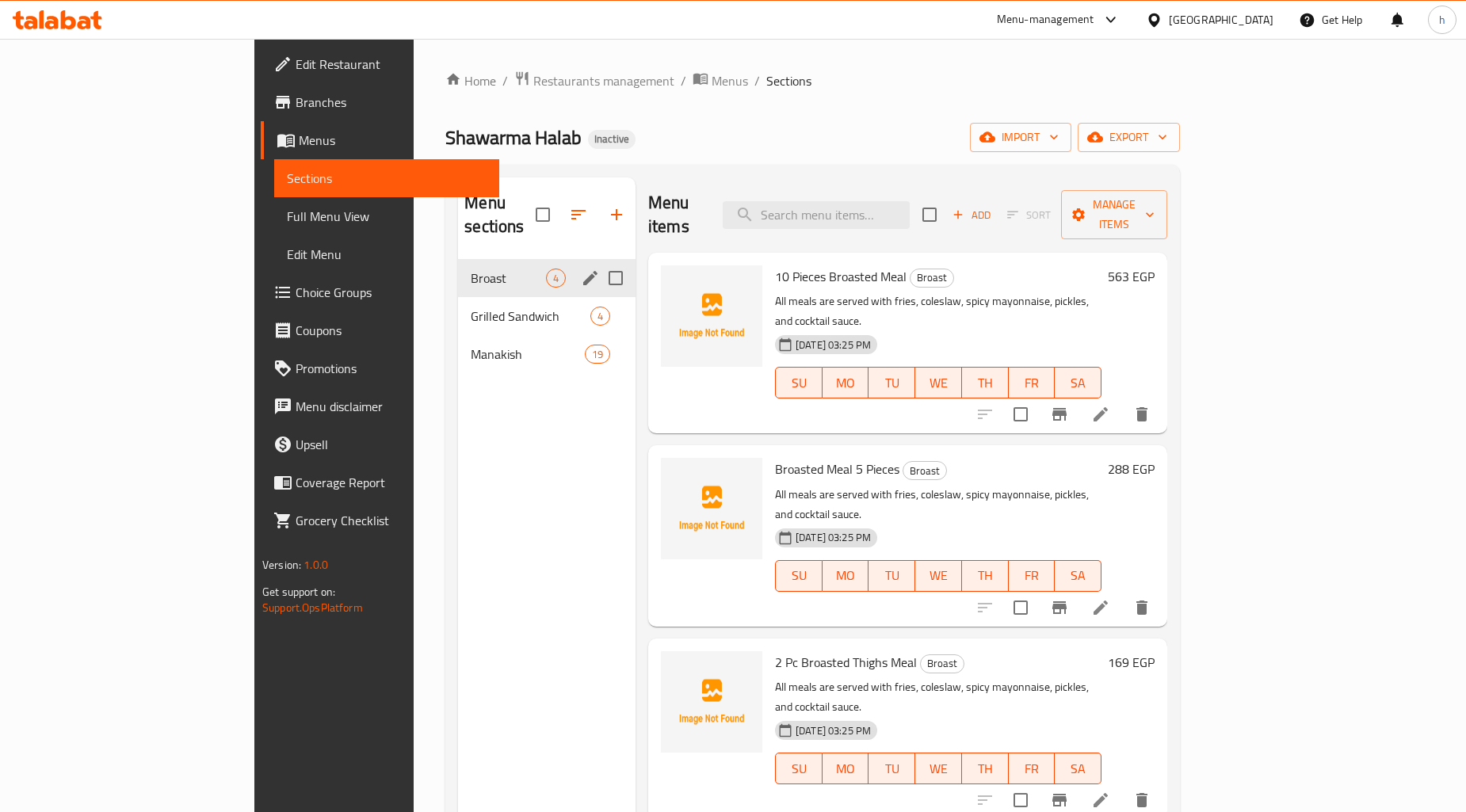
click at [511, 259] on div "Broast 4" at bounding box center [546, 278] width 177 height 38
click at [581, 269] on icon "edit" at bounding box center [590, 278] width 19 height 19
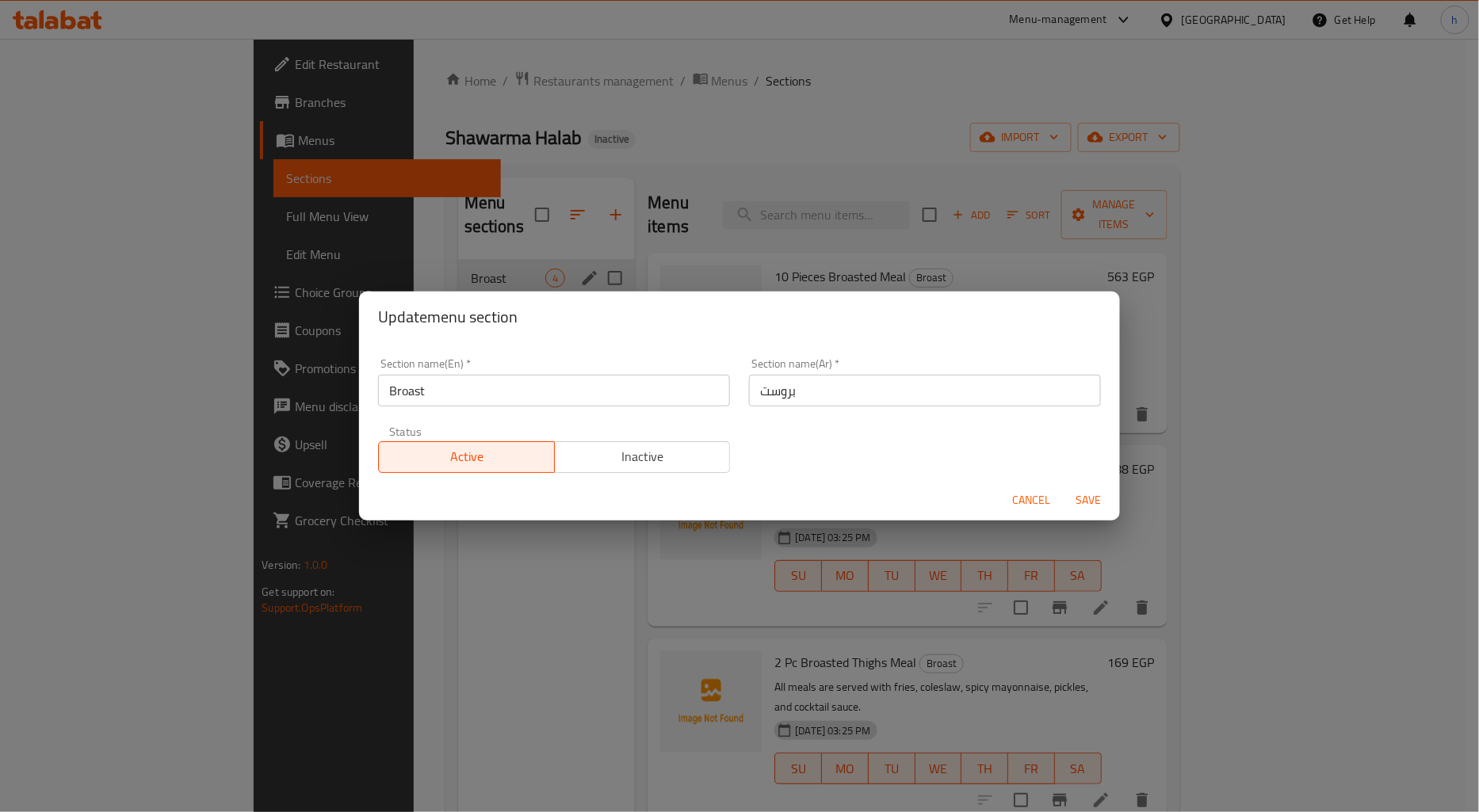
click at [540, 381] on input "Broast" at bounding box center [553, 390] width 352 height 31
click at [823, 402] on input "بروست" at bounding box center [925, 390] width 352 height 31
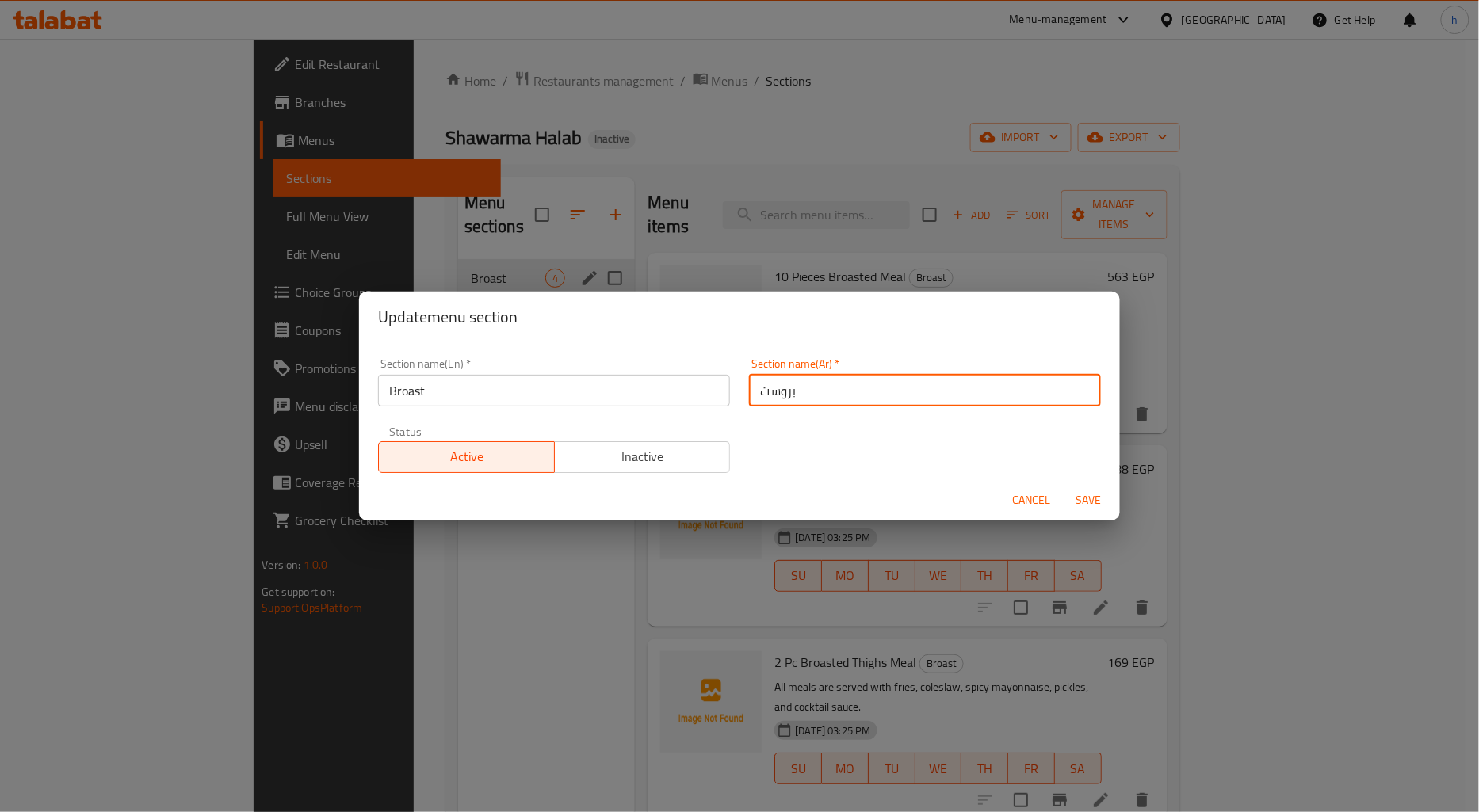
click at [1032, 499] on span "Cancel" at bounding box center [1031, 500] width 38 height 20
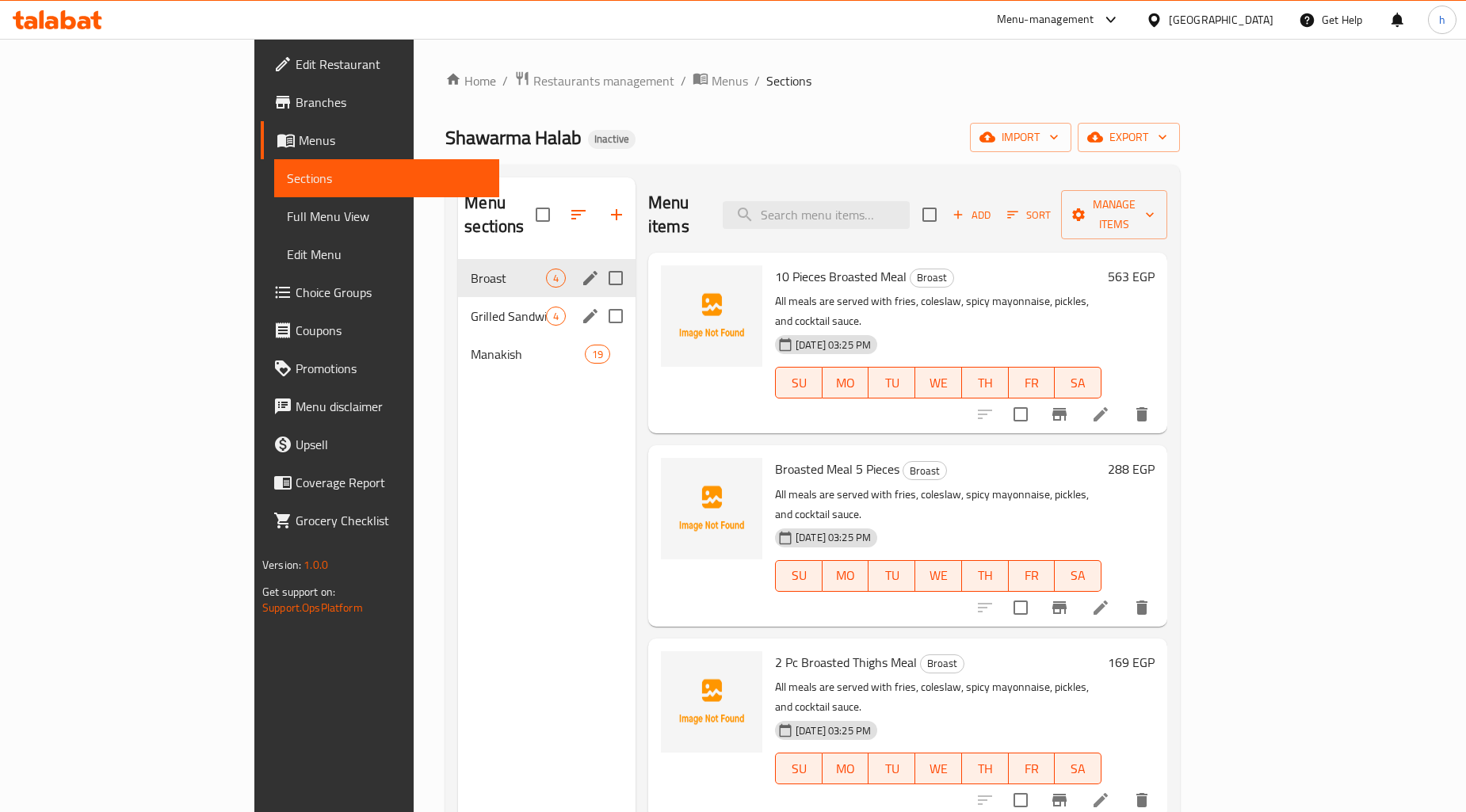
click at [578, 304] on div "Menu sections" at bounding box center [590, 316] width 23 height 23
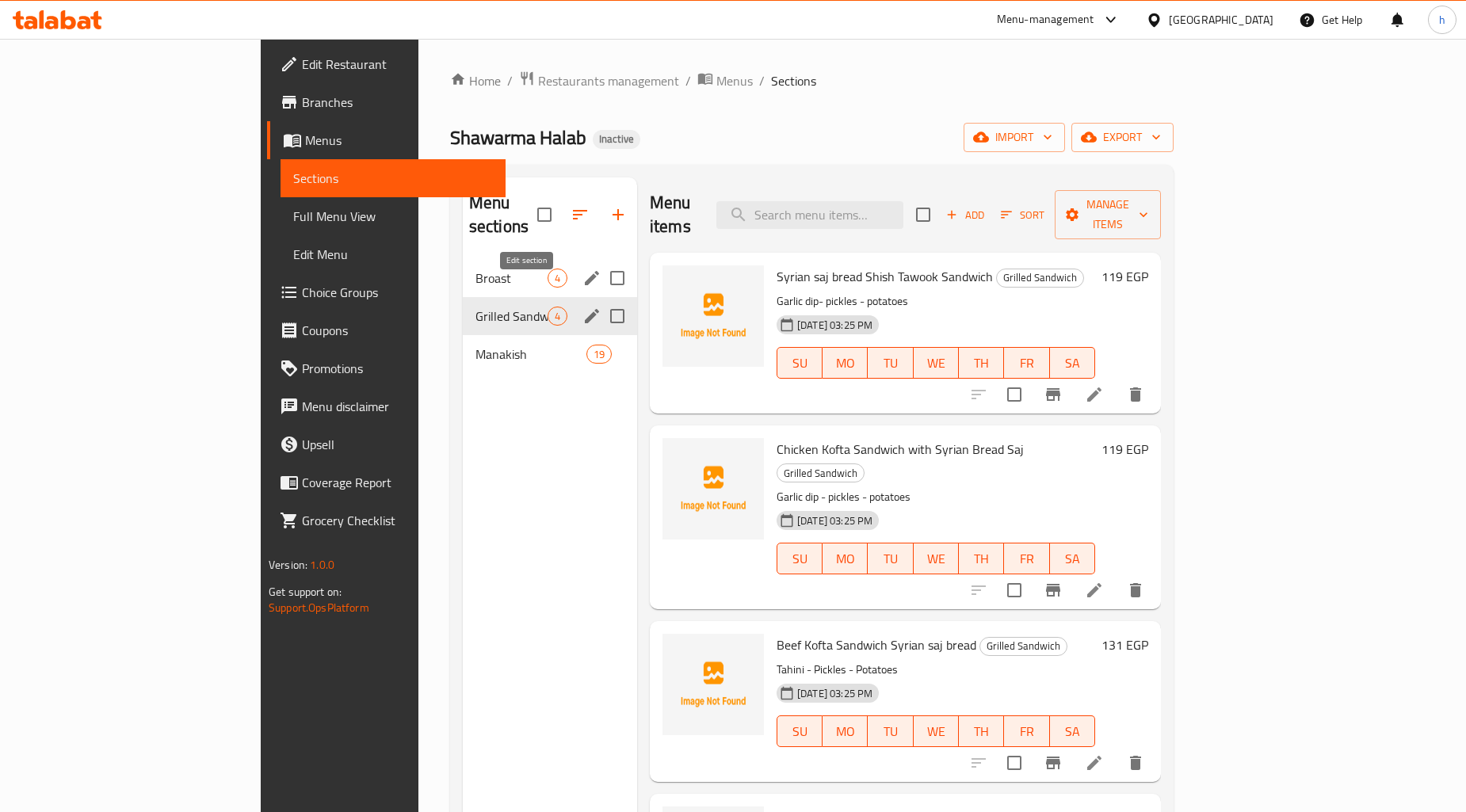
click at [585, 309] on icon "edit" at bounding box center [592, 317] width 14 height 14
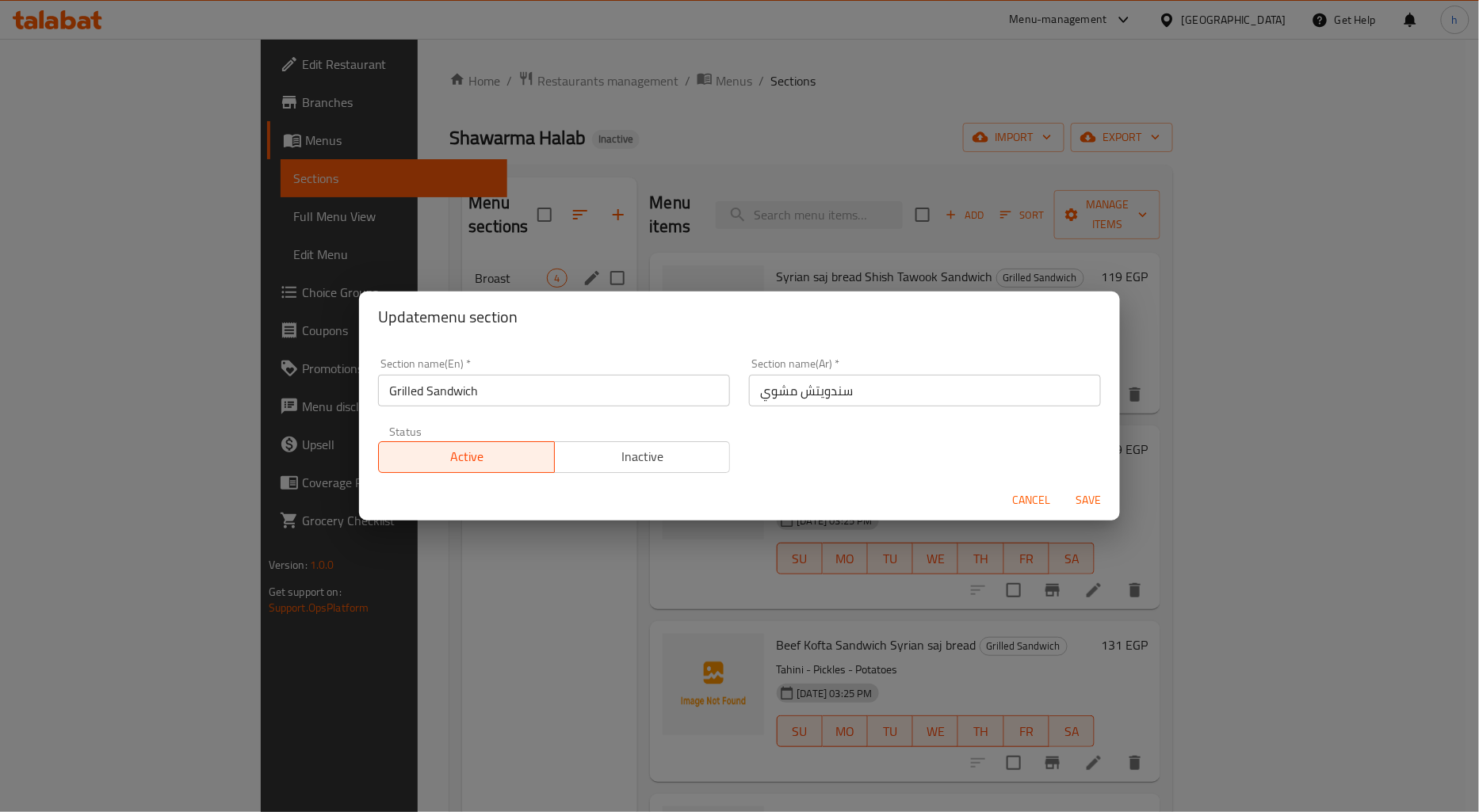
click at [784, 391] on input "سندويتش مشوي" at bounding box center [925, 390] width 352 height 31
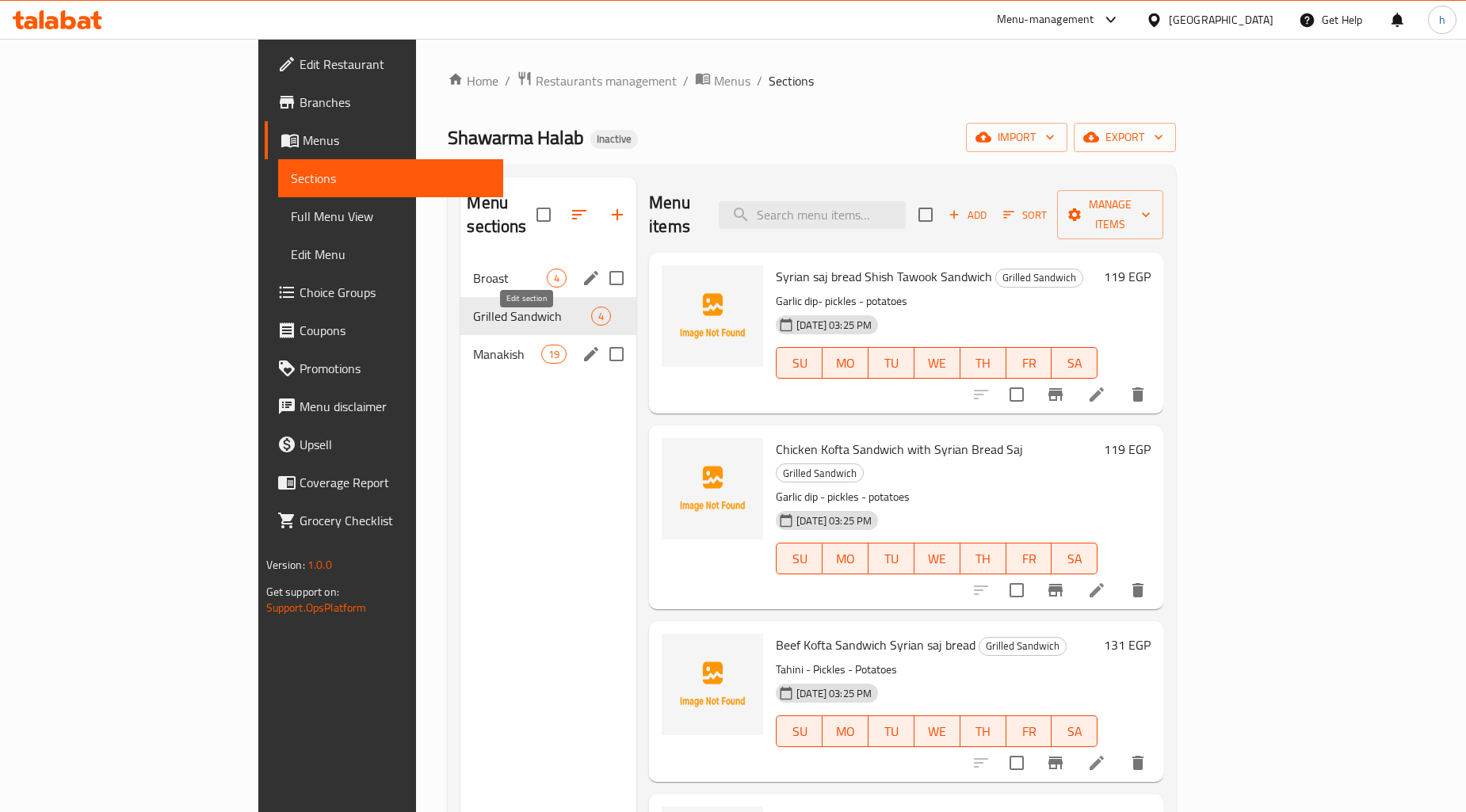
click at [582, 344] on icon "edit" at bounding box center [591, 353] width 19 height 19
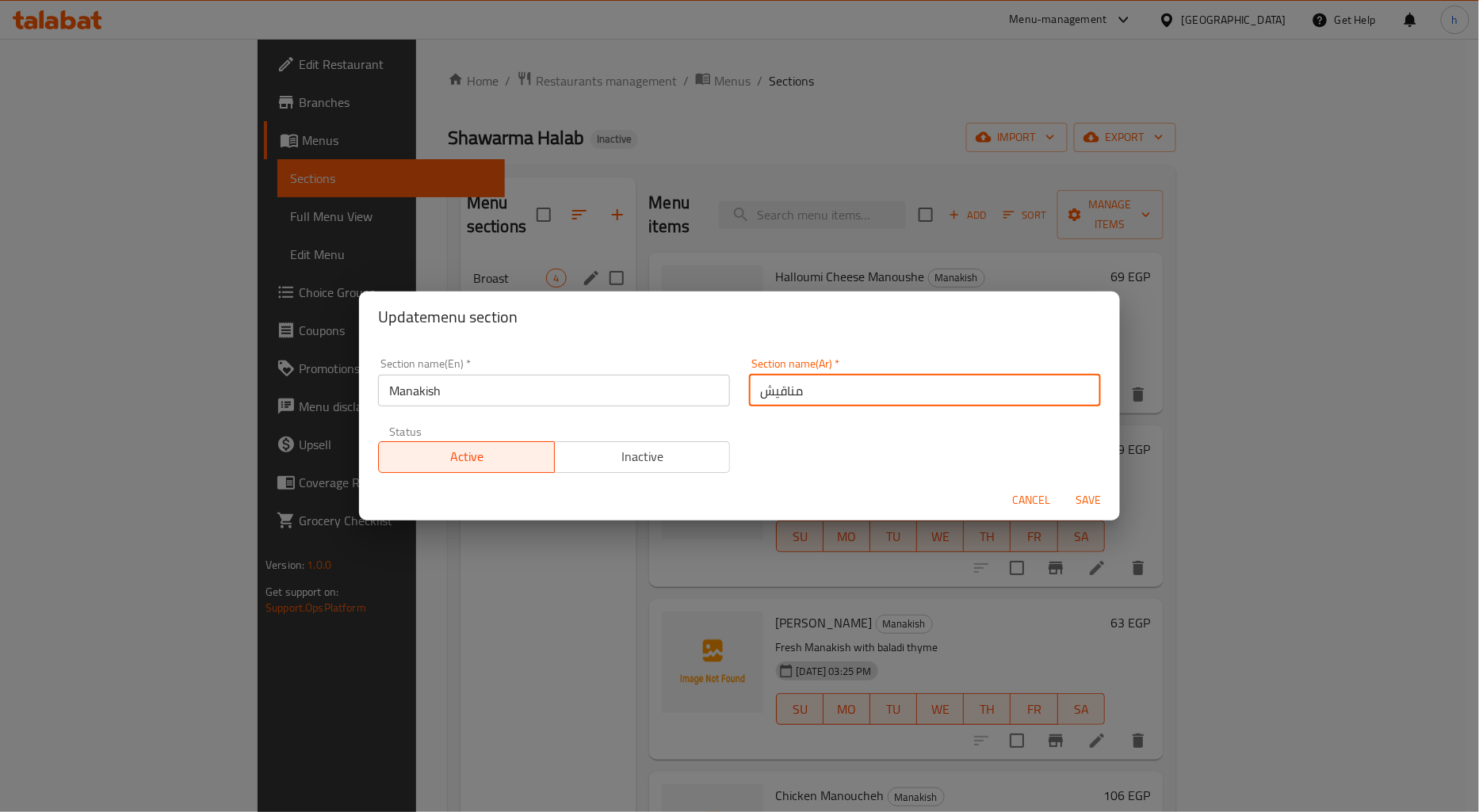
click at [757, 392] on input "مناقيش" at bounding box center [925, 390] width 352 height 31
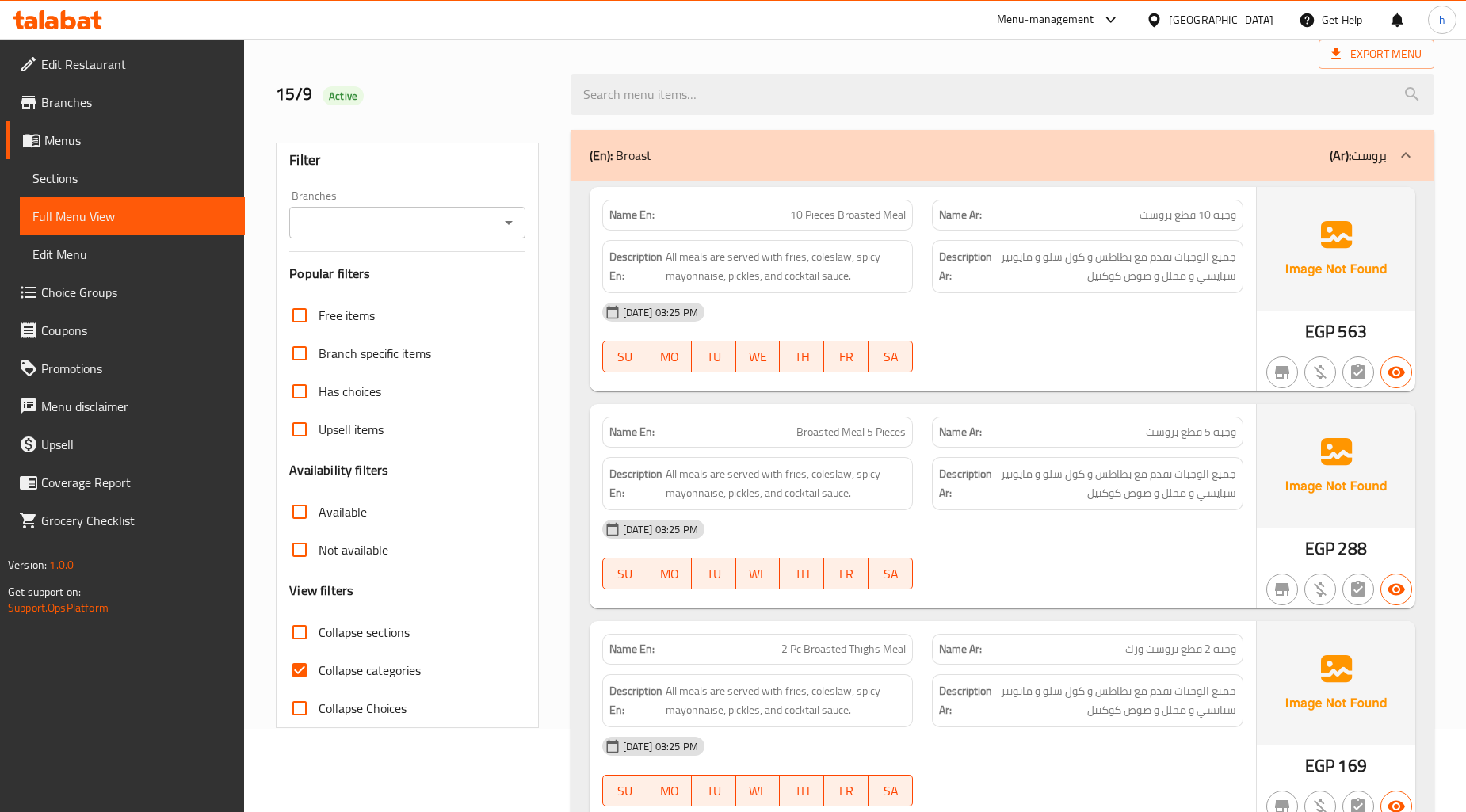
scroll to position [263, 0]
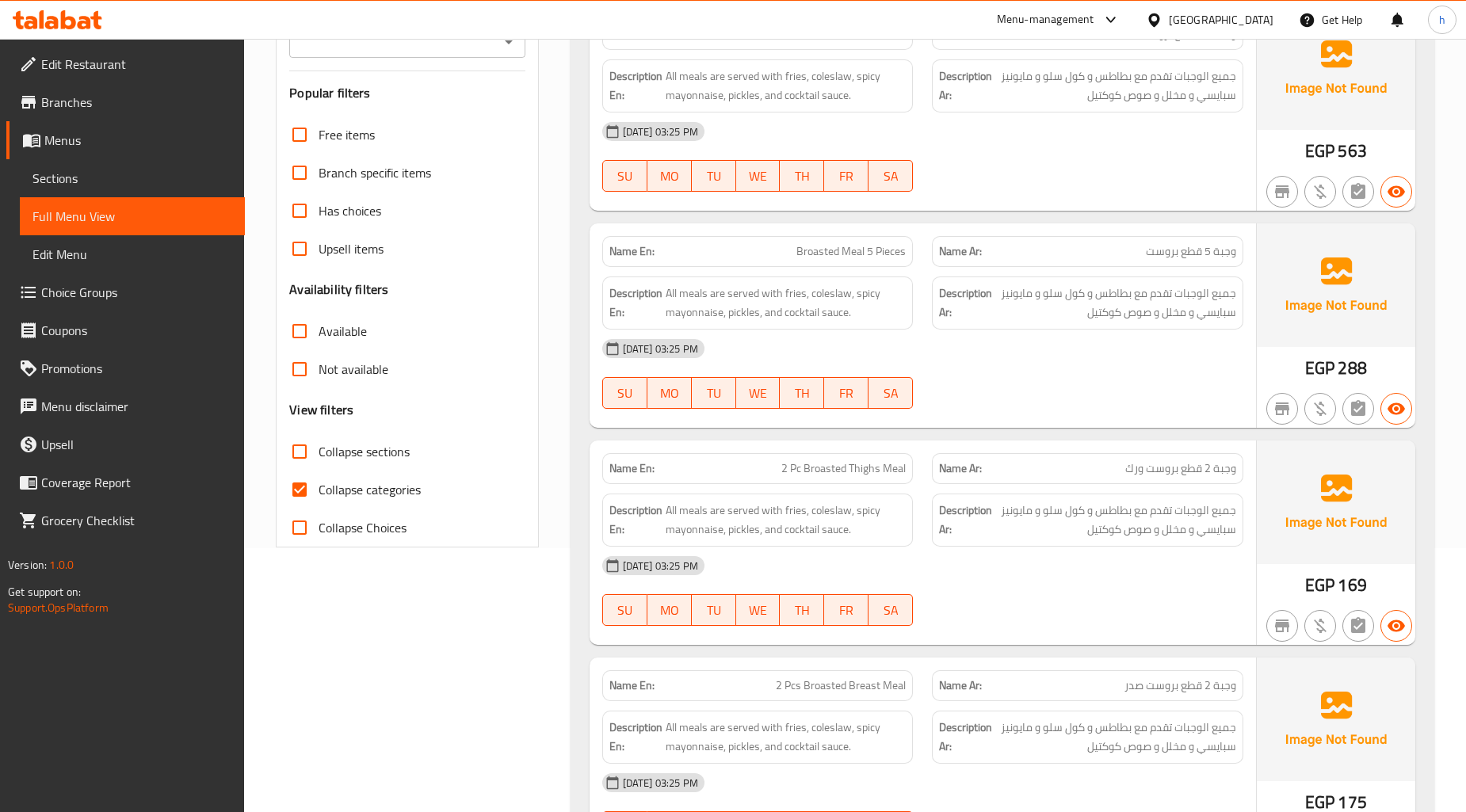
click at [297, 485] on input "Collapse categories" at bounding box center [299, 489] width 38 height 38
checkbox input "false"
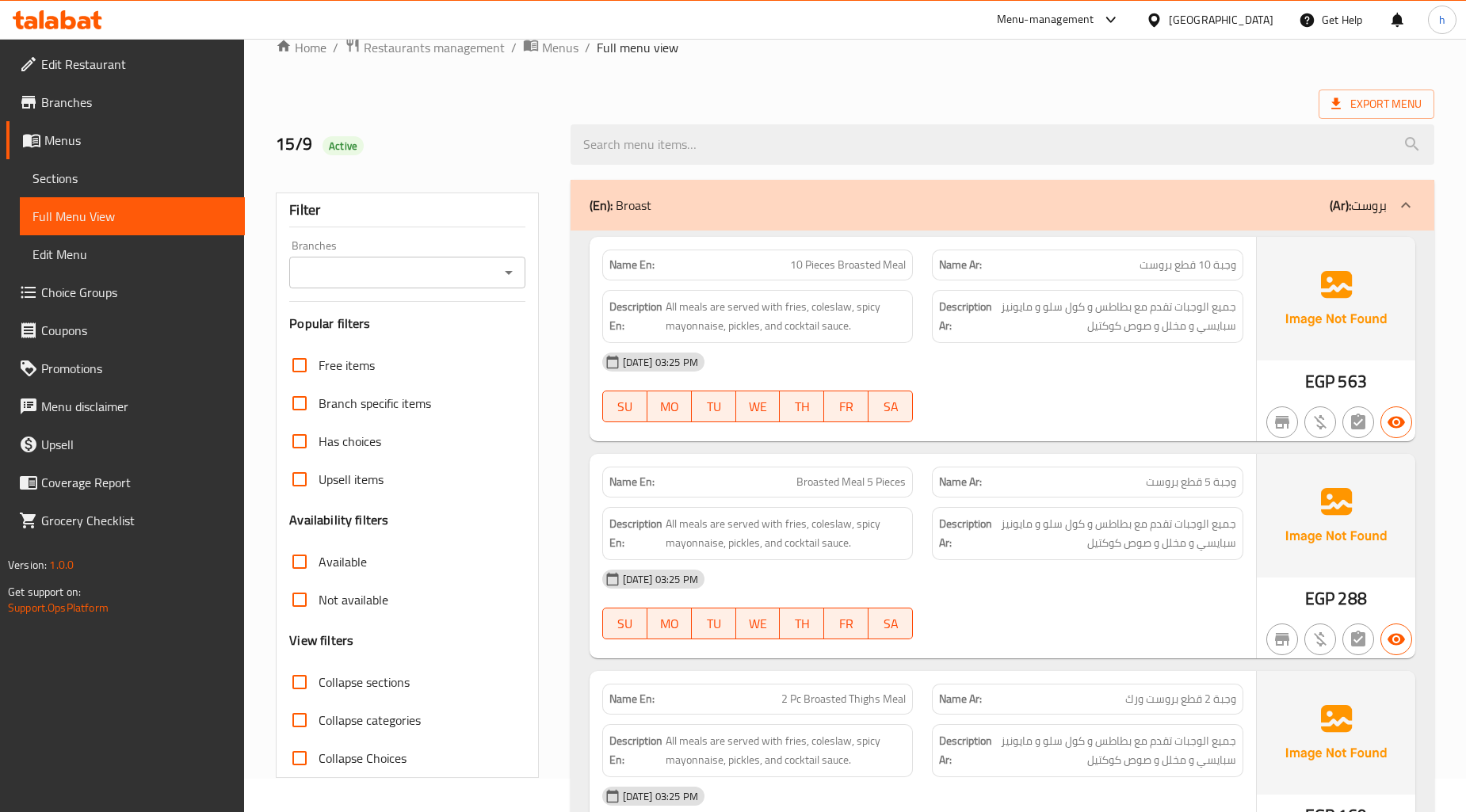
scroll to position [0, 0]
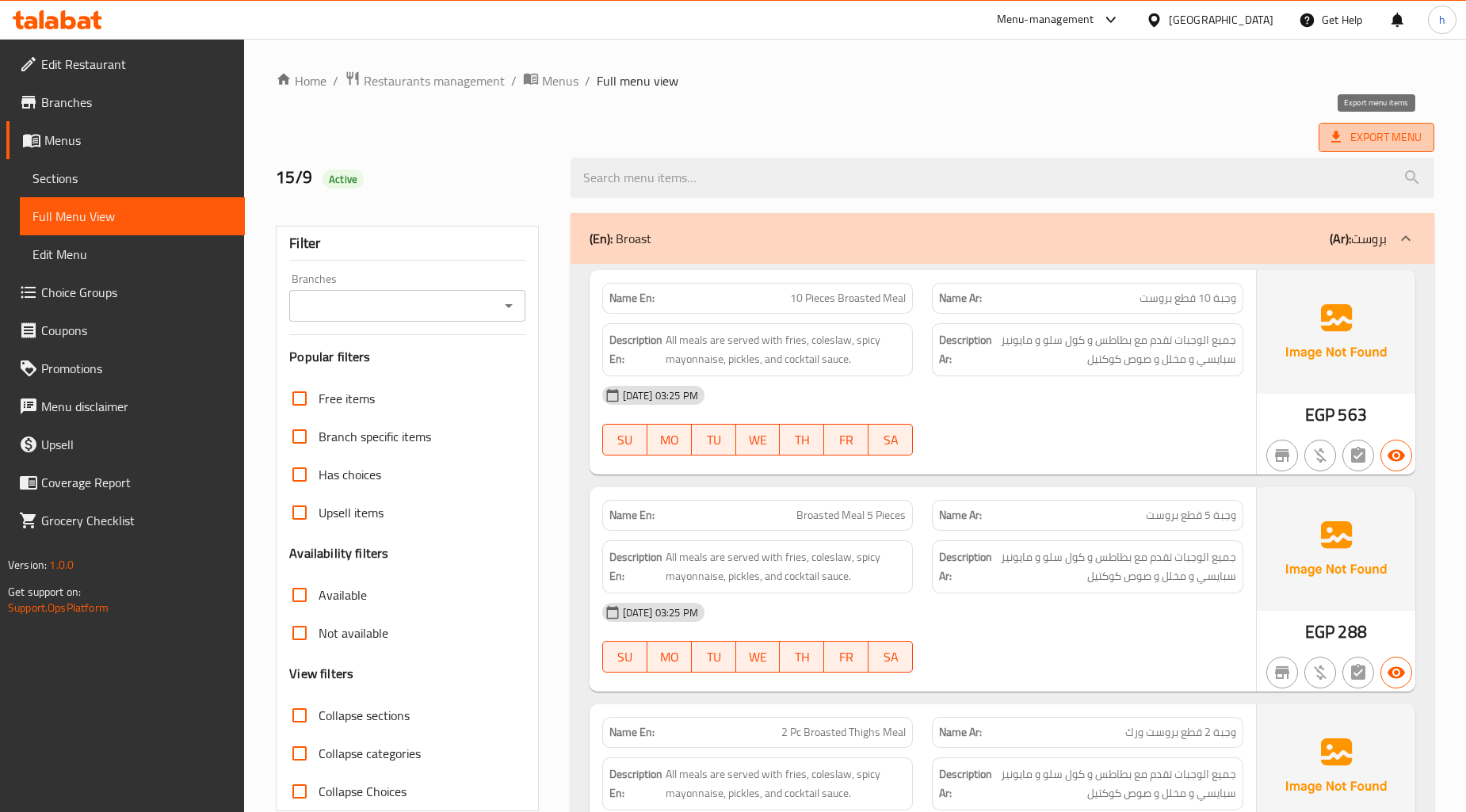
click at [1379, 131] on span "Export Menu" at bounding box center [1377, 138] width 90 height 20
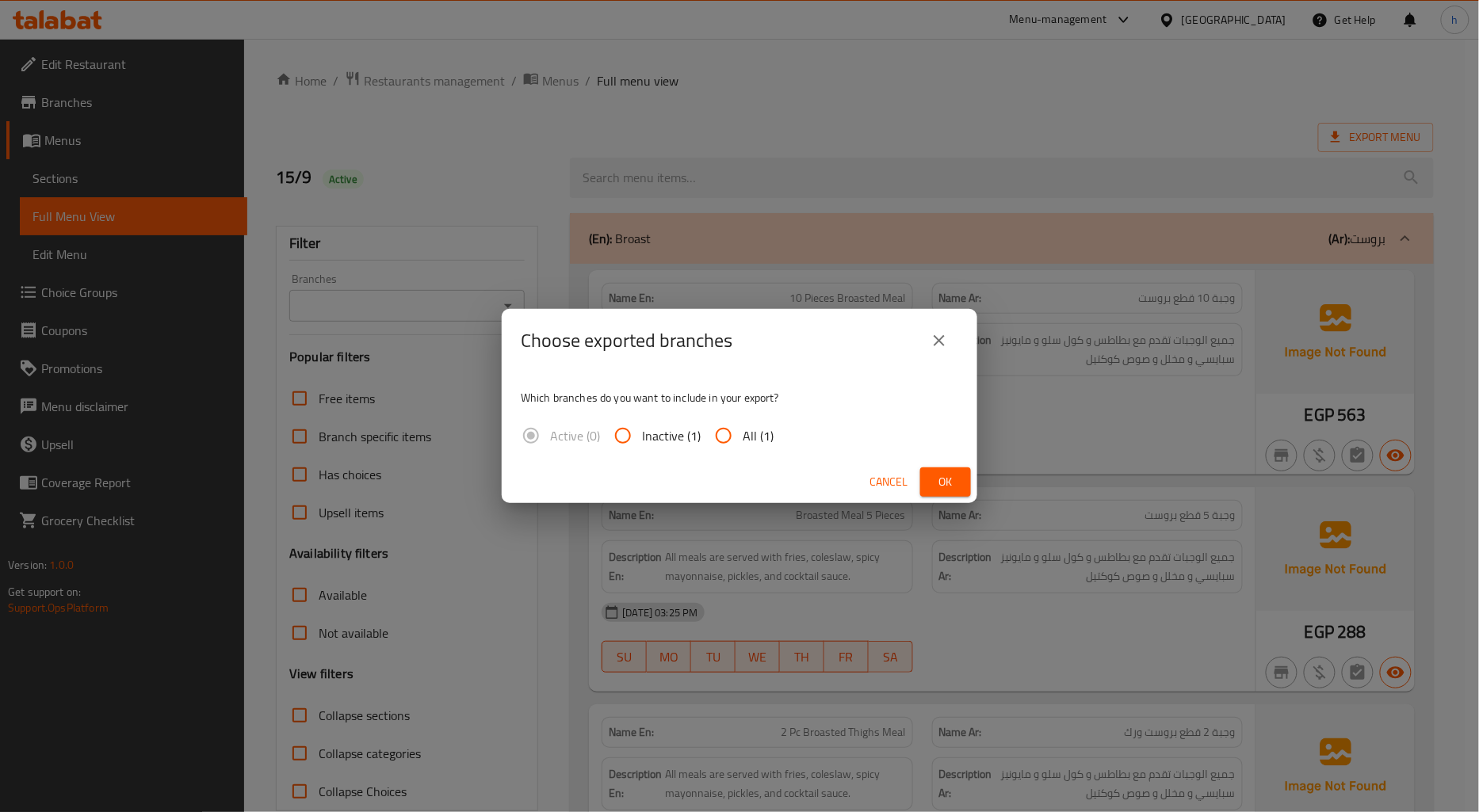
click at [718, 434] on input "All (1)" at bounding box center [723, 436] width 38 height 38
radio input "true"
click at [962, 491] on button "Ok" at bounding box center [946, 482] width 50 height 30
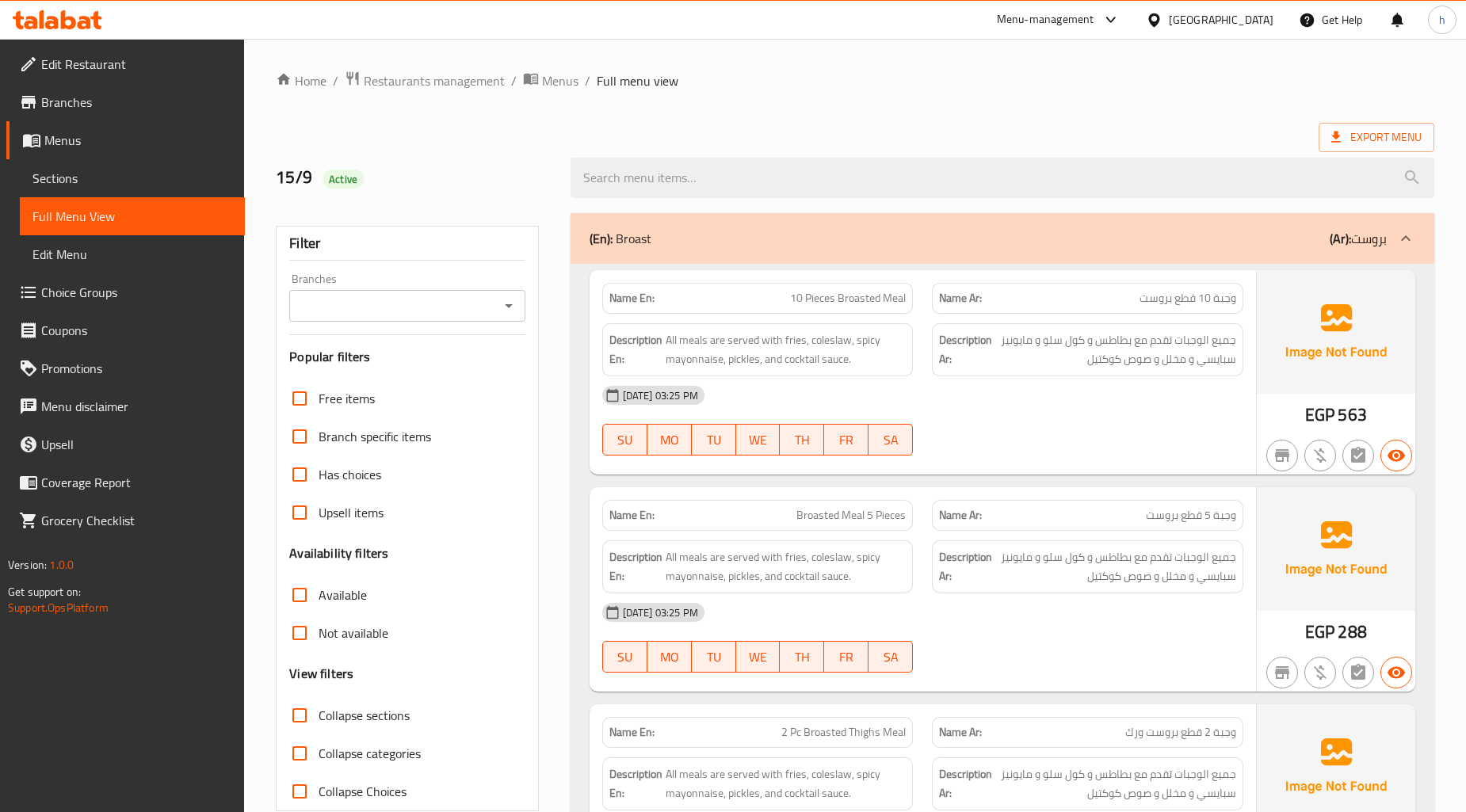
click at [1002, 127] on div "Export Menu" at bounding box center [855, 138] width 1158 height 30
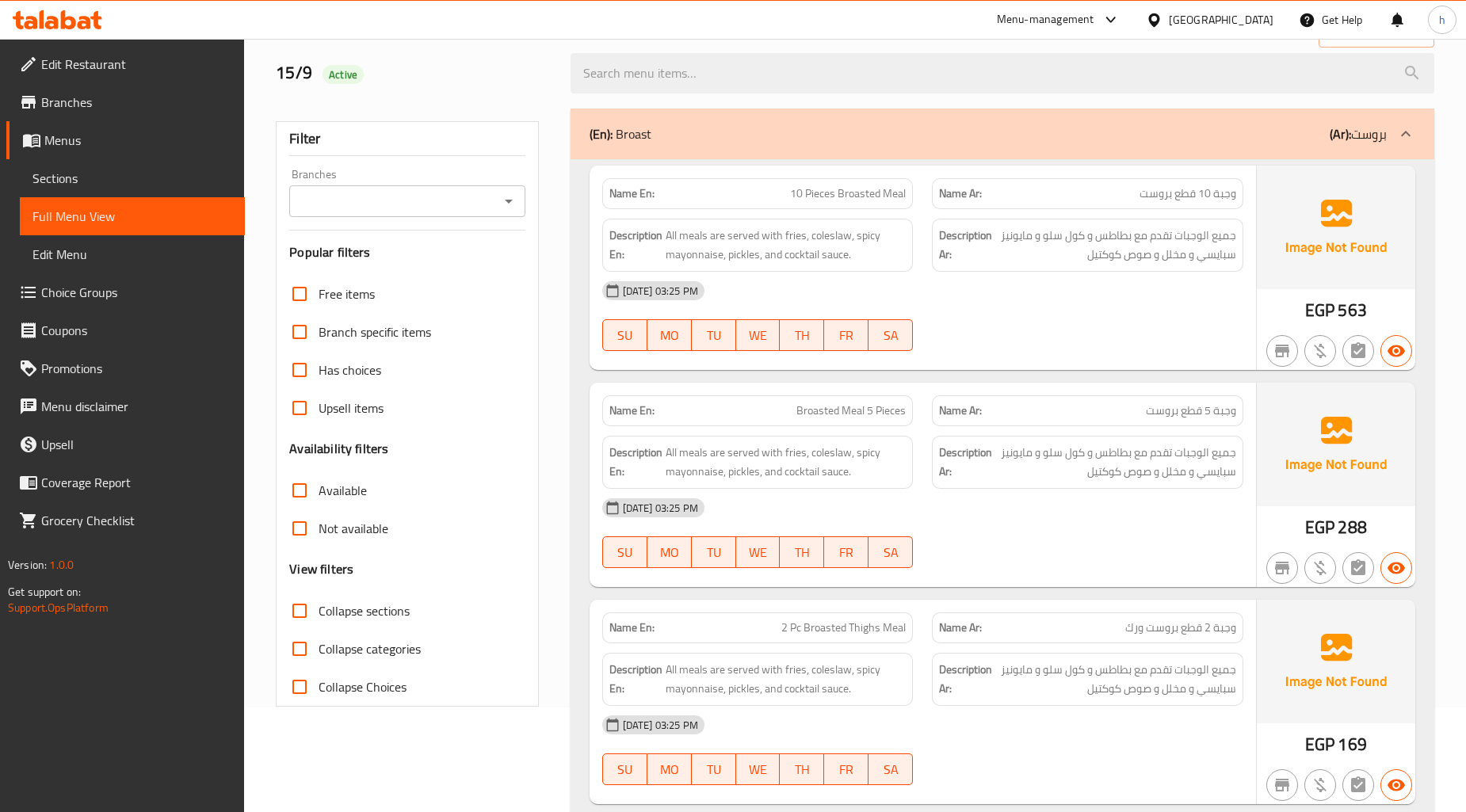
scroll to position [88, 0]
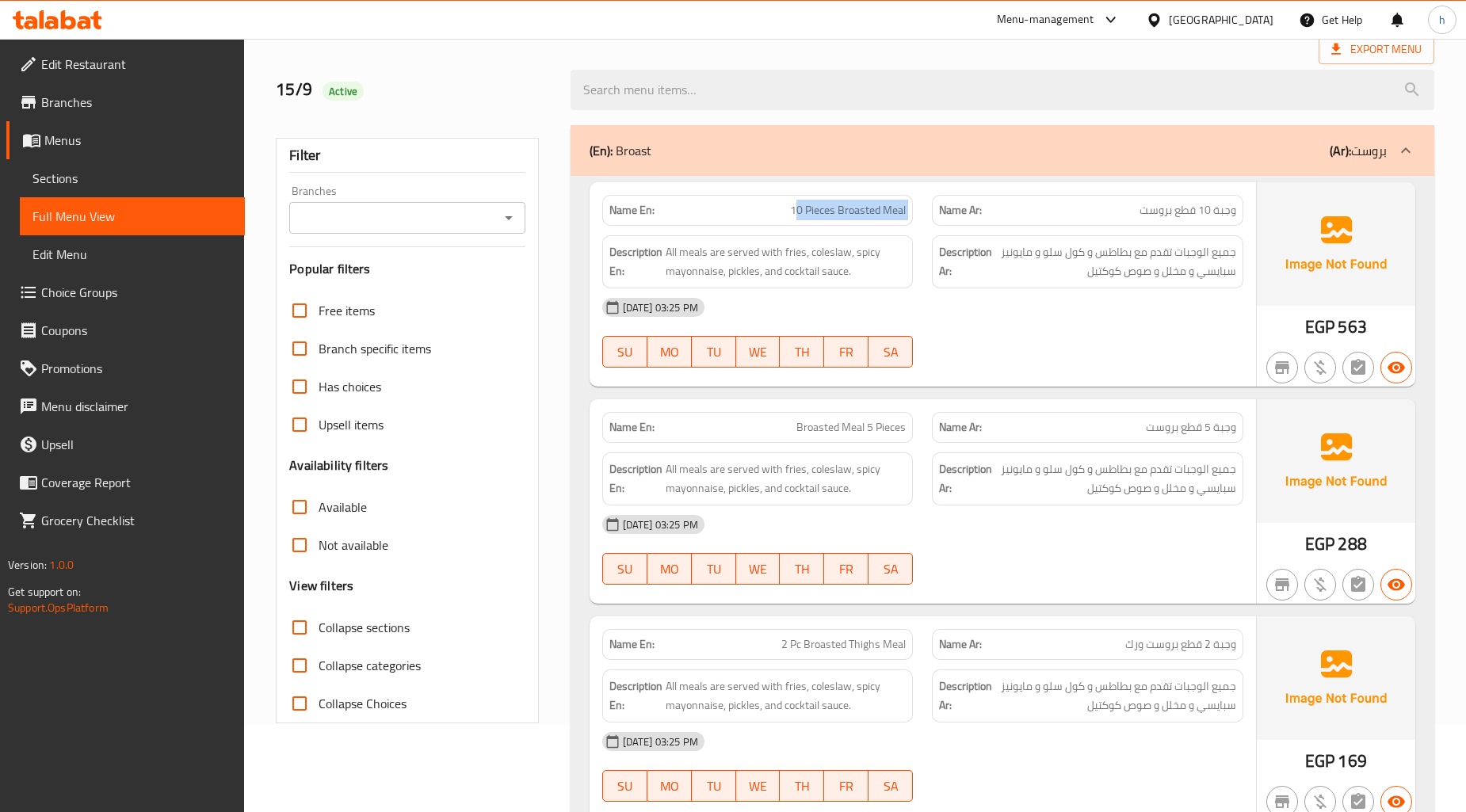
drag, startPoint x: 797, startPoint y: 215, endPoint x: 941, endPoint y: 215, distance: 144.0
click at [941, 215] on div "Name En: 10 Pieces Broasted Meal Name Ar: وجبة 10 قطع بروست" at bounding box center [923, 210] width 660 height 50
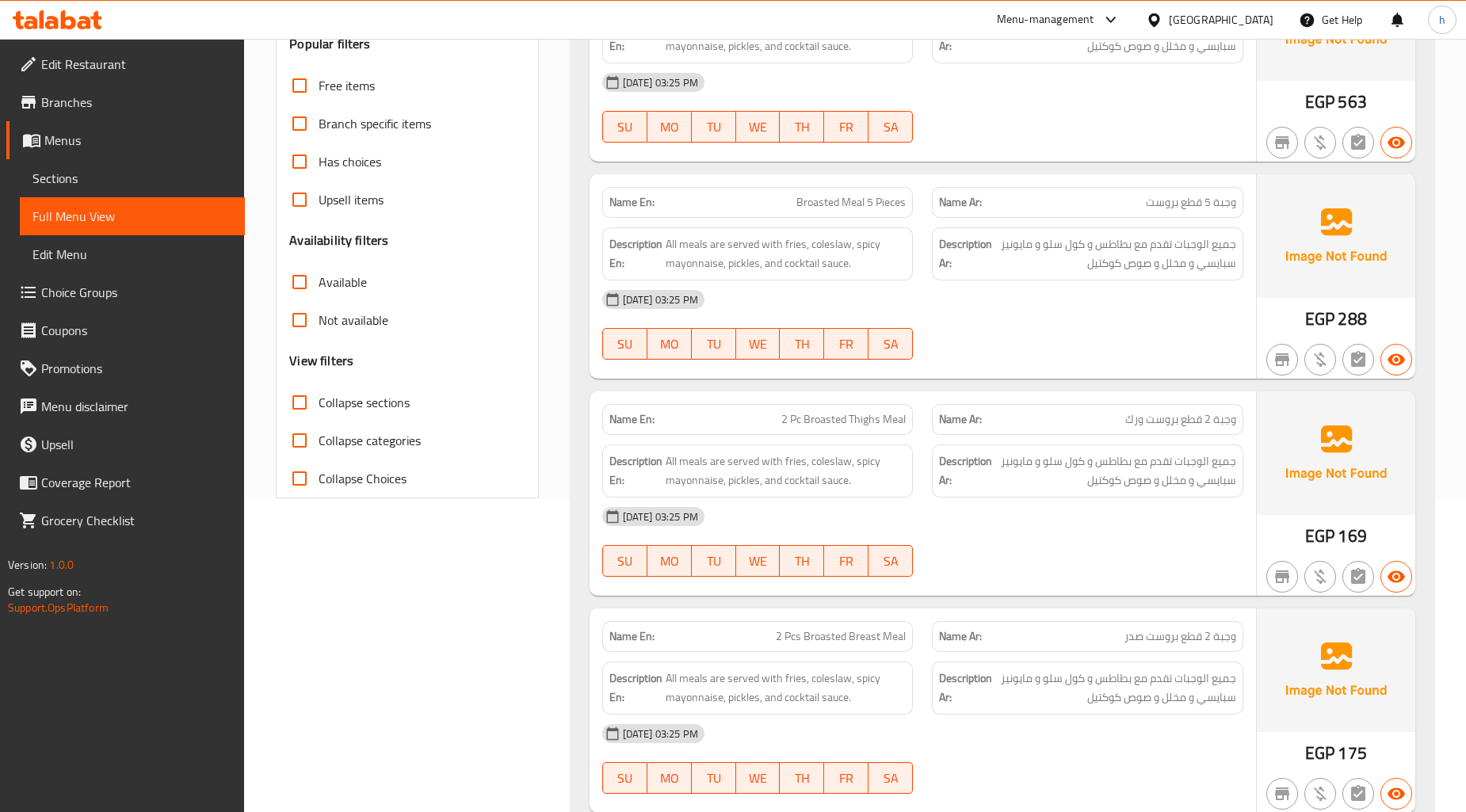
scroll to position [352, 0]
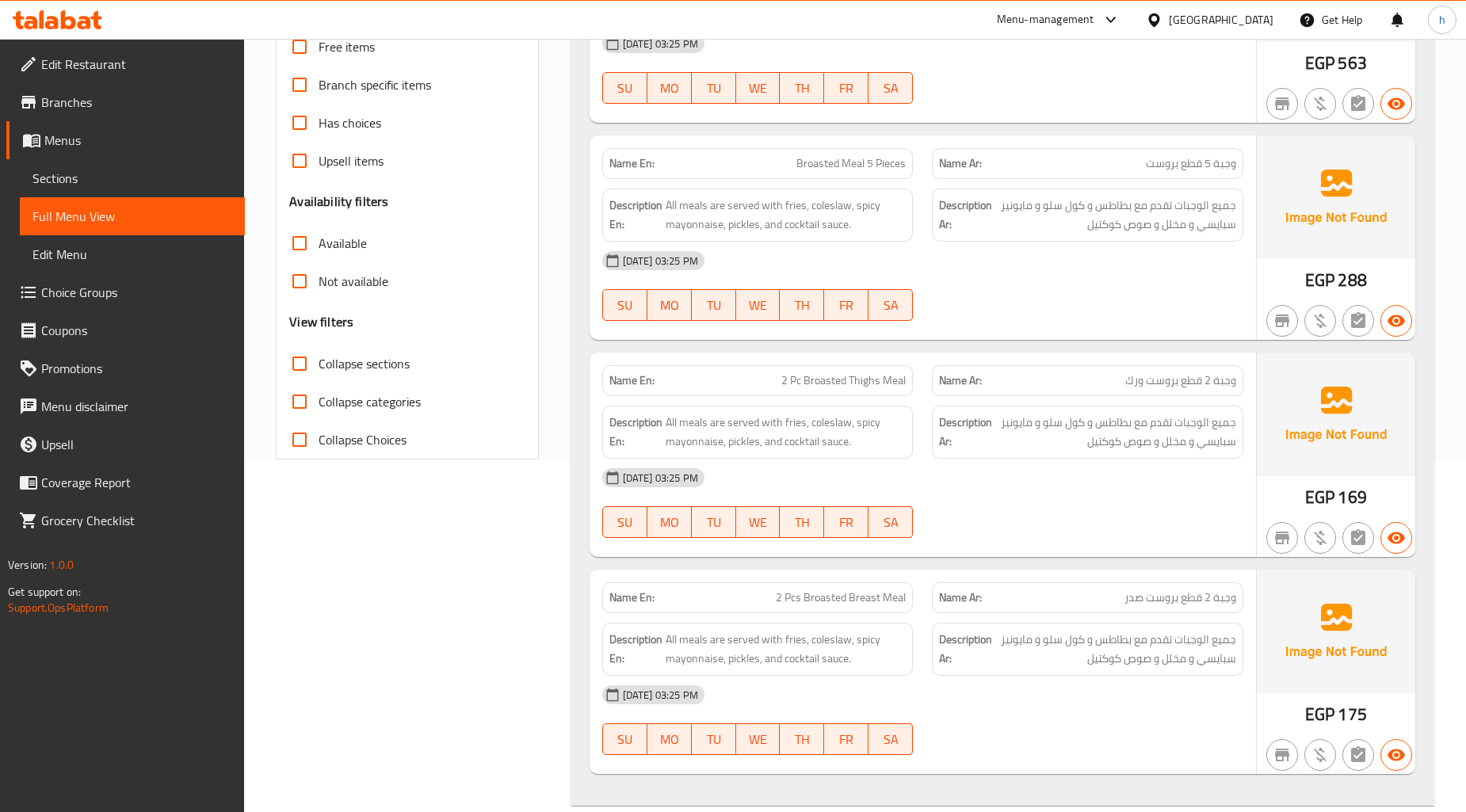
drag, startPoint x: 1133, startPoint y: 379, endPoint x: 1206, endPoint y: 484, distance: 127.9
click at [1206, 484] on div "Name En: 2 Pc Broasted Thighs Meal Name Ar: وجبة 2 قطع بروست ورك Description En…" at bounding box center [923, 454] width 666 height 204
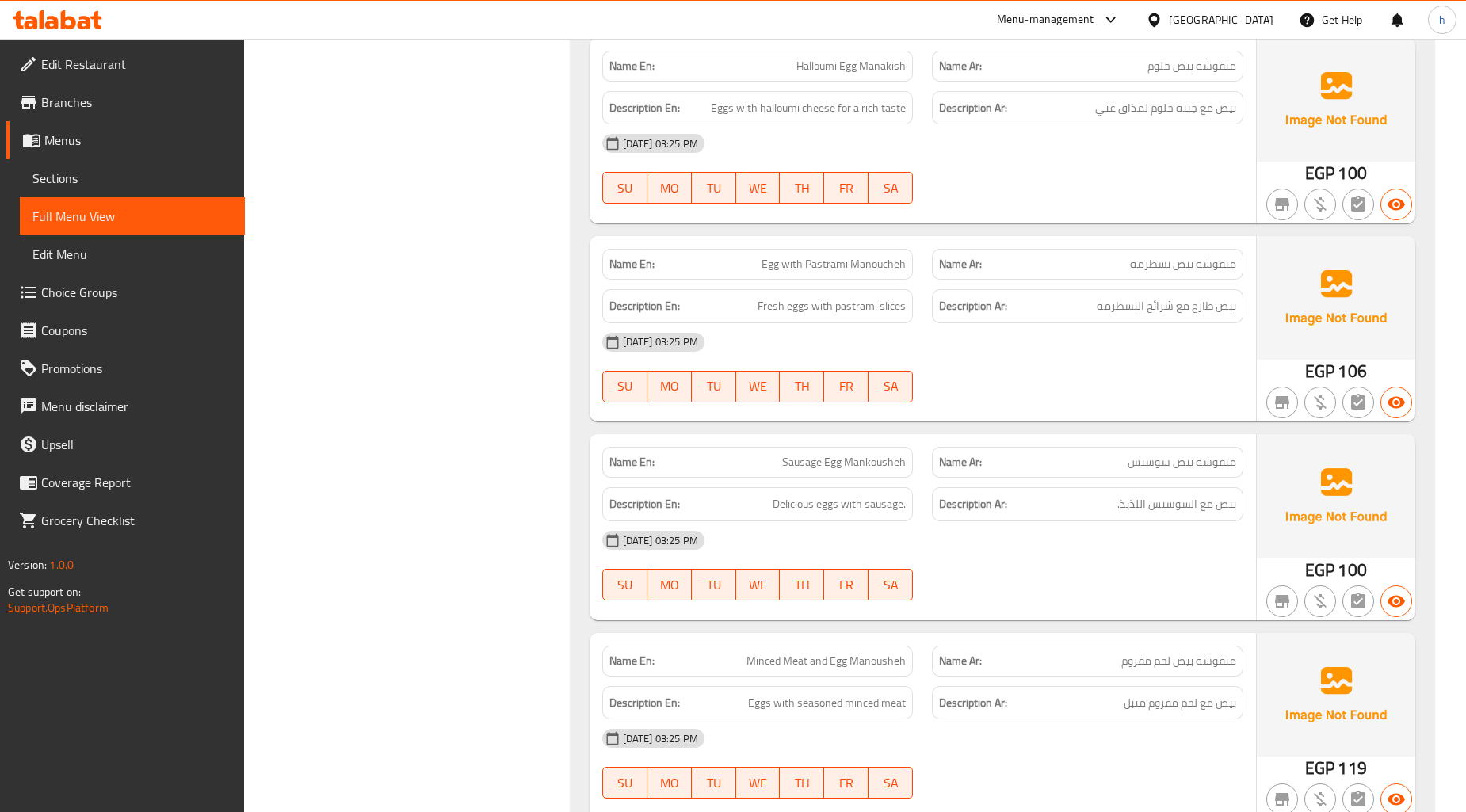
scroll to position [5155, 0]
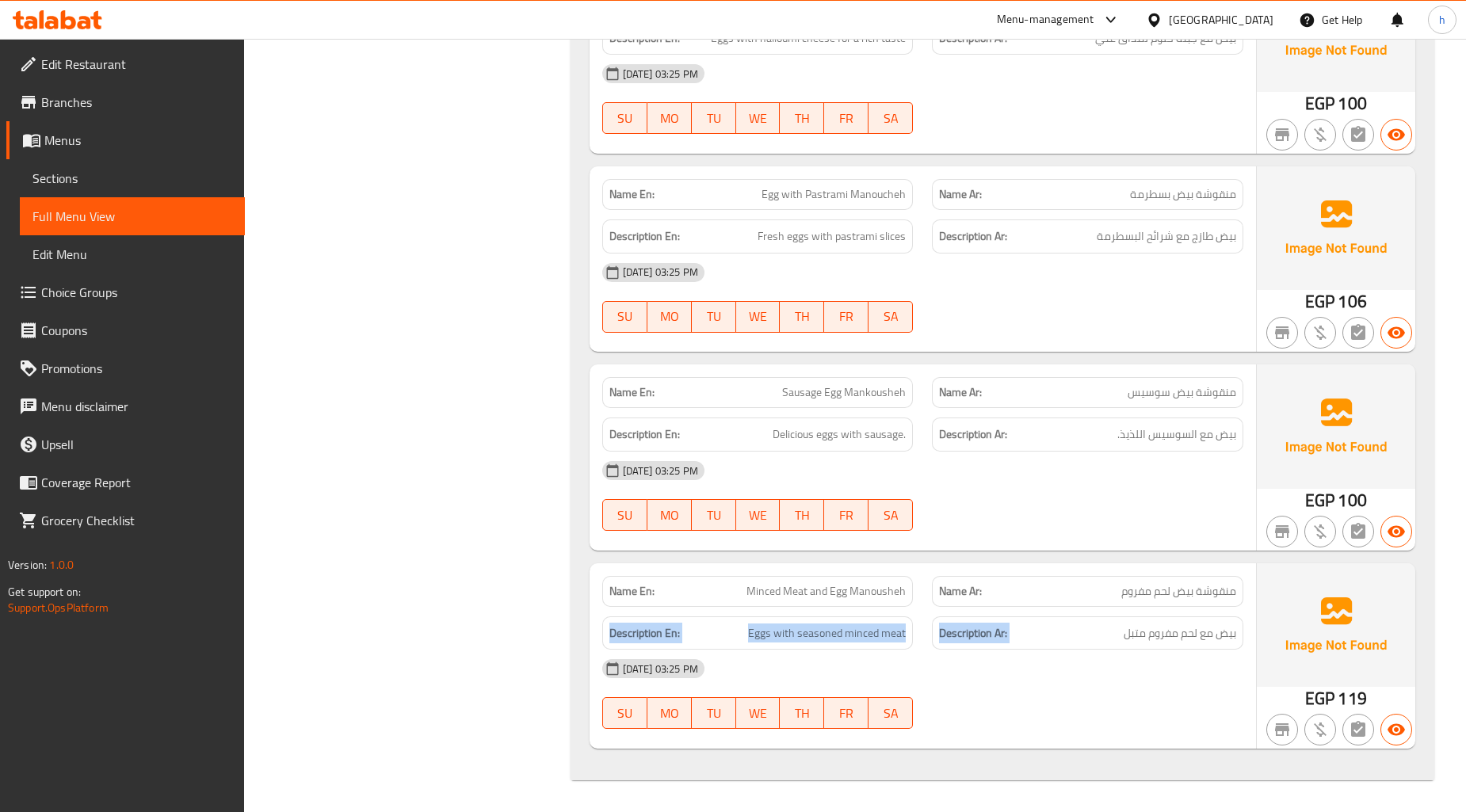
drag, startPoint x: 1104, startPoint y: 604, endPoint x: 1242, endPoint y: 608, distance: 138.1
click at [1242, 608] on div "Name En: Minced Meat and Egg Manousheh Name Ar: منقوشة بيض لحم مفروم Descriptio…" at bounding box center [923, 656] width 666 height 185
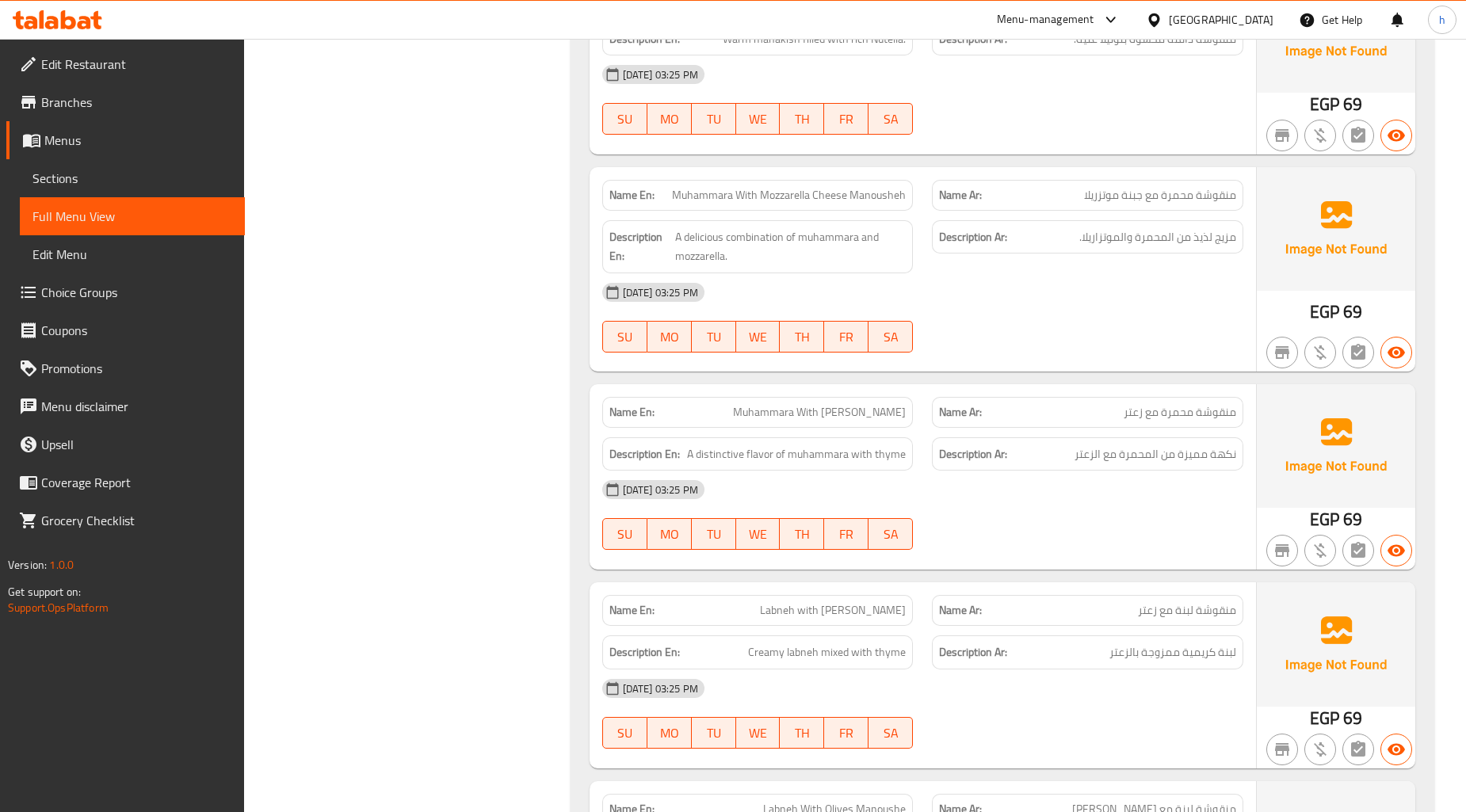
scroll to position [4100, 0]
